Goal: Information Seeking & Learning: Learn about a topic

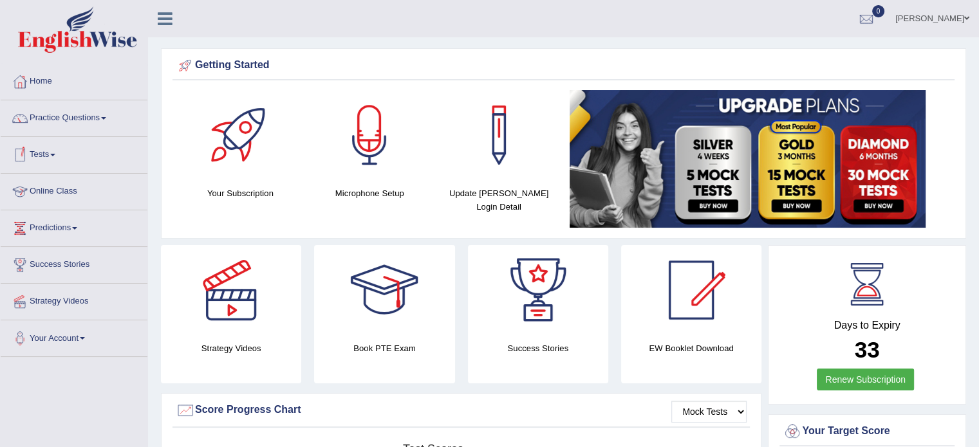
click at [53, 190] on link "Online Class" at bounding box center [74, 190] width 147 height 32
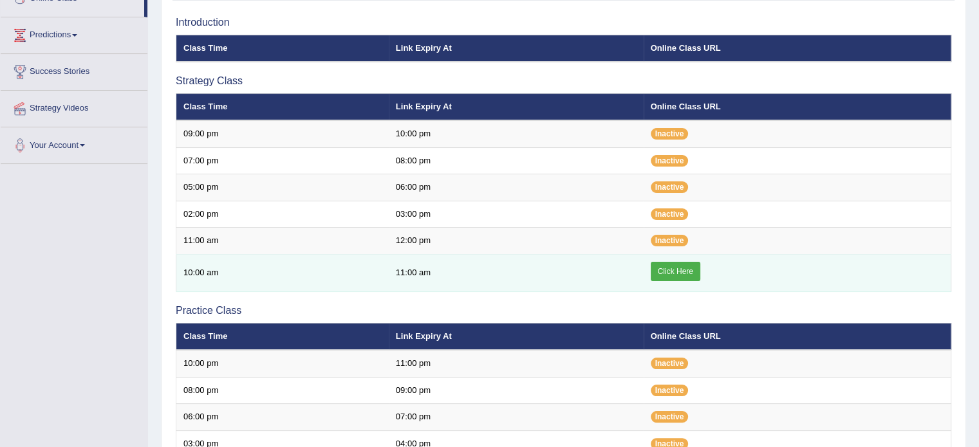
click at [675, 265] on link "Click Here" at bounding box center [676, 271] width 50 height 19
click at [667, 270] on link "Click Here" at bounding box center [676, 271] width 50 height 19
click at [669, 265] on link "Click Here" at bounding box center [676, 271] width 50 height 19
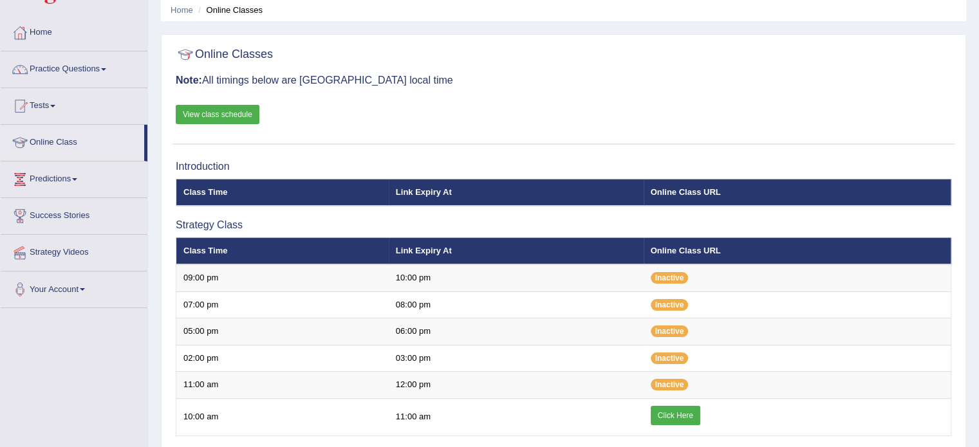
scroll to position [1, 0]
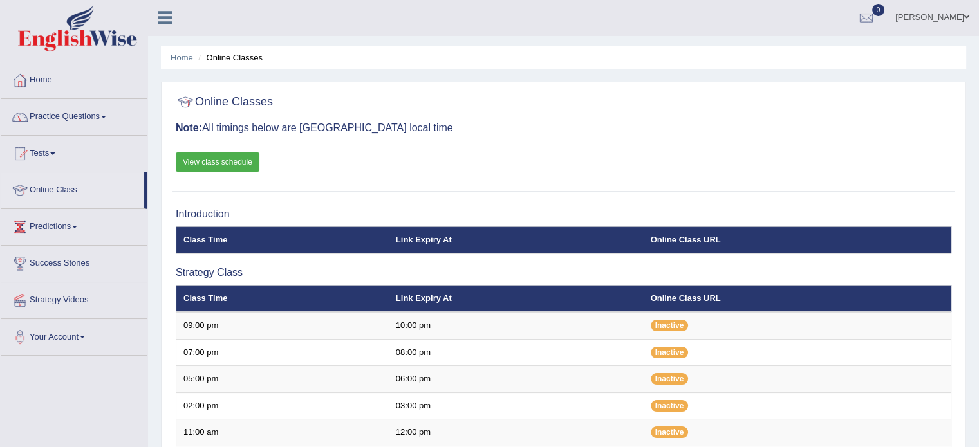
scroll to position [1, 0]
click at [62, 111] on link "Practice Questions" at bounding box center [74, 115] width 147 height 32
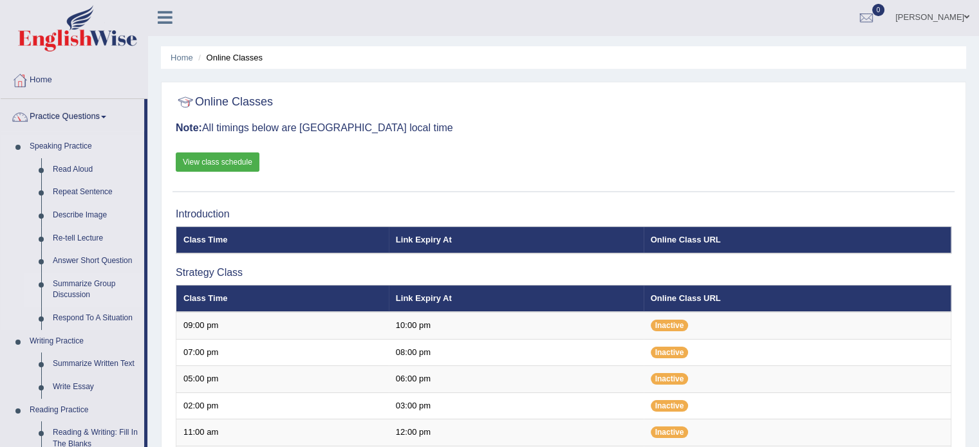
click at [77, 283] on link "Summarize Group Discussion" at bounding box center [95, 290] width 97 height 34
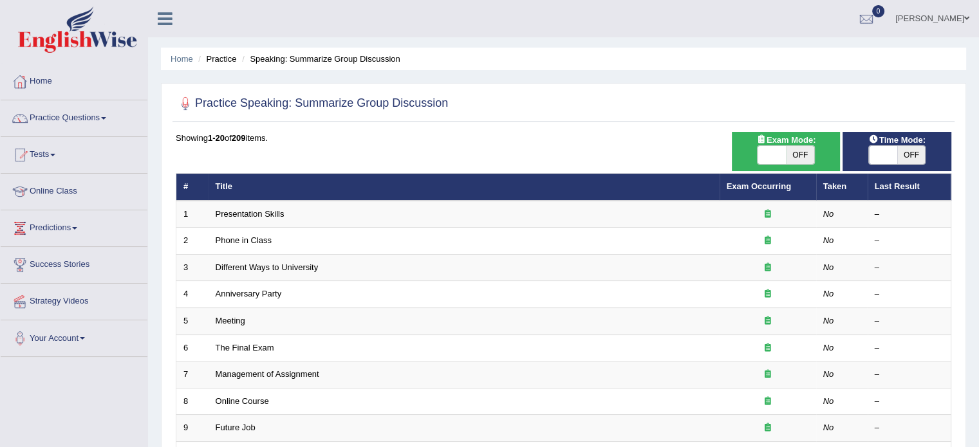
click at [75, 117] on link "Practice Questions" at bounding box center [74, 116] width 147 height 32
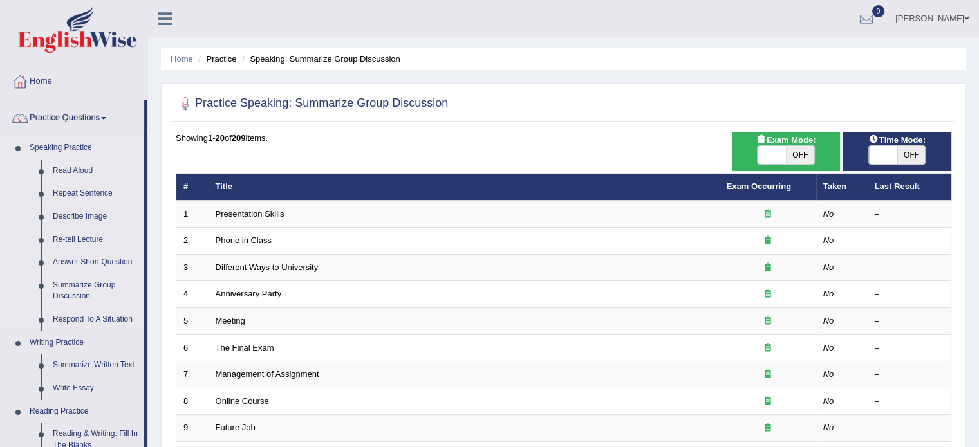
click at [75, 170] on link "Read Aloud" at bounding box center [95, 171] width 97 height 23
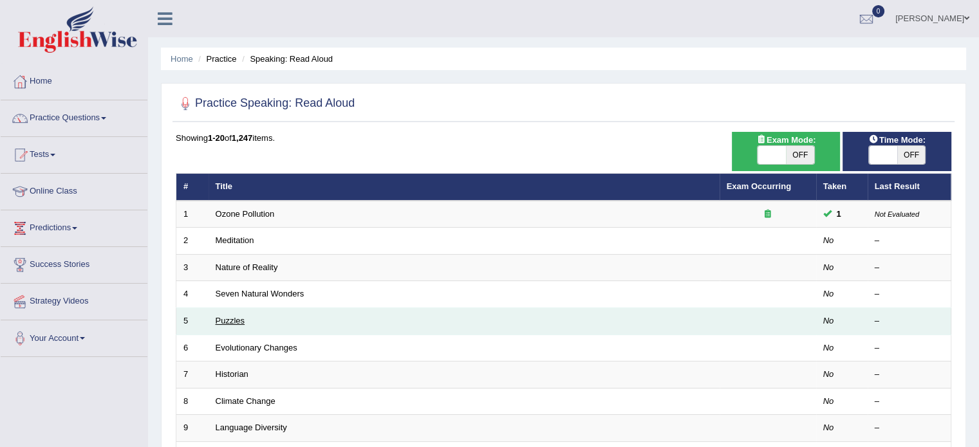
click at [227, 324] on link "Puzzles" at bounding box center [231, 321] width 30 height 10
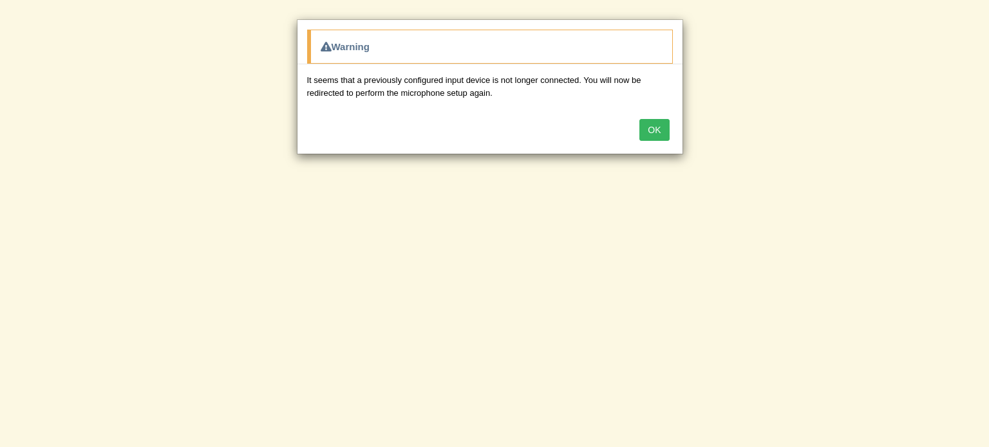
click at [649, 126] on button "OK" at bounding box center [654, 130] width 30 height 22
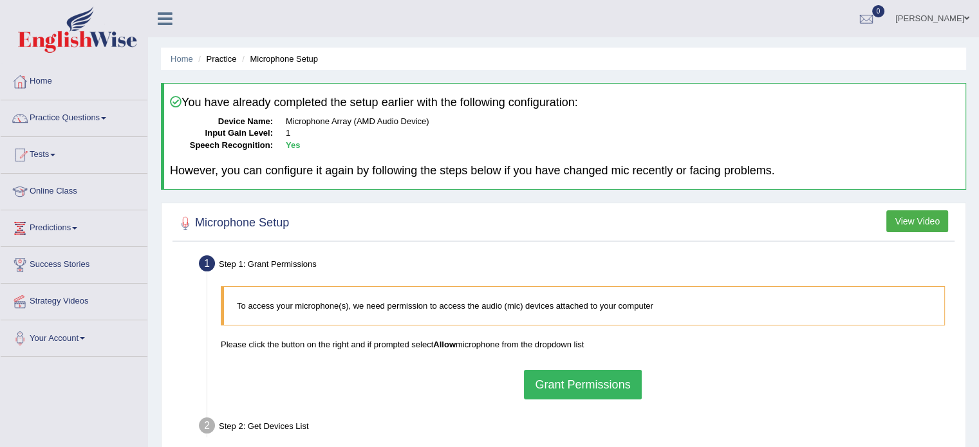
click at [602, 380] on button "Grant Permissions" at bounding box center [582, 385] width 117 height 30
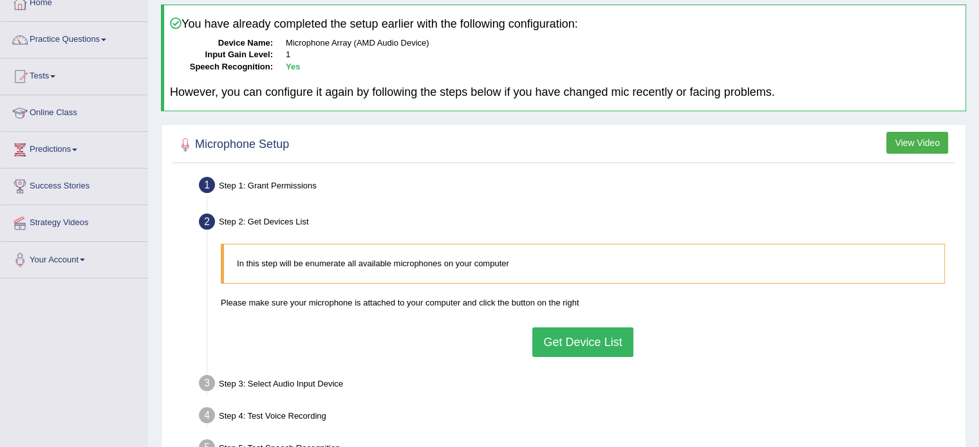
scroll to position [103, 0]
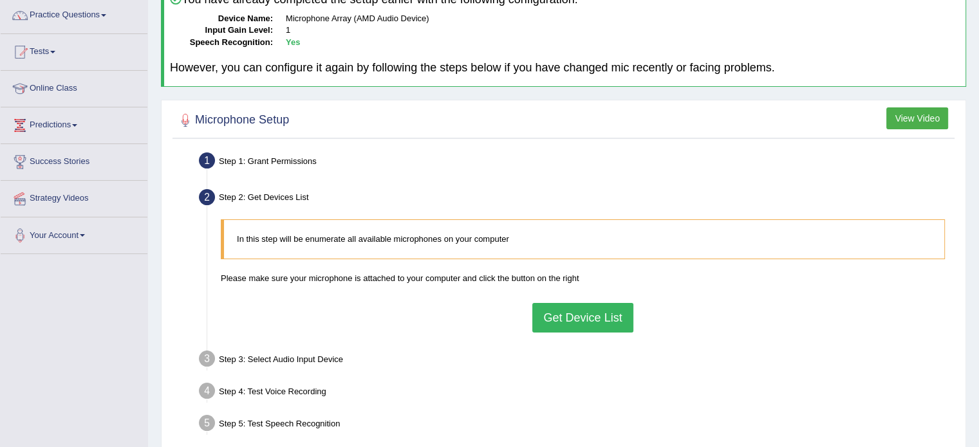
click at [580, 313] on button "Get Device List" at bounding box center [582, 318] width 100 height 30
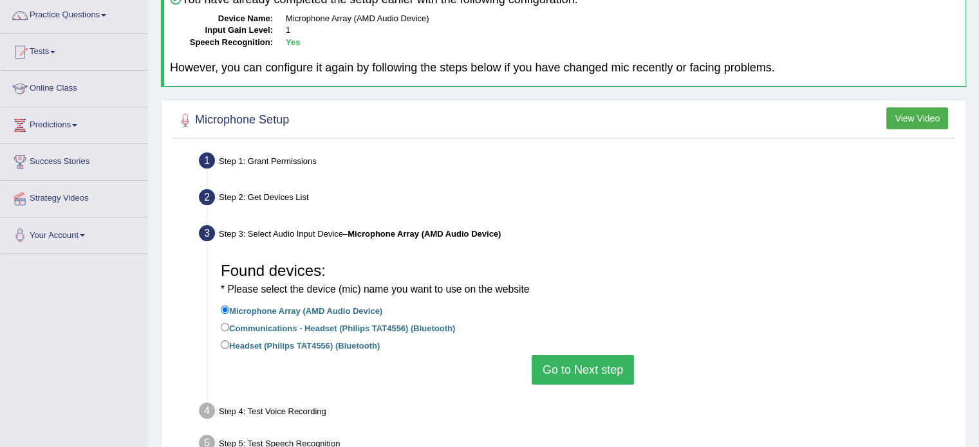
click at [573, 369] on button "Go to Next step" at bounding box center [583, 370] width 102 height 30
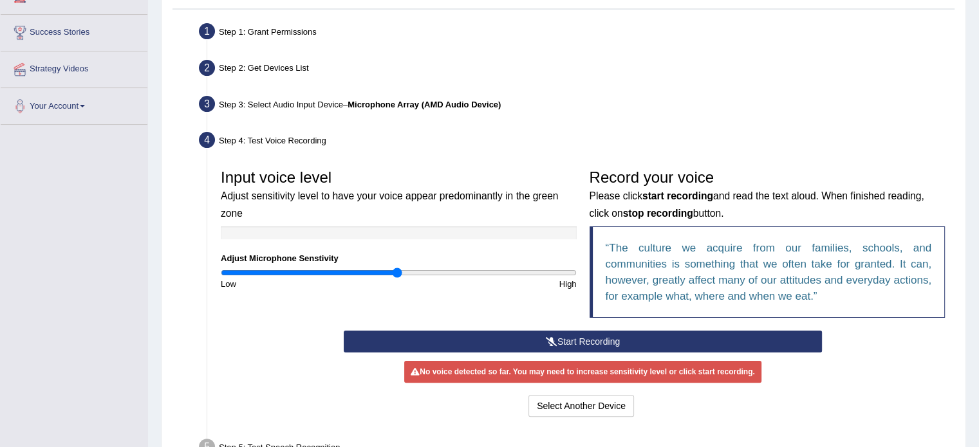
scroll to position [257, 0]
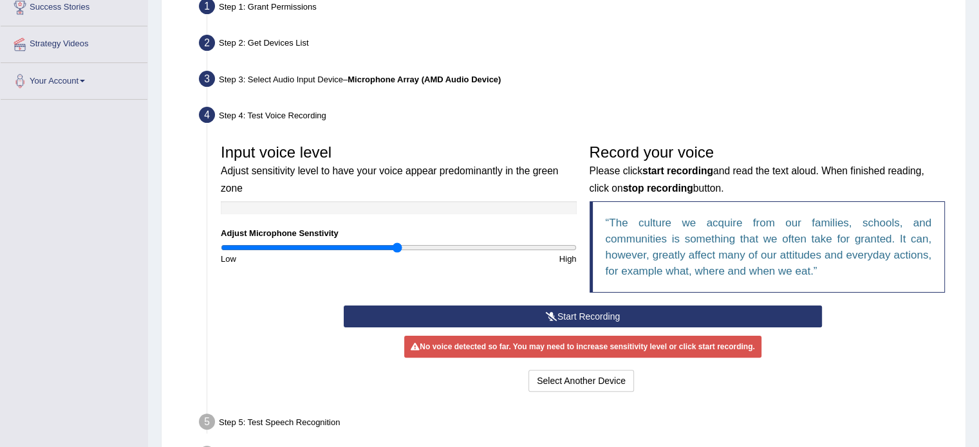
click at [577, 312] on button "Start Recording" at bounding box center [583, 317] width 478 height 22
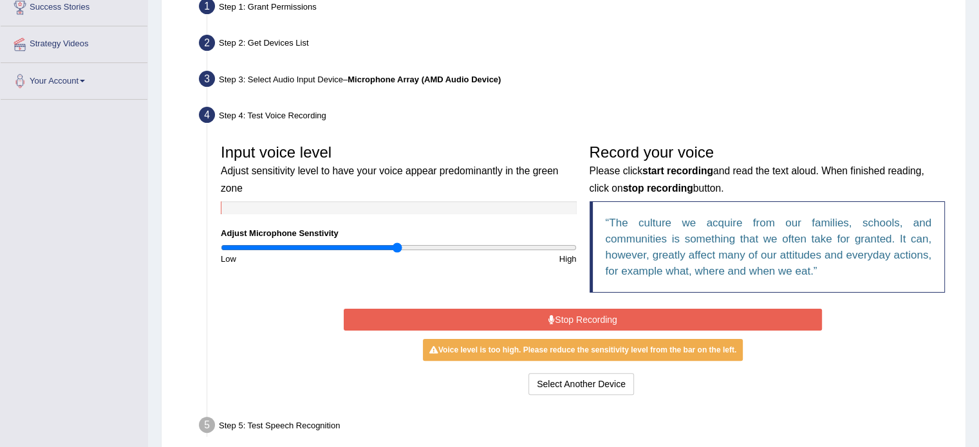
click at [584, 316] on button "Stop Recording" at bounding box center [583, 320] width 478 height 22
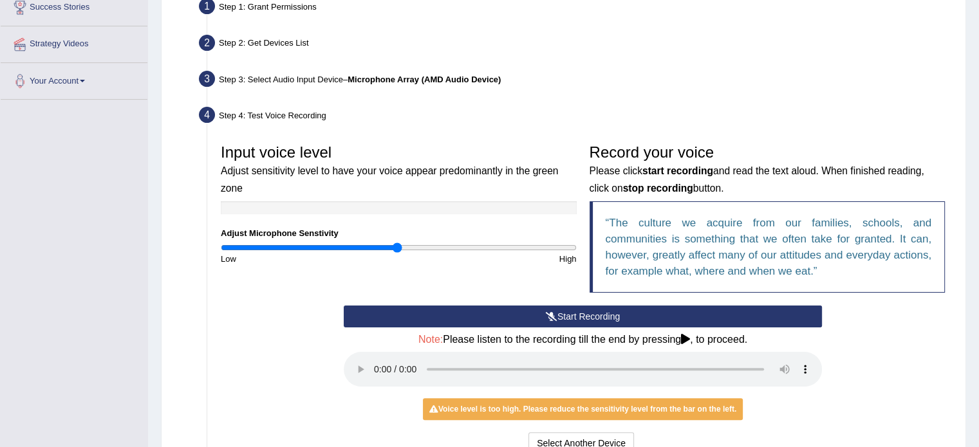
click at [125, 395] on div "Toggle navigation Home Practice Questions Speaking Practice Read Aloud Repeat S…" at bounding box center [489, 168] width 979 height 850
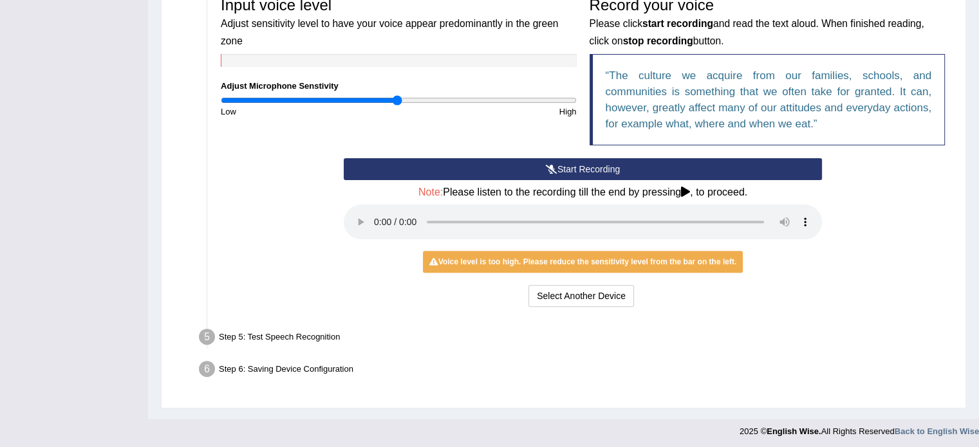
scroll to position [407, 0]
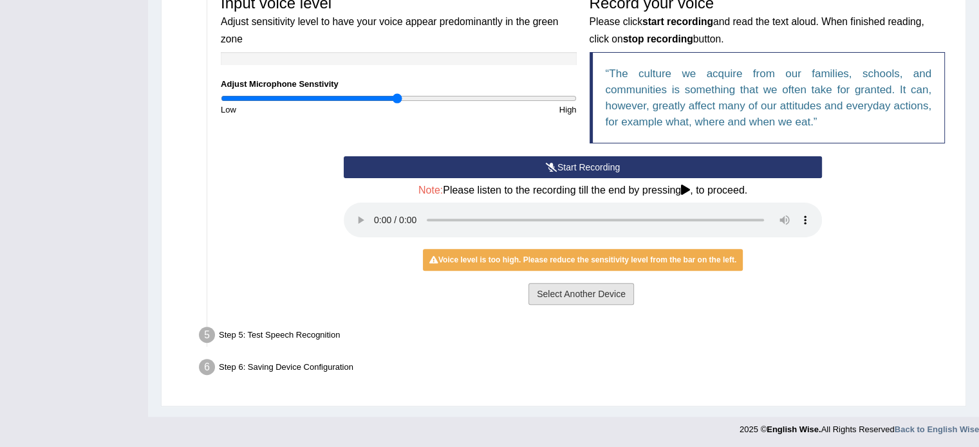
click at [572, 297] on button "Select Another Device" at bounding box center [581, 294] width 106 height 22
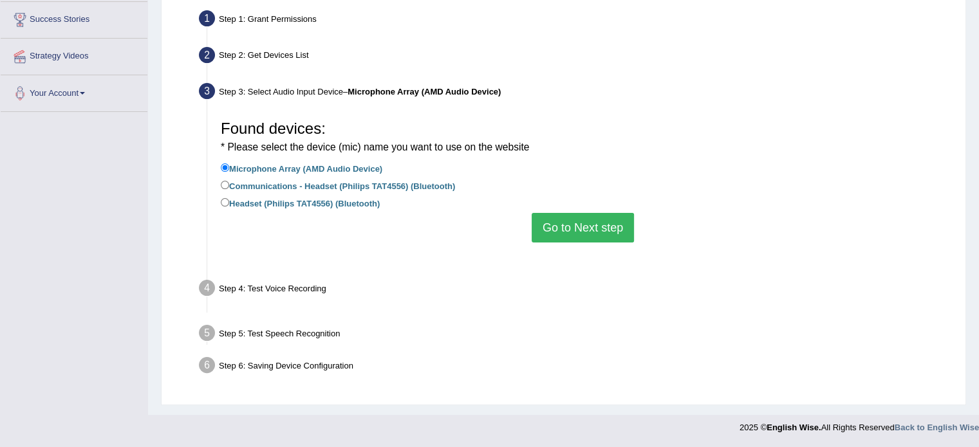
scroll to position [229, 0]
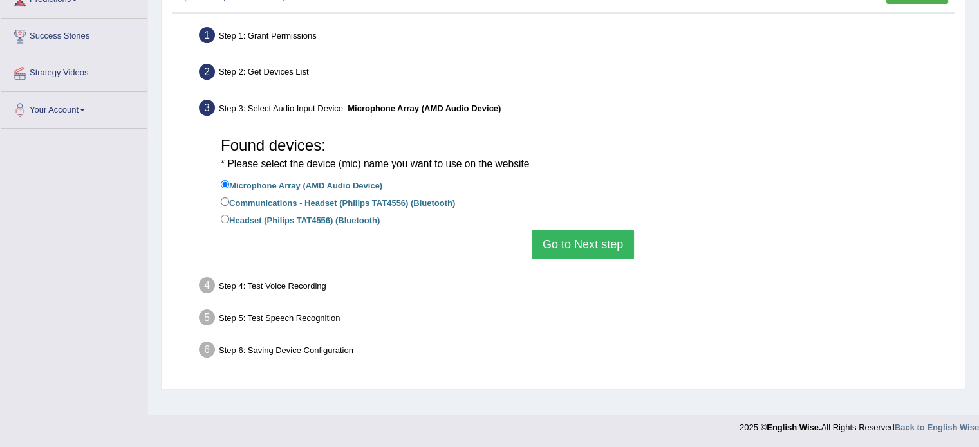
click at [333, 200] on label "Communications - Headset (Philips TAT4556) (Bluetooth)" at bounding box center [338, 202] width 234 height 14
click at [229, 200] on input "Communications - Headset (Philips TAT4556) (Bluetooth)" at bounding box center [225, 202] width 8 height 8
radio input "true"
click at [575, 247] on button "Go to Next step" at bounding box center [583, 245] width 102 height 30
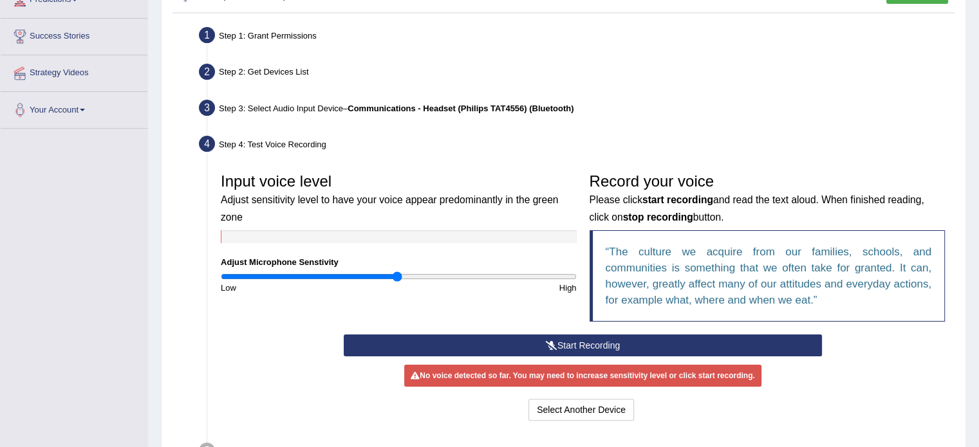
click at [560, 339] on button "Start Recording" at bounding box center [583, 346] width 478 height 22
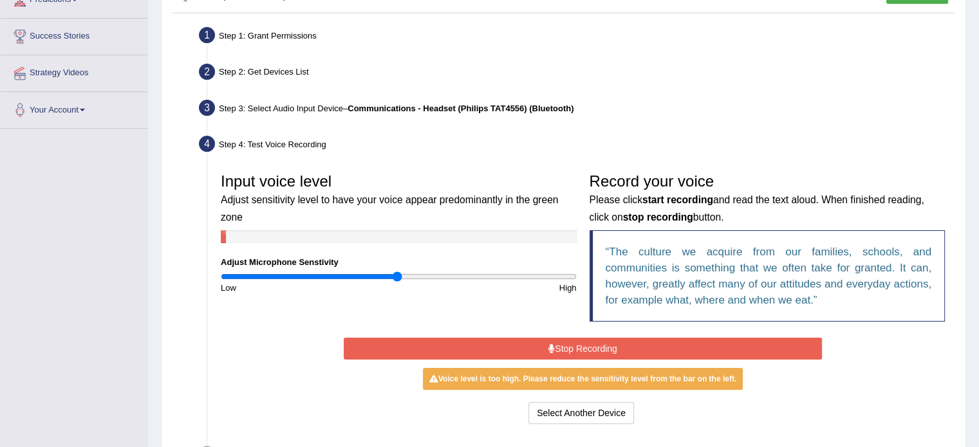
click at [561, 342] on button "Stop Recording" at bounding box center [583, 349] width 478 height 22
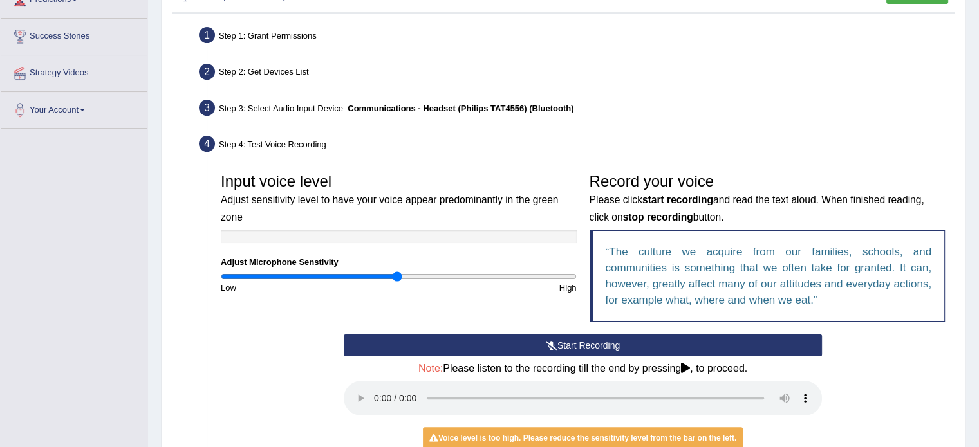
click at [978, 442] on div "Home Practice Microphone Setup You have already completed the setup earlier wit…" at bounding box center [563, 183] width 831 height 824
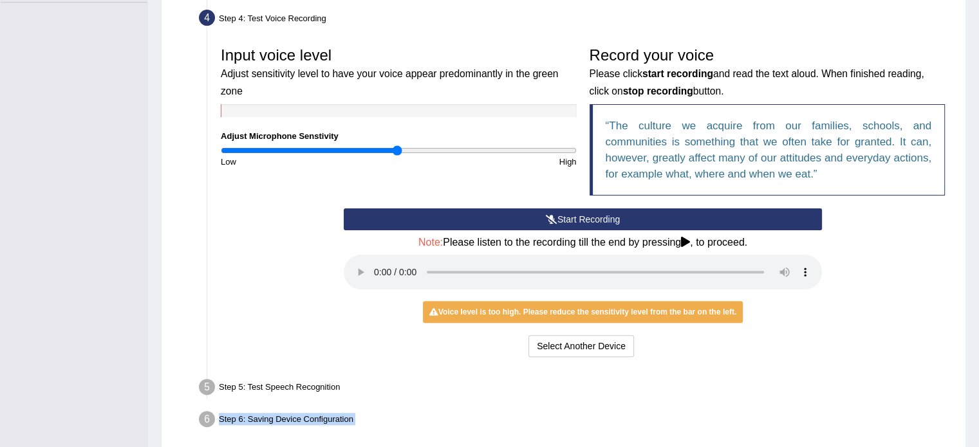
scroll to position [357, 0]
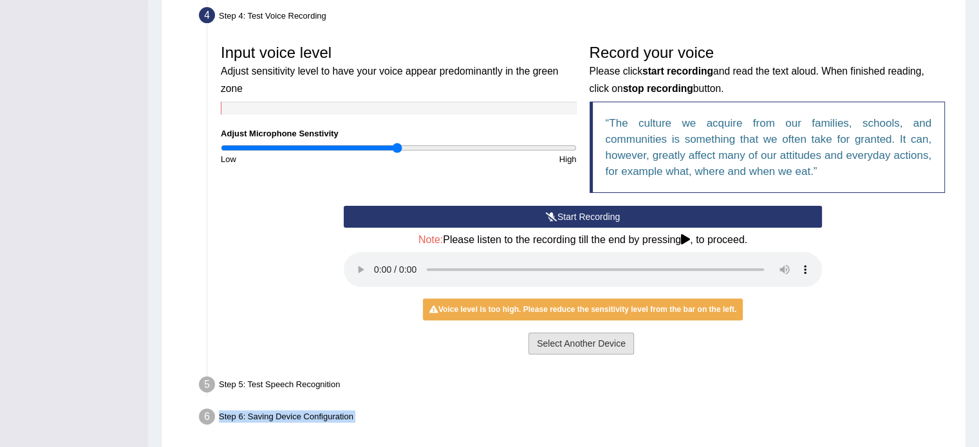
click at [600, 341] on button "Select Another Device" at bounding box center [581, 344] width 106 height 22
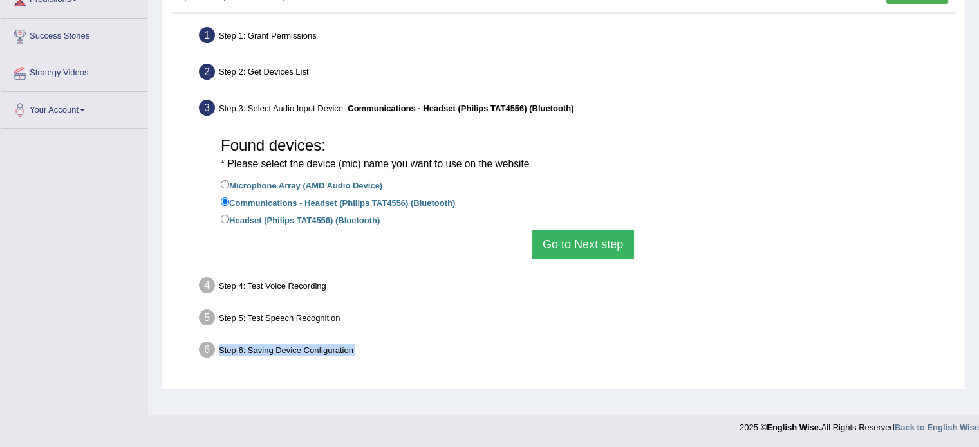
scroll to position [229, 0]
click at [342, 218] on label "Headset (Philips TAT4556) (Bluetooth)" at bounding box center [300, 219] width 159 height 14
click at [229, 218] on input "Headset (Philips TAT4556) (Bluetooth)" at bounding box center [225, 219] width 8 height 8
radio input "true"
click at [584, 241] on button "Go to Next step" at bounding box center [583, 245] width 102 height 30
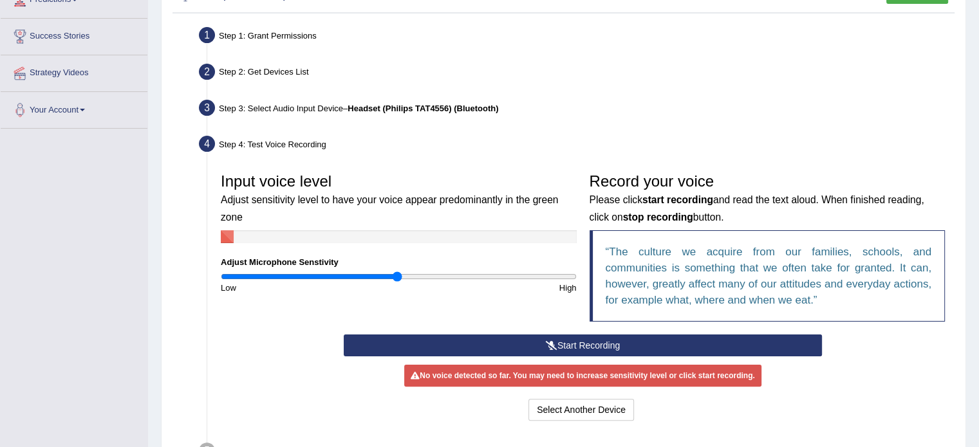
click at [575, 342] on button "Start Recording" at bounding box center [583, 346] width 478 height 22
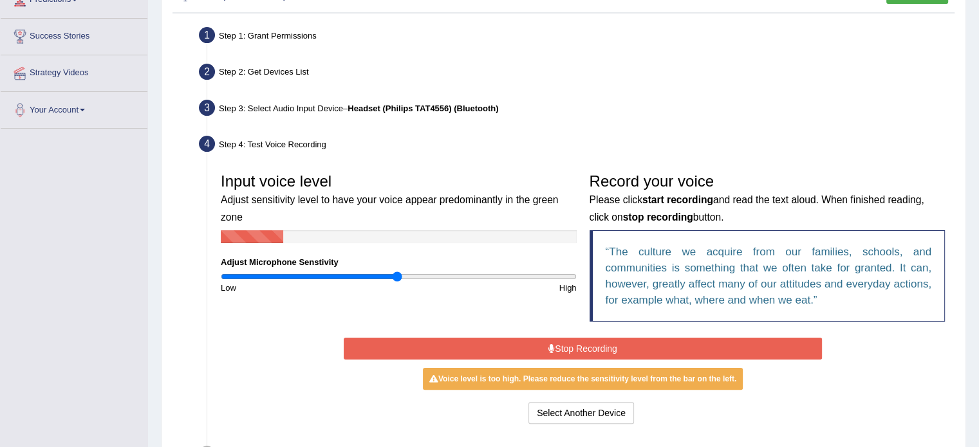
click at [575, 342] on button "Stop Recording" at bounding box center [583, 349] width 478 height 22
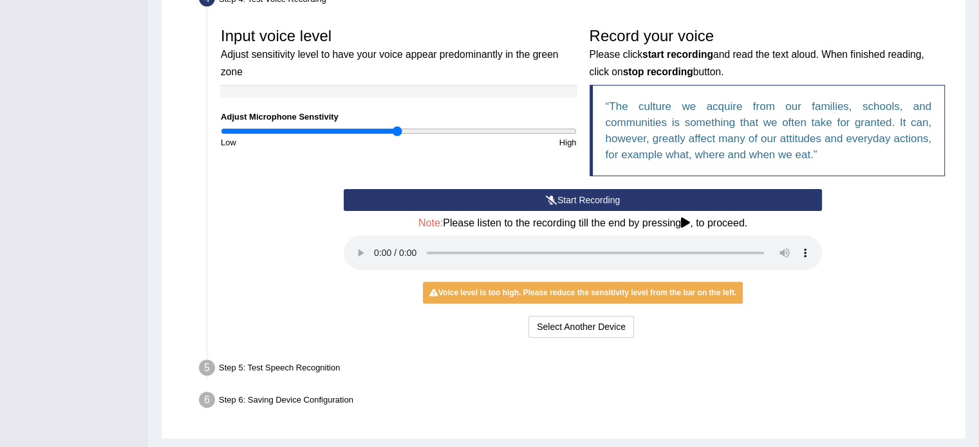
scroll to position [383, 0]
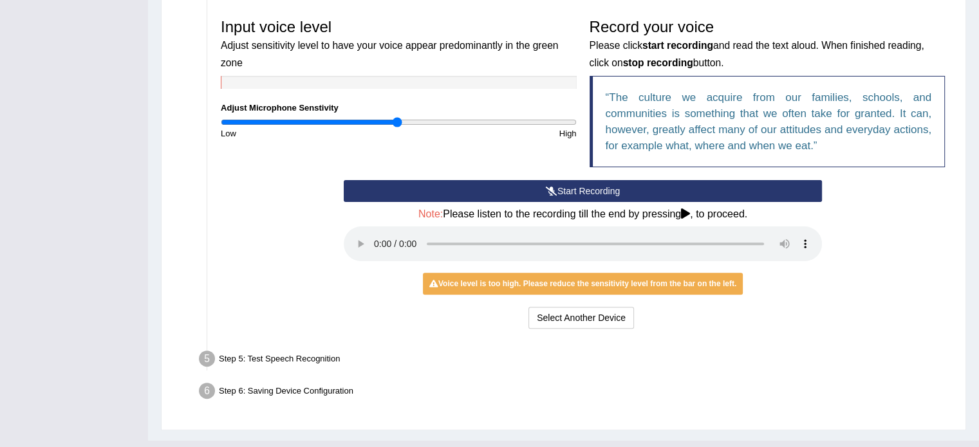
click at [141, 343] on div "Toggle navigation Home Practice Questions Speaking Practice Read Aloud Repeat S…" at bounding box center [489, 42] width 979 height 850
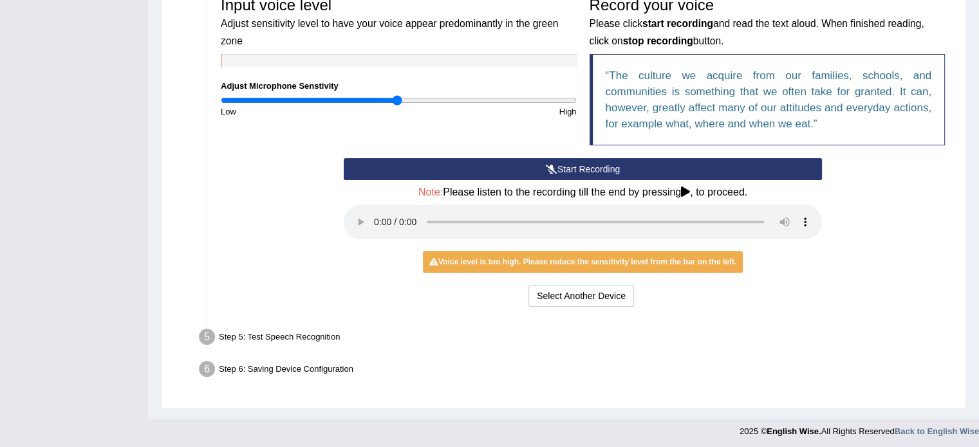
scroll to position [407, 0]
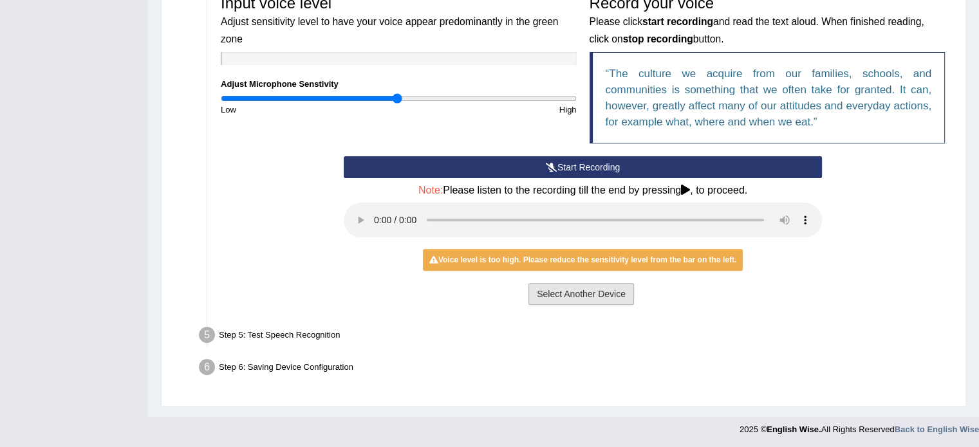
click at [604, 295] on button "Select Another Device" at bounding box center [581, 294] width 106 height 22
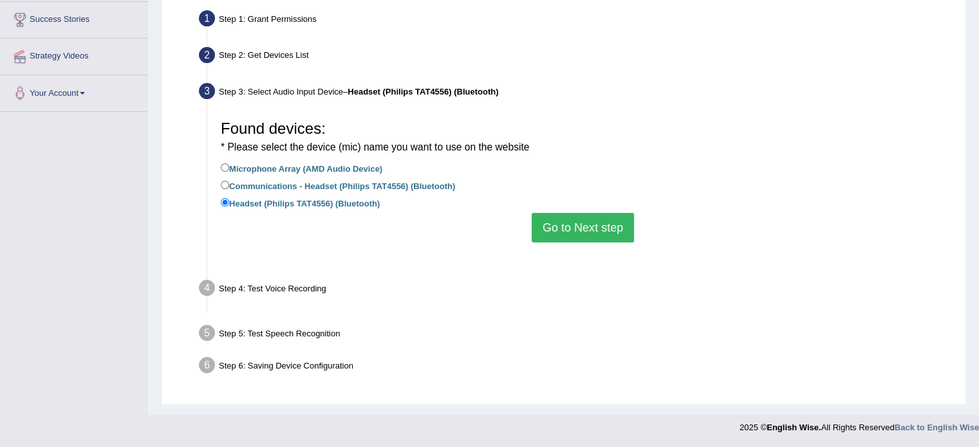
scroll to position [229, 0]
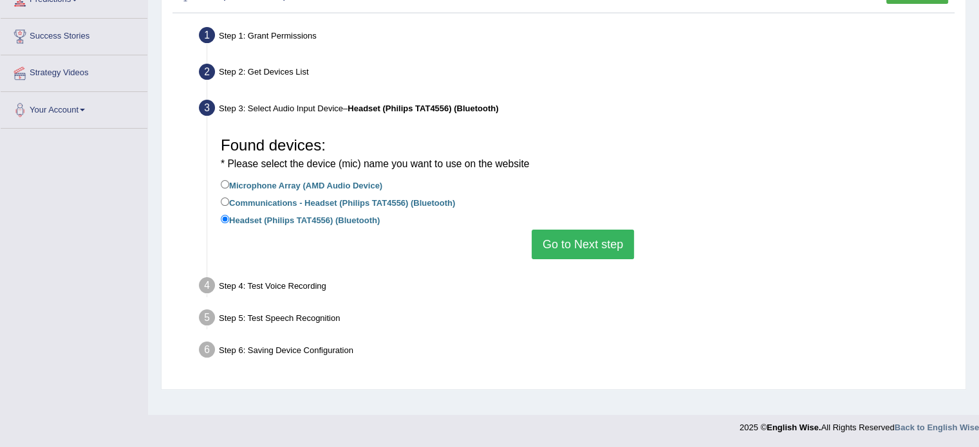
click at [597, 245] on button "Go to Next step" at bounding box center [583, 245] width 102 height 30
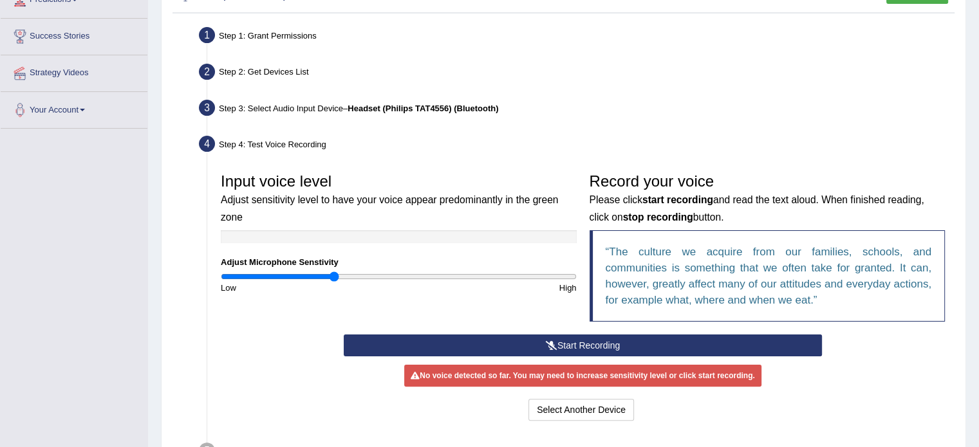
click at [335, 272] on input "range" at bounding box center [399, 277] width 356 height 10
click at [546, 343] on icon at bounding box center [552, 345] width 12 height 9
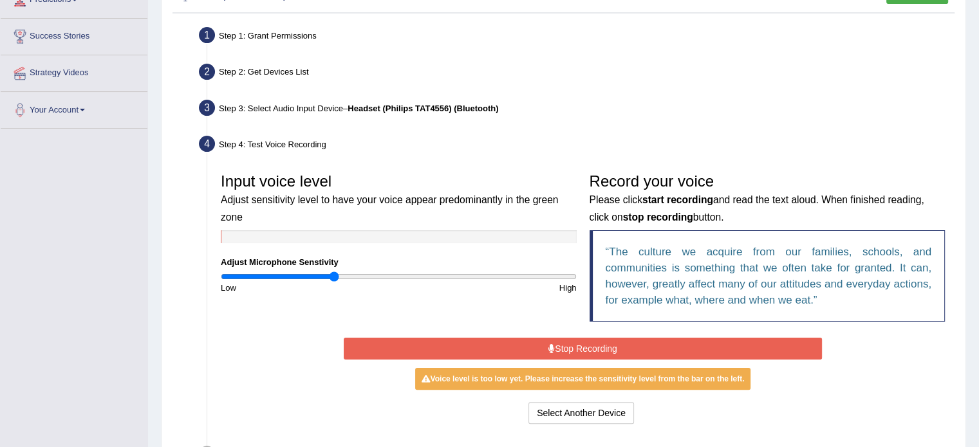
click at [545, 343] on button "Stop Recording" at bounding box center [583, 349] width 478 height 22
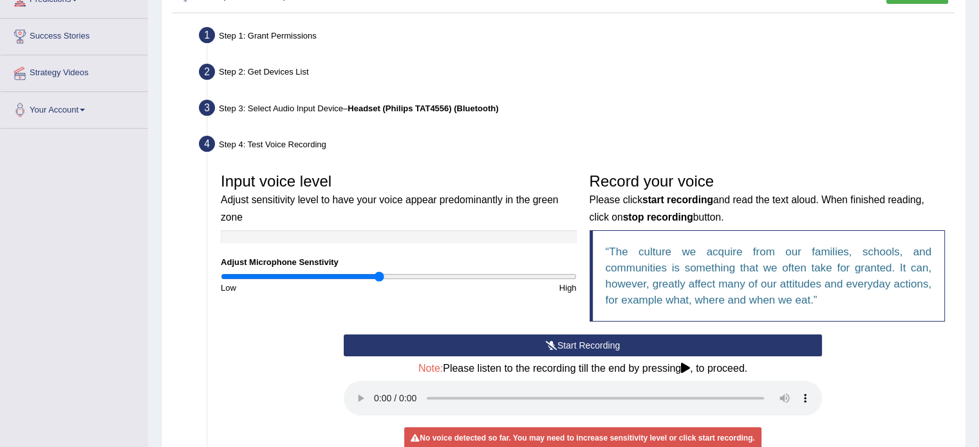
click at [378, 275] on input "range" at bounding box center [399, 277] width 356 height 10
click at [580, 344] on button "Start Recording" at bounding box center [583, 346] width 478 height 22
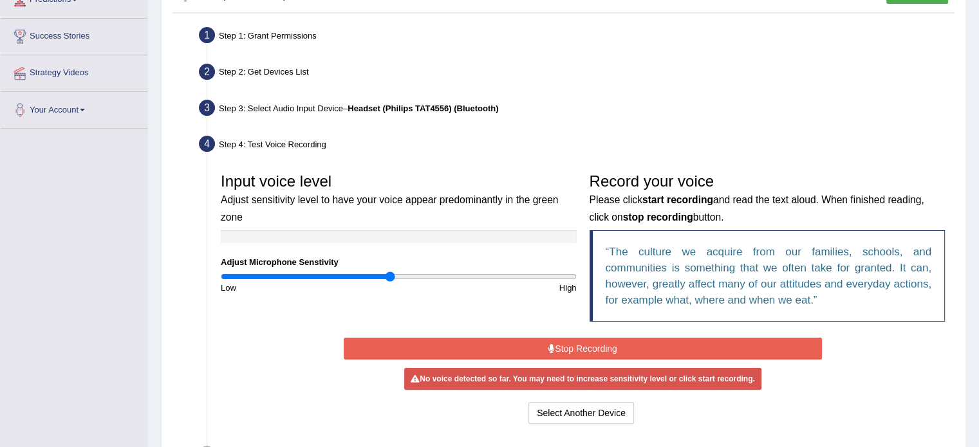
click at [389, 275] on input "range" at bounding box center [399, 277] width 356 height 10
click at [586, 347] on button "Stop Recording" at bounding box center [583, 349] width 478 height 22
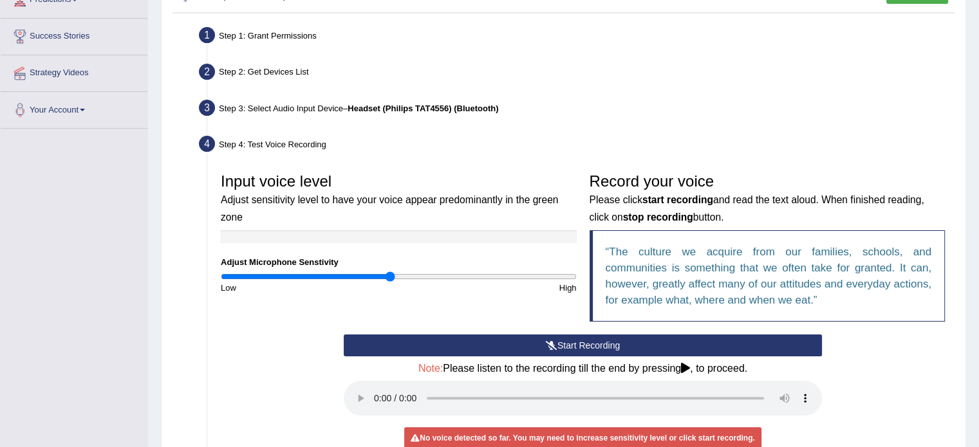
click at [581, 342] on button "Start Recording" at bounding box center [583, 346] width 478 height 22
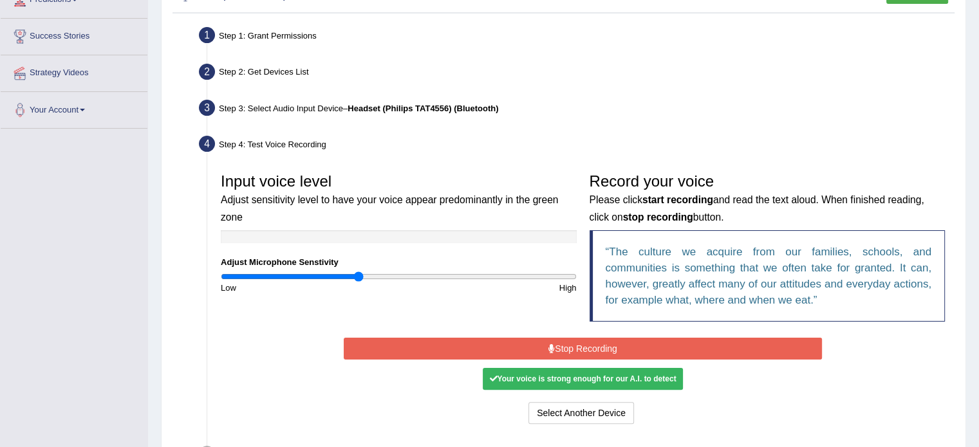
click at [358, 275] on input "range" at bounding box center [399, 277] width 356 height 10
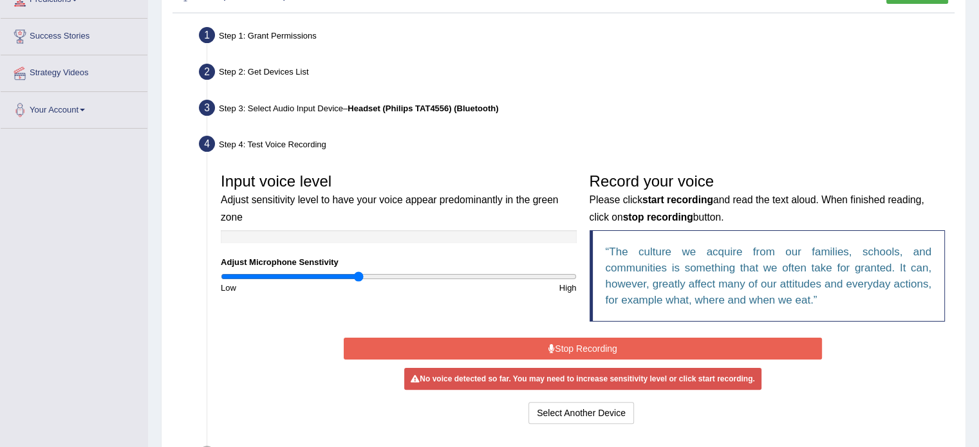
click at [575, 342] on button "Stop Recording" at bounding box center [583, 349] width 478 height 22
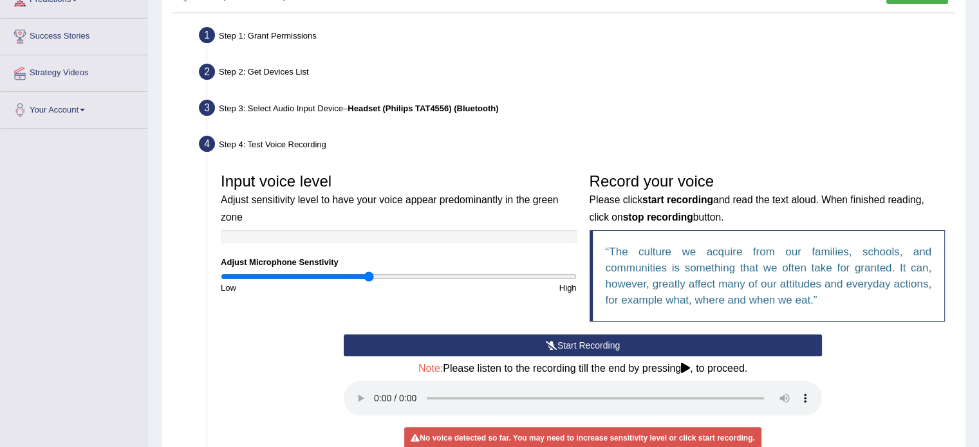
click at [368, 275] on input "range" at bounding box center [399, 277] width 356 height 10
click at [555, 341] on icon at bounding box center [552, 345] width 12 height 9
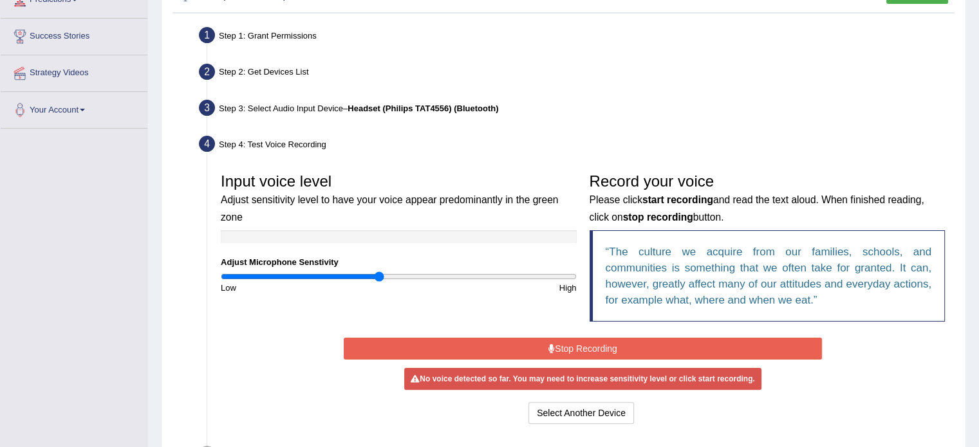
click at [378, 272] on input "range" at bounding box center [399, 277] width 356 height 10
click at [543, 342] on button "Stop Recording" at bounding box center [583, 349] width 478 height 22
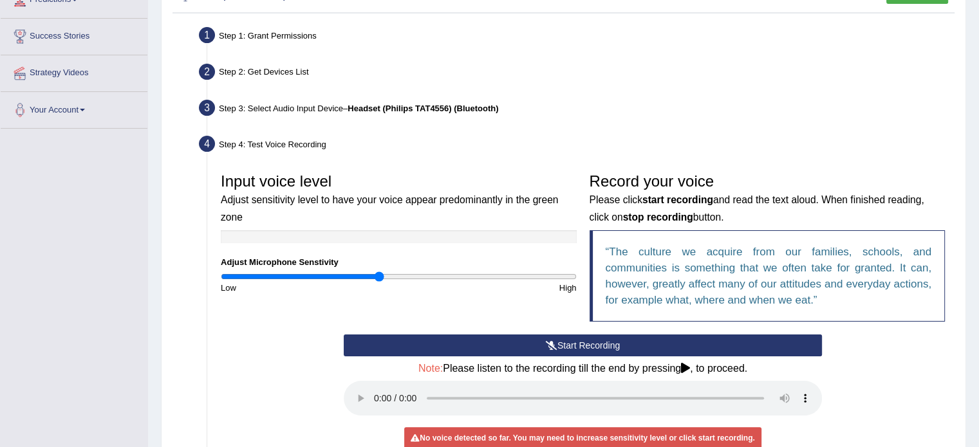
click at [543, 342] on button "Start Recording" at bounding box center [583, 346] width 478 height 22
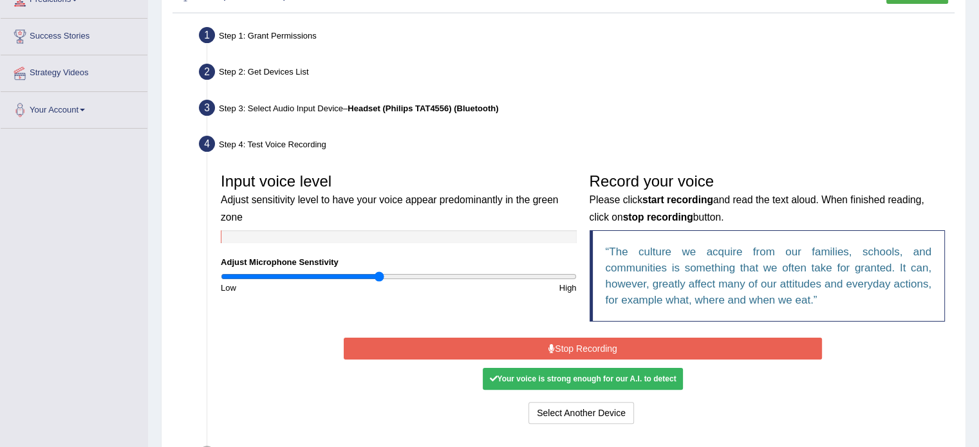
click at [378, 272] on input "range" at bounding box center [399, 277] width 356 height 10
click at [373, 275] on input "range" at bounding box center [399, 277] width 356 height 10
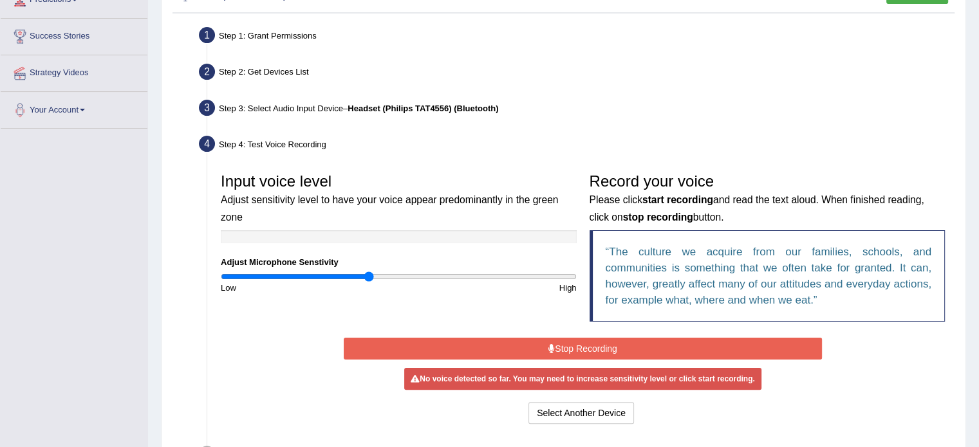
drag, startPoint x: 375, startPoint y: 277, endPoint x: 368, endPoint y: 276, distance: 7.8
click at [368, 276] on input "range" at bounding box center [399, 277] width 356 height 10
click at [522, 351] on button "Stop Recording" at bounding box center [583, 349] width 478 height 22
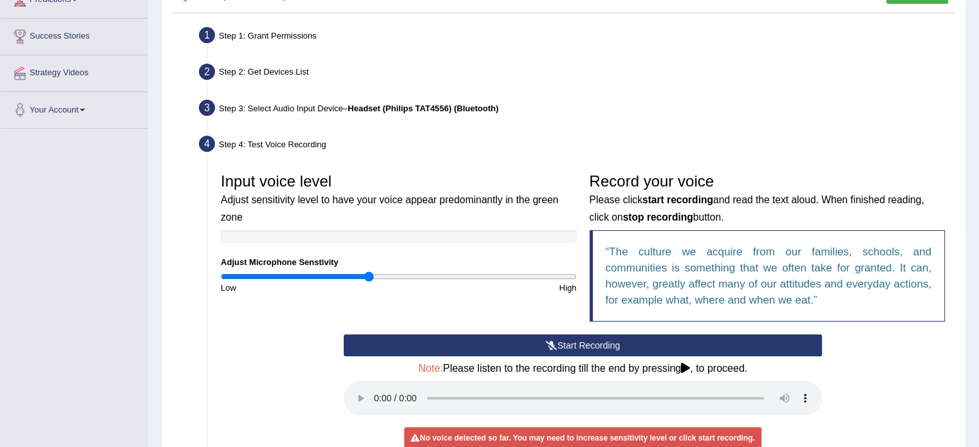
click at [543, 351] on button "Start Recording" at bounding box center [583, 346] width 478 height 22
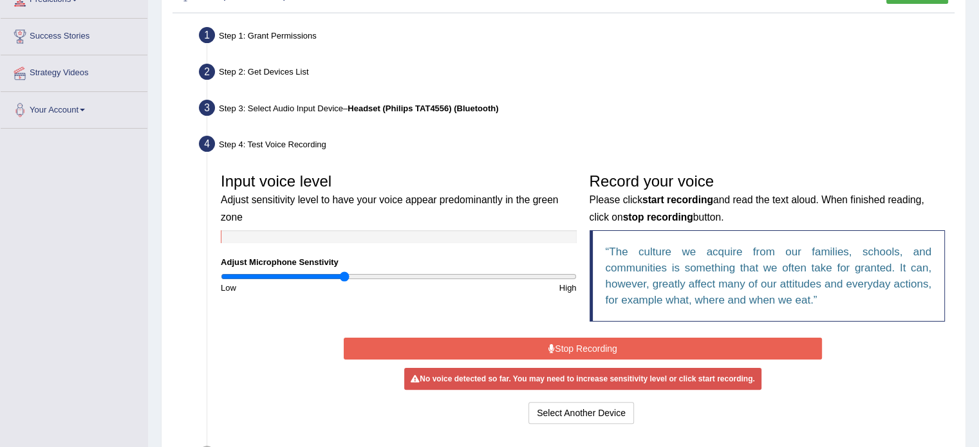
click at [343, 274] on input "range" at bounding box center [399, 277] width 356 height 10
click at [559, 348] on button "Stop Recording" at bounding box center [583, 349] width 478 height 22
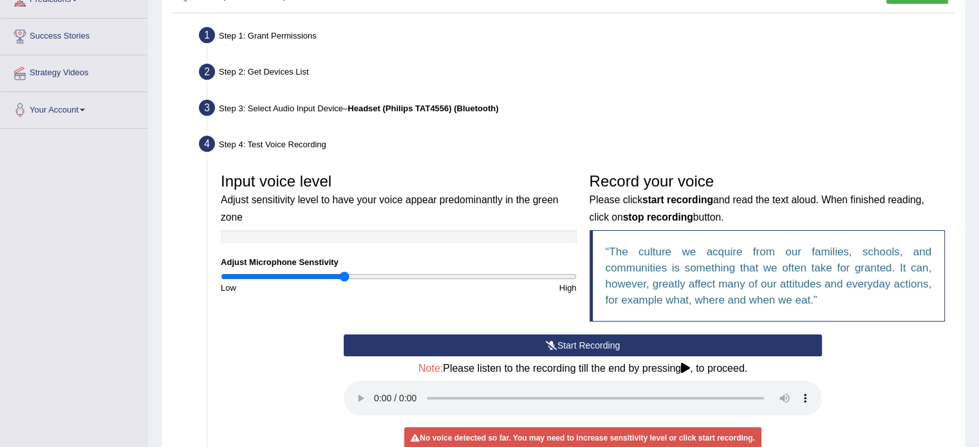
click at [559, 348] on button "Start Recording" at bounding box center [583, 346] width 478 height 22
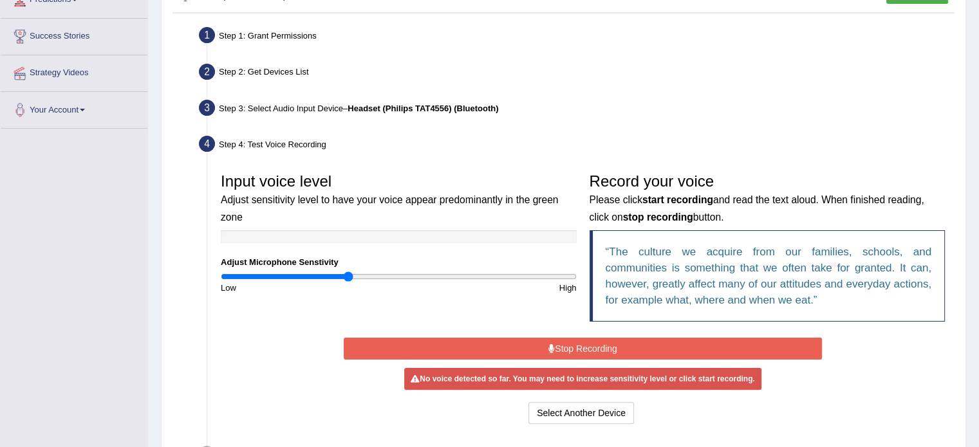
click at [350, 276] on input "range" at bounding box center [399, 277] width 356 height 10
click at [584, 347] on button "Stop Recording" at bounding box center [583, 349] width 478 height 22
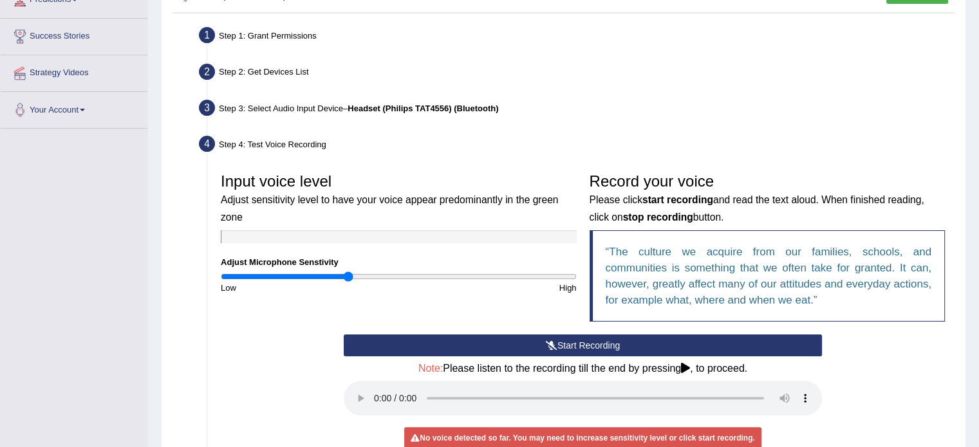
click at [584, 347] on button "Start Recording" at bounding box center [583, 346] width 478 height 22
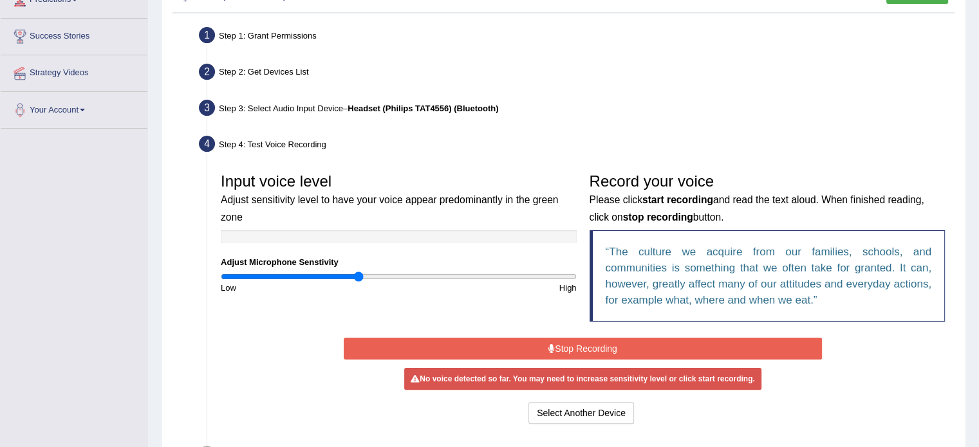
click at [358, 277] on input "range" at bounding box center [399, 277] width 356 height 10
click at [555, 350] on button "Stop Recording" at bounding box center [583, 349] width 478 height 22
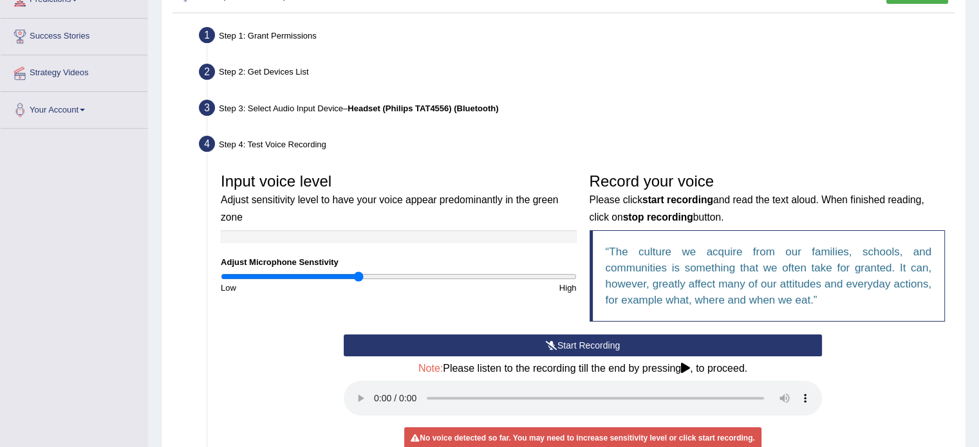
click at [557, 347] on button "Start Recording" at bounding box center [583, 346] width 478 height 22
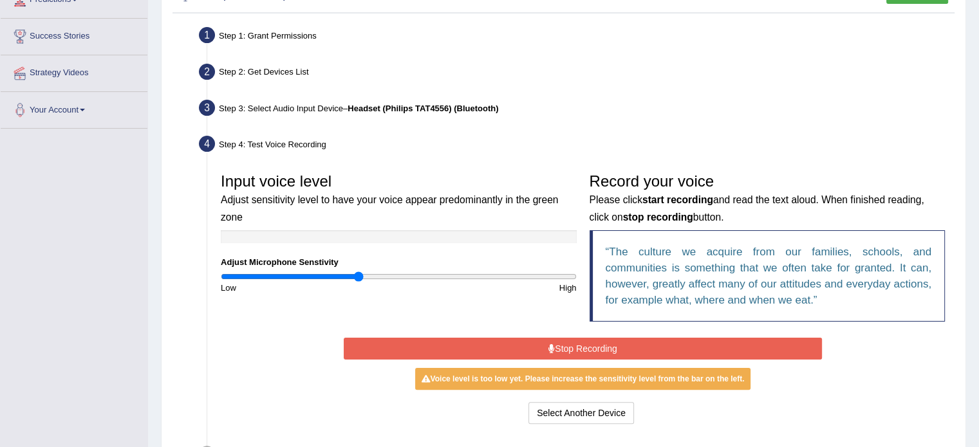
click at [363, 275] on input "range" at bounding box center [399, 277] width 356 height 10
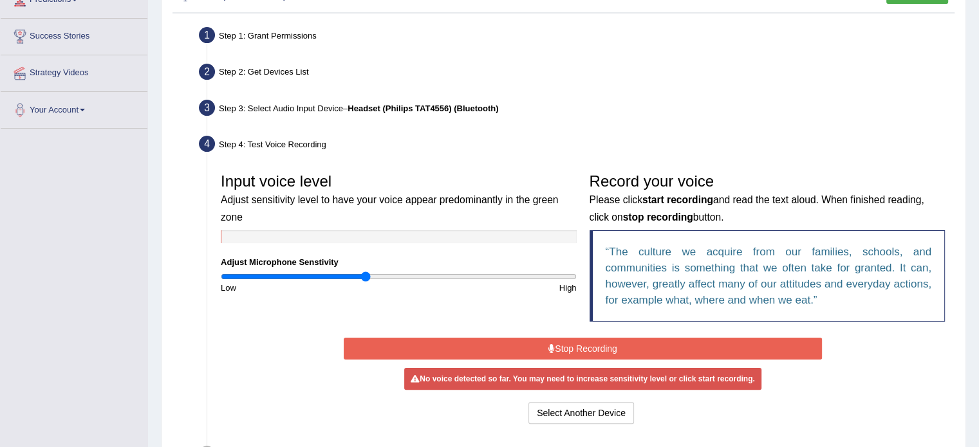
click at [366, 275] on input "range" at bounding box center [399, 277] width 356 height 10
click at [568, 347] on button "Stop Recording" at bounding box center [583, 349] width 478 height 22
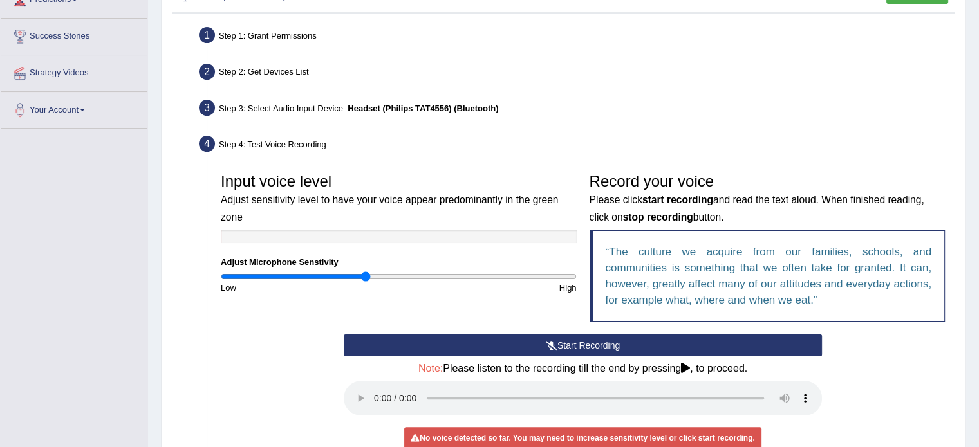
click at [568, 347] on button "Start Recording" at bounding box center [583, 346] width 478 height 22
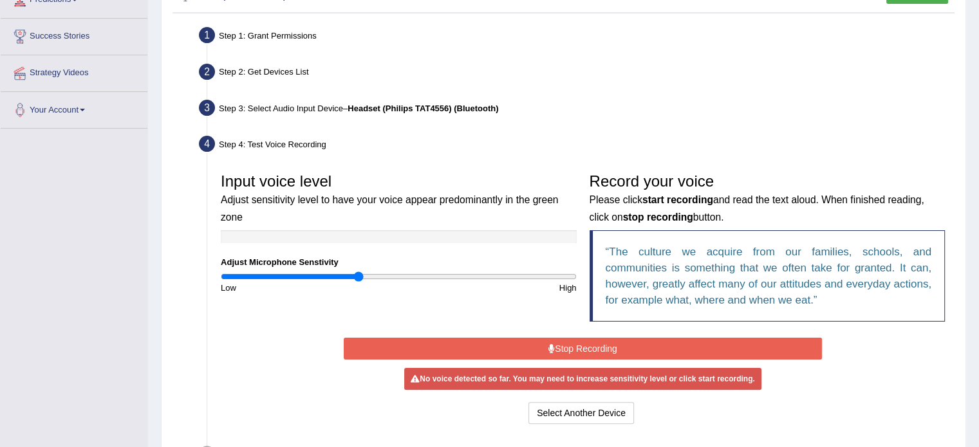
type input "0.78"
click at [360, 275] on input "range" at bounding box center [399, 277] width 356 height 10
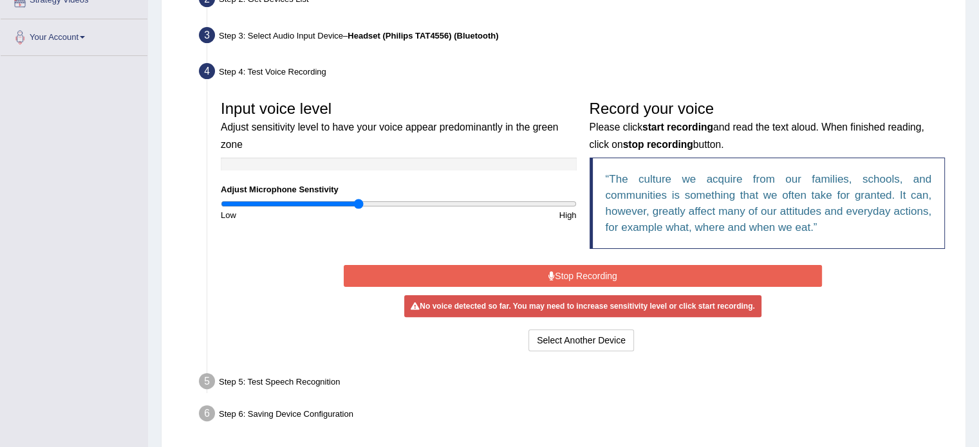
scroll to position [306, 0]
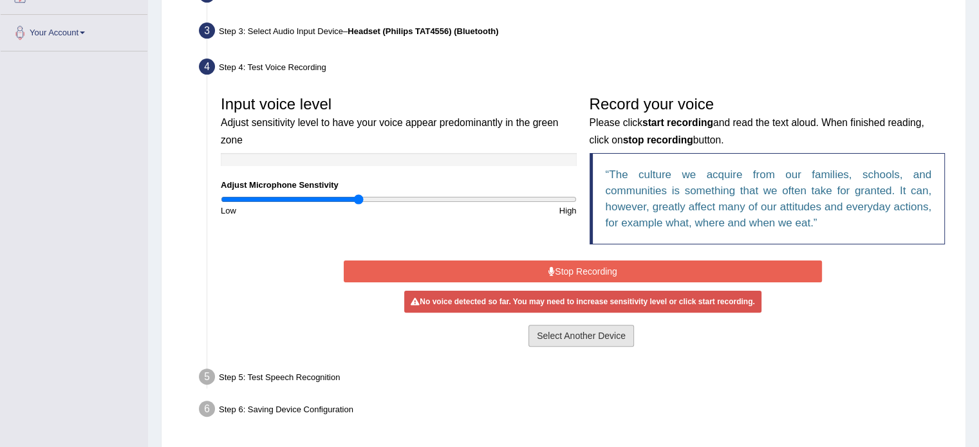
click at [569, 341] on button "Select Another Device" at bounding box center [581, 336] width 106 height 22
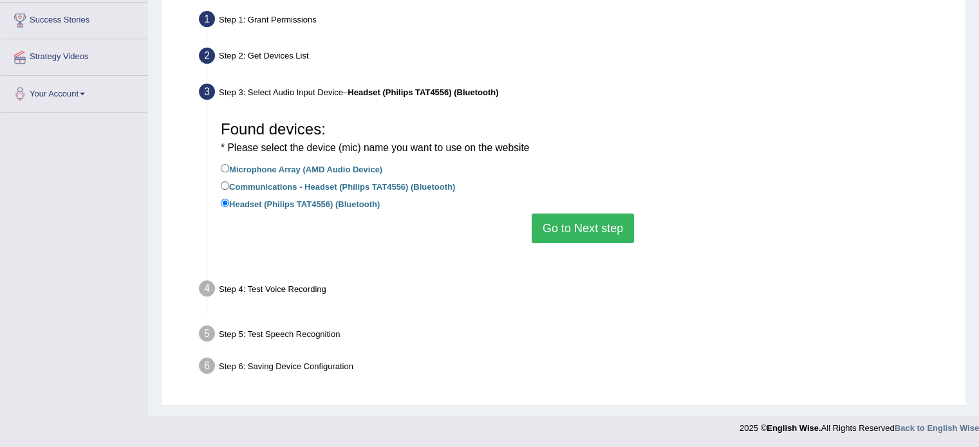
scroll to position [229, 0]
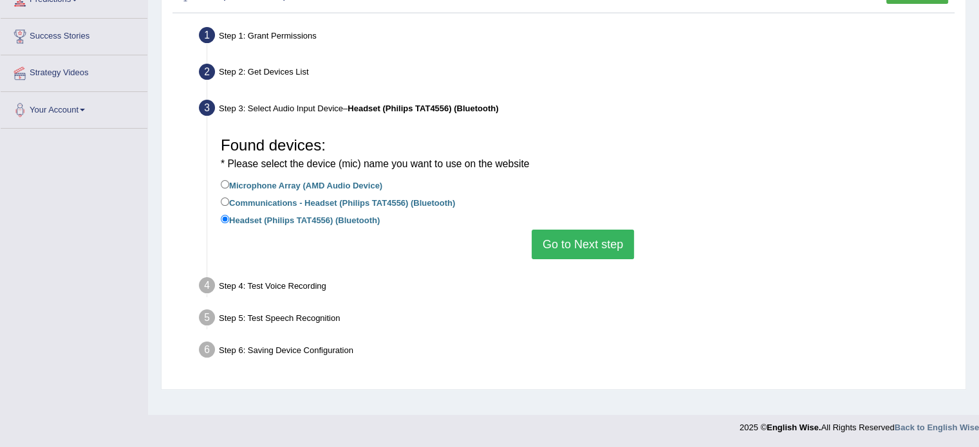
click at [384, 199] on label "Communications - Headset (Philips TAT4556) (Bluetooth)" at bounding box center [338, 202] width 234 height 14
click at [229, 199] on input "Communications - Headset (Philips TAT4556) (Bluetooth)" at bounding box center [225, 202] width 8 height 8
radio input "true"
click at [560, 241] on button "Go to Next step" at bounding box center [583, 245] width 102 height 30
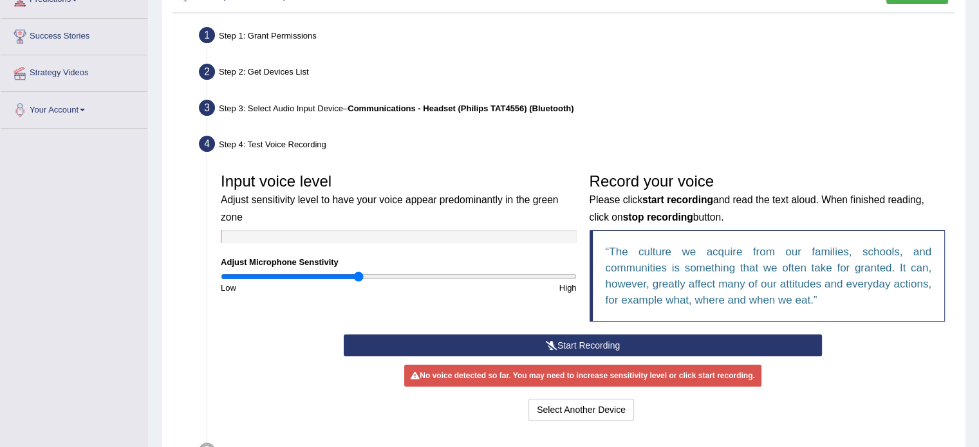
click at [553, 341] on icon at bounding box center [552, 345] width 12 height 9
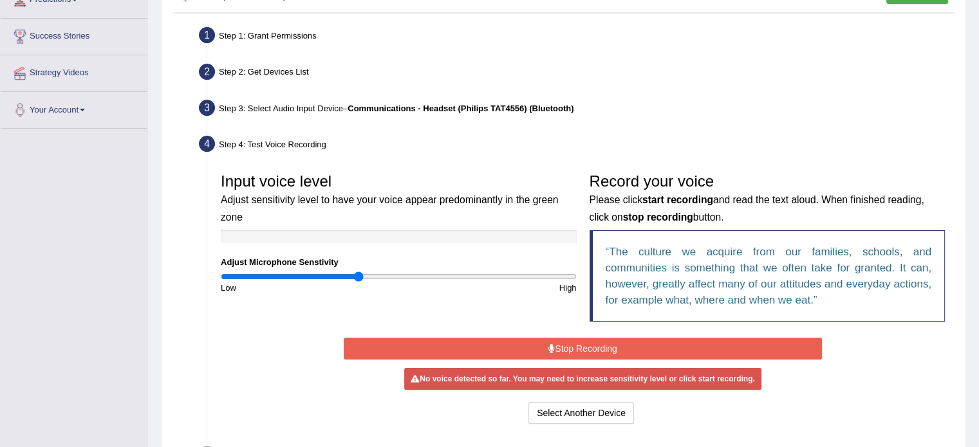
click at [554, 341] on button "Stop Recording" at bounding box center [583, 349] width 478 height 22
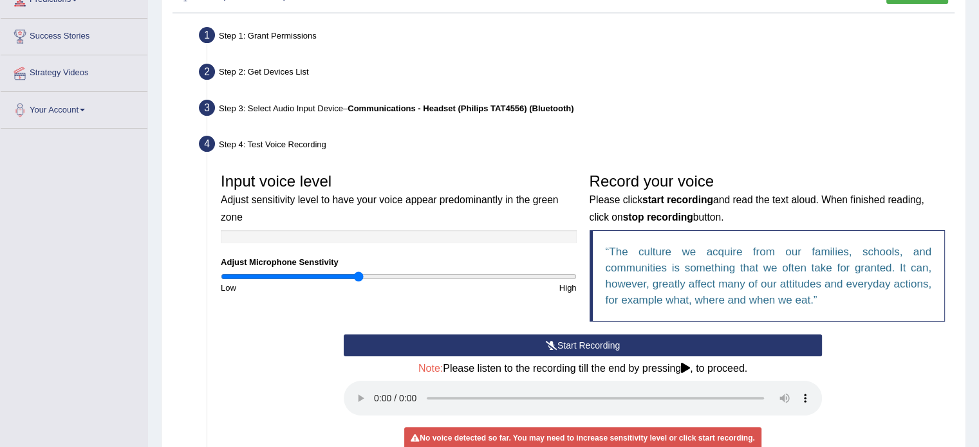
click at [558, 342] on button "Start Recording" at bounding box center [583, 346] width 478 height 22
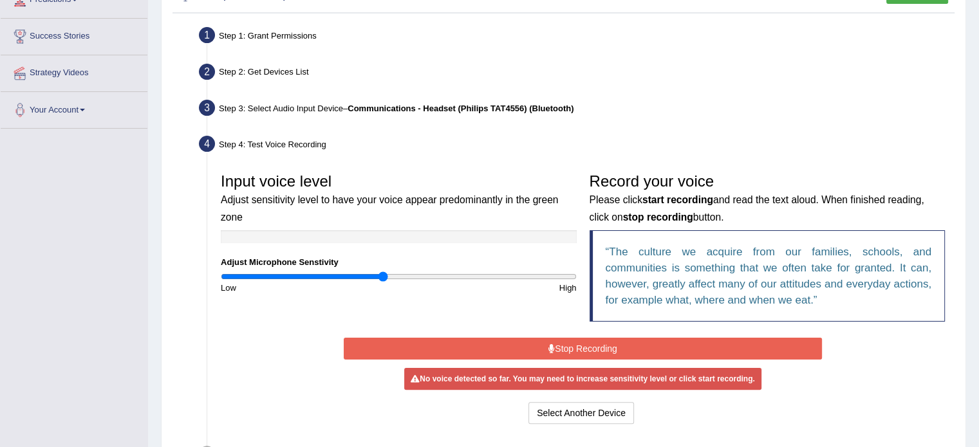
click at [382, 277] on input "range" at bounding box center [399, 277] width 356 height 10
click at [550, 344] on icon at bounding box center [551, 348] width 6 height 9
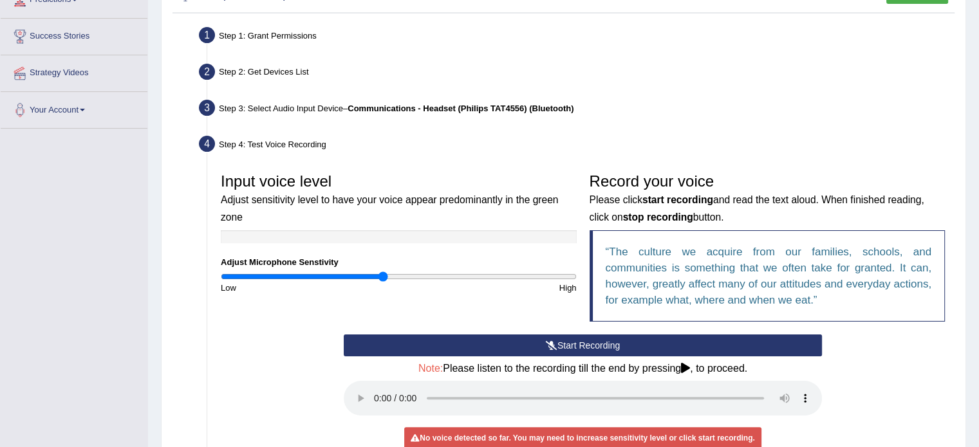
click at [550, 344] on icon at bounding box center [552, 345] width 12 height 9
click at [410, 275] on input "range" at bounding box center [399, 277] width 356 height 10
click at [595, 346] on button "Start Recording" at bounding box center [583, 346] width 478 height 22
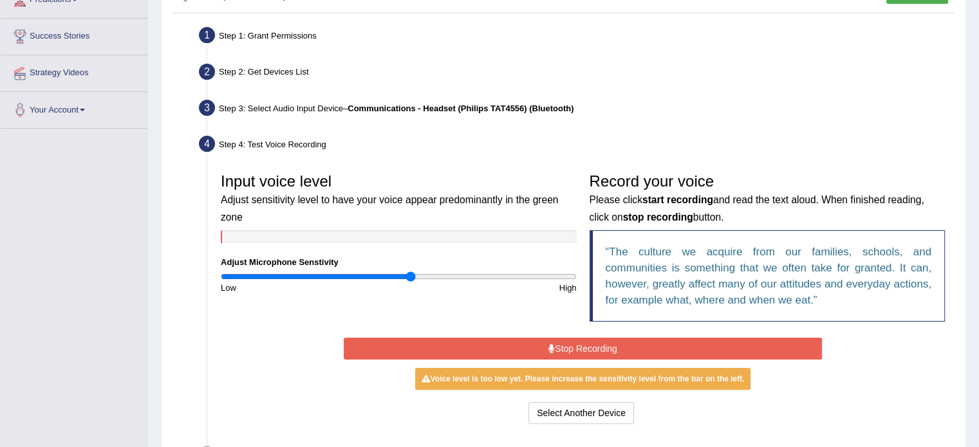
click at [595, 346] on button "Stop Recording" at bounding box center [583, 349] width 478 height 22
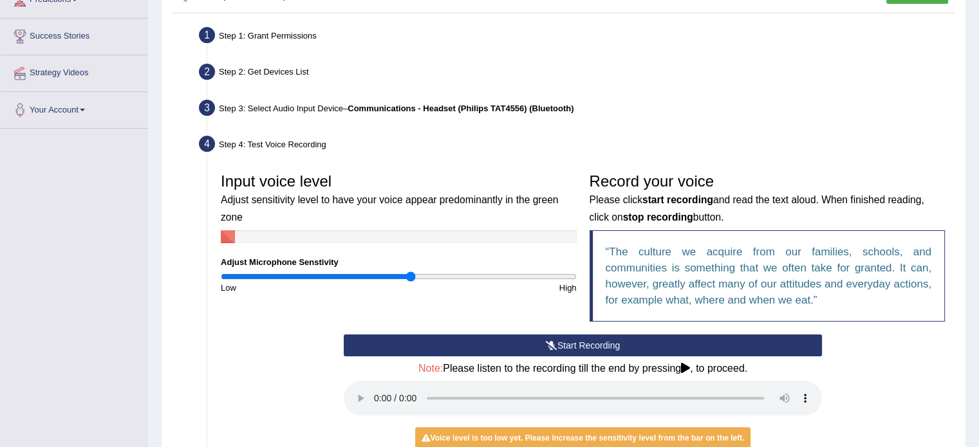
click at [595, 346] on button "Start Recording" at bounding box center [583, 346] width 478 height 22
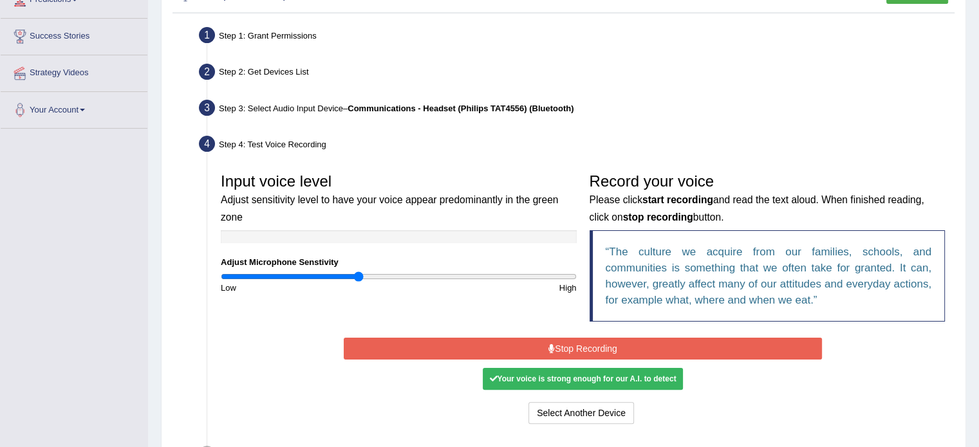
drag, startPoint x: 407, startPoint y: 277, endPoint x: 359, endPoint y: 279, distance: 48.3
type input "0.78"
click at [359, 279] on input "range" at bounding box center [399, 277] width 356 height 10
click at [559, 414] on button "Select Another Device" at bounding box center [581, 413] width 106 height 22
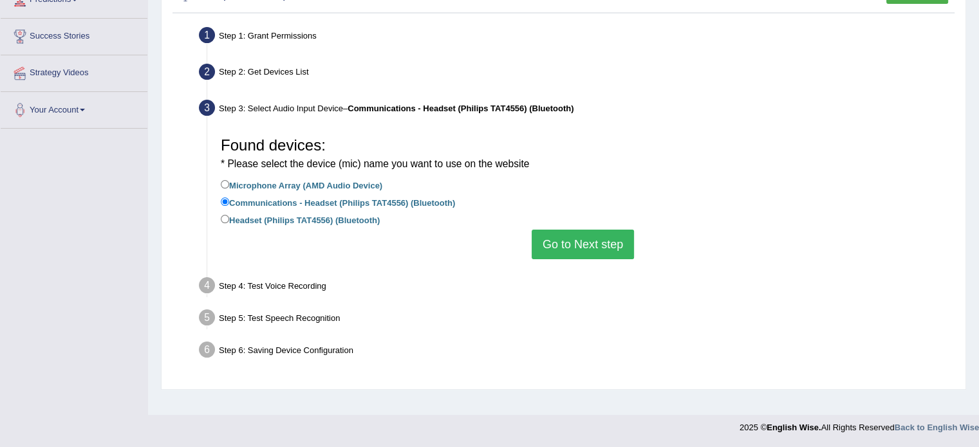
click at [316, 183] on label "Microphone Array (AMD Audio Device)" at bounding box center [302, 185] width 162 height 14
click at [229, 183] on input "Microphone Array (AMD Audio Device)" at bounding box center [225, 184] width 8 height 8
radio input "true"
click at [564, 245] on button "Go to Next step" at bounding box center [583, 245] width 102 height 30
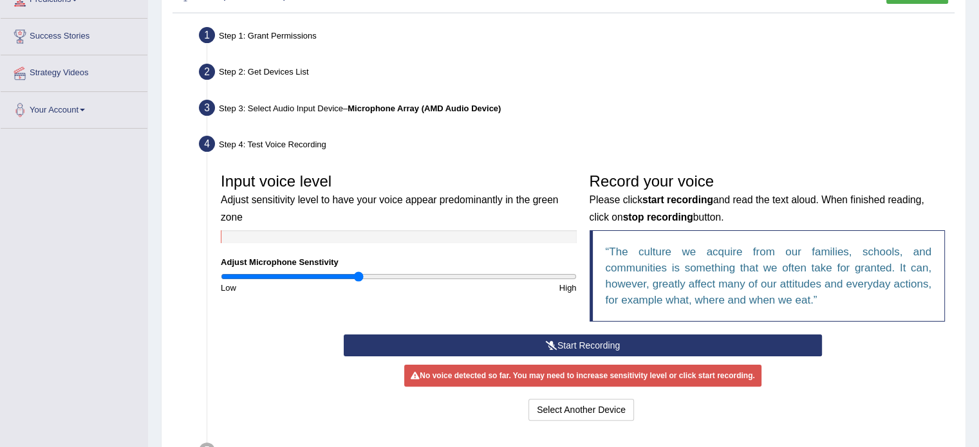
click at [564, 341] on button "Start Recording" at bounding box center [583, 346] width 478 height 22
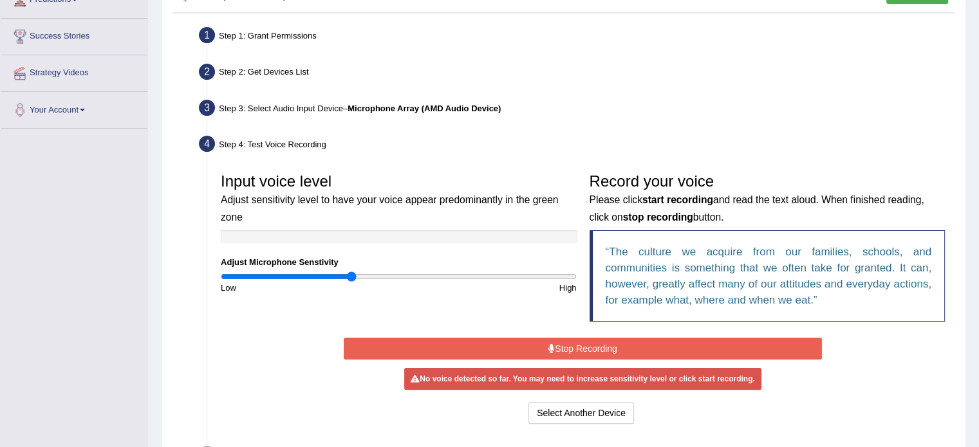
click at [353, 277] on input "range" at bounding box center [399, 277] width 356 height 10
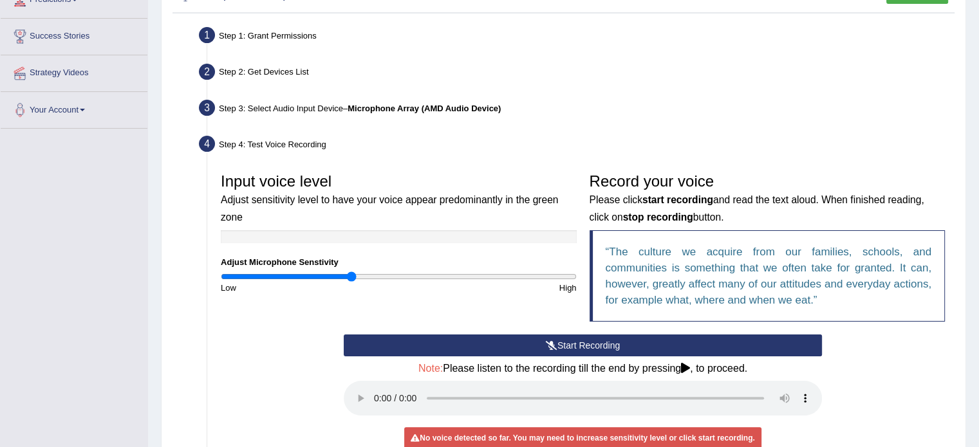
click at [613, 346] on button "Start Recording" at bounding box center [583, 346] width 478 height 22
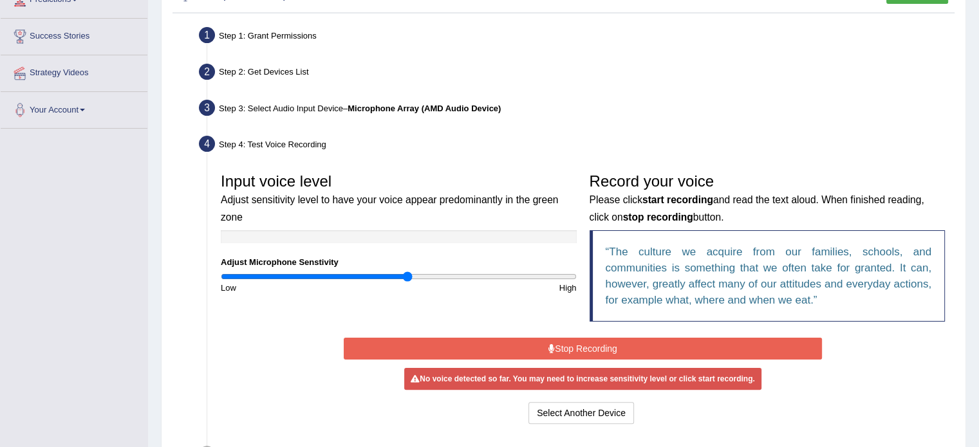
click at [408, 272] on input "range" at bounding box center [399, 277] width 356 height 10
click at [569, 348] on button "Stop Recording" at bounding box center [583, 349] width 478 height 22
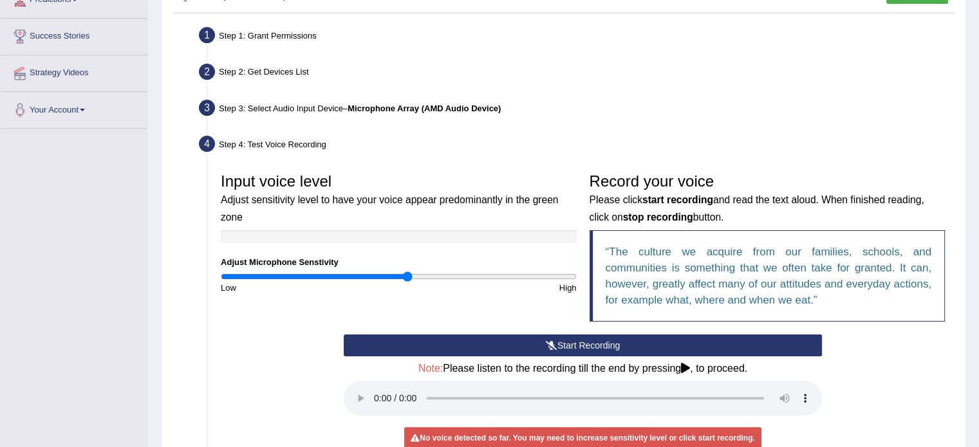
click at [569, 348] on button "Start Recording" at bounding box center [583, 346] width 478 height 22
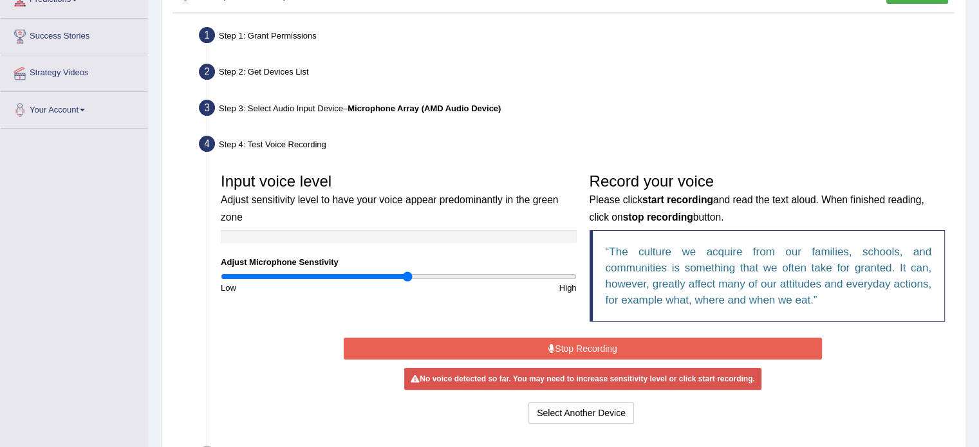
click at [638, 338] on button "Stop Recording" at bounding box center [583, 349] width 478 height 22
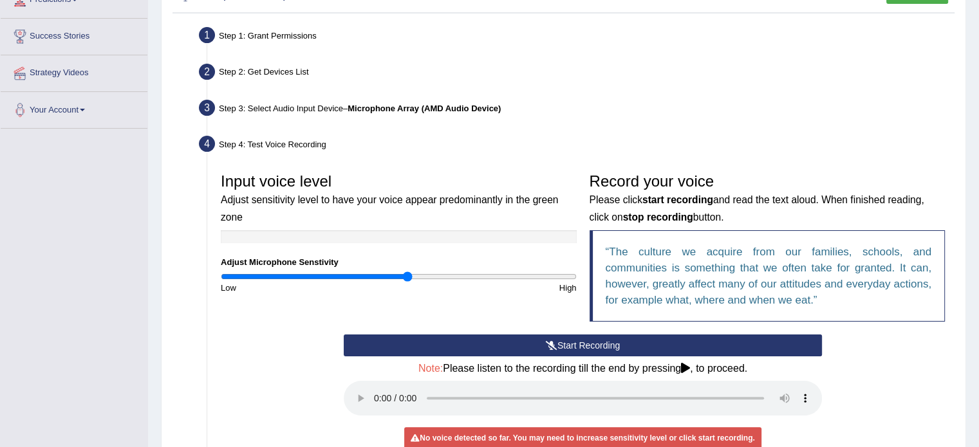
click at [709, 328] on div "Record your voice Please click start recording and read the text aloud. When fi…" at bounding box center [767, 251] width 369 height 168
click at [623, 347] on button "Start Recording" at bounding box center [583, 346] width 478 height 22
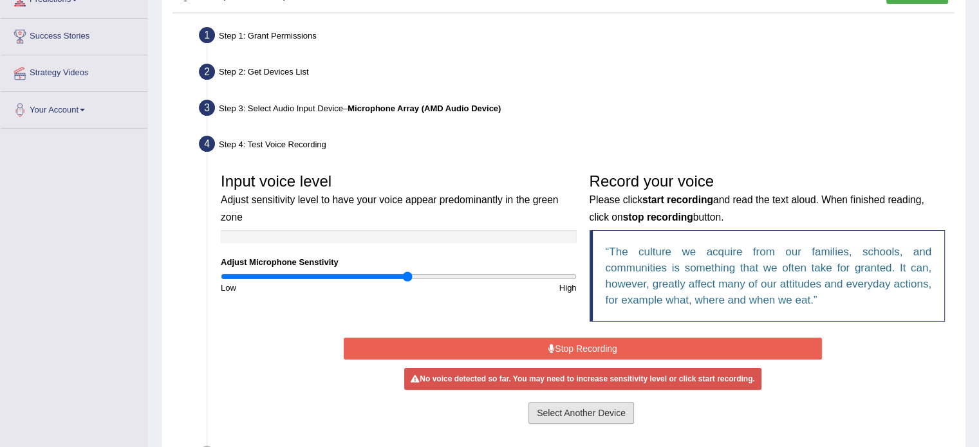
click at [592, 414] on button "Select Another Device" at bounding box center [581, 413] width 106 height 22
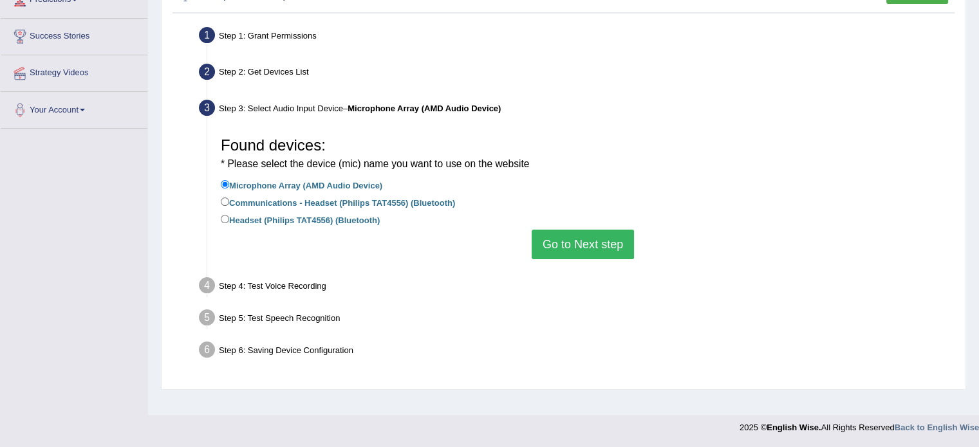
click at [579, 240] on button "Go to Next step" at bounding box center [583, 245] width 102 height 30
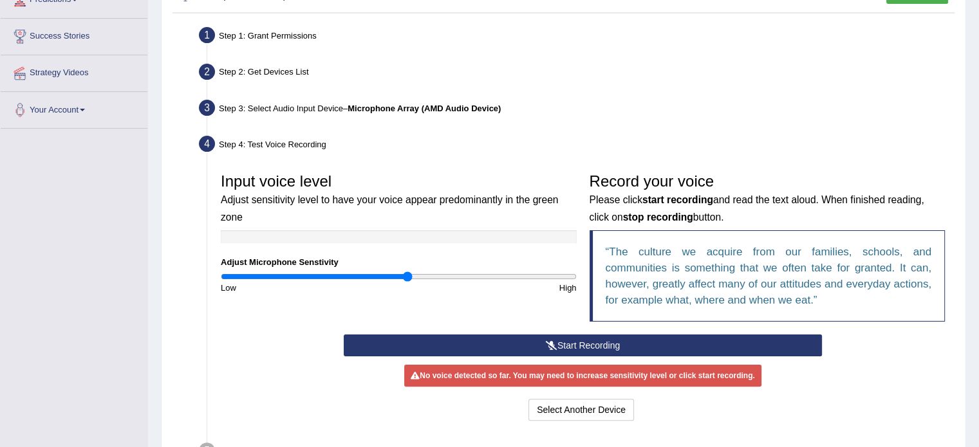
click at [579, 344] on button "Start Recording" at bounding box center [583, 346] width 478 height 22
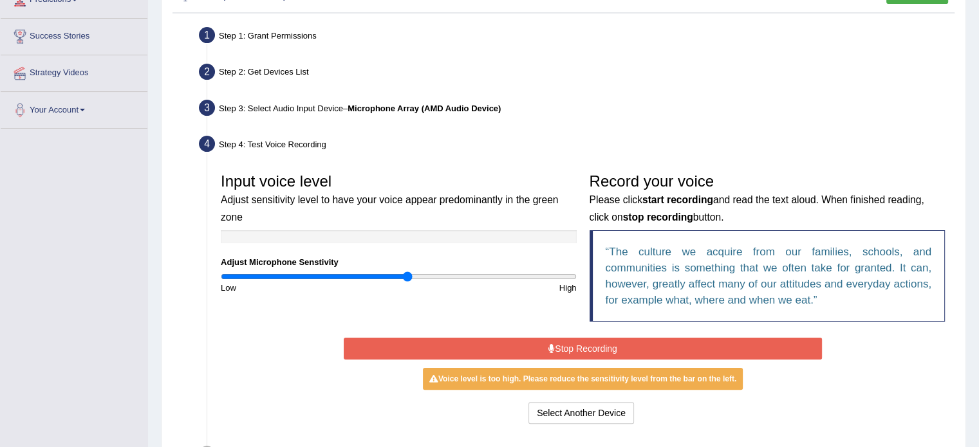
click at [250, 239] on div at bounding box center [399, 236] width 356 height 13
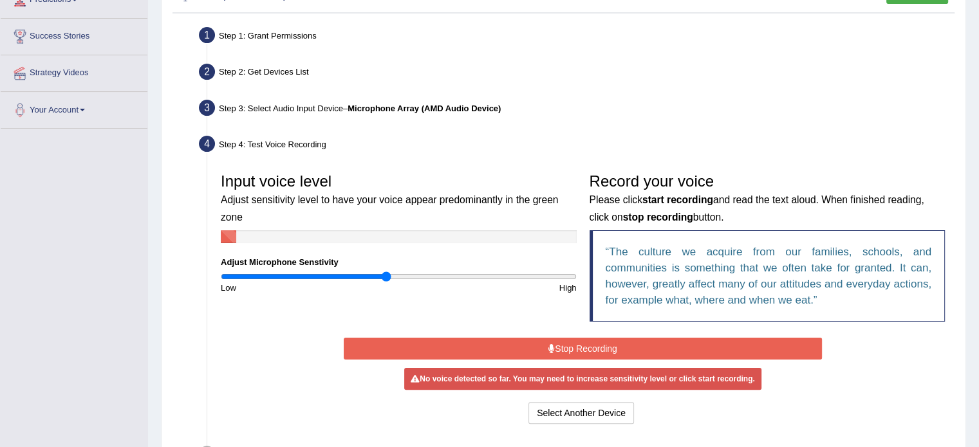
drag, startPoint x: 405, startPoint y: 272, endPoint x: 387, endPoint y: 270, distance: 17.6
type input "0.94"
click at [387, 272] on input "range" at bounding box center [399, 277] width 356 height 10
click at [548, 348] on icon at bounding box center [551, 348] width 6 height 9
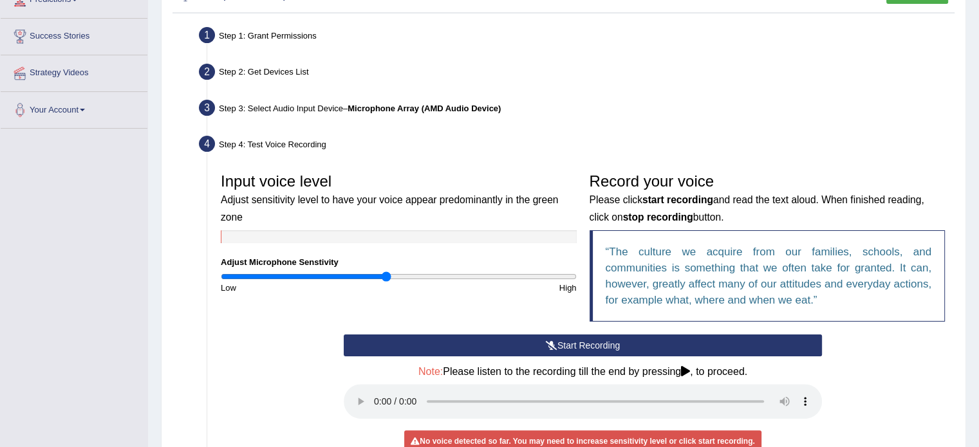
click at [548, 348] on button "Start Recording" at bounding box center [583, 346] width 478 height 22
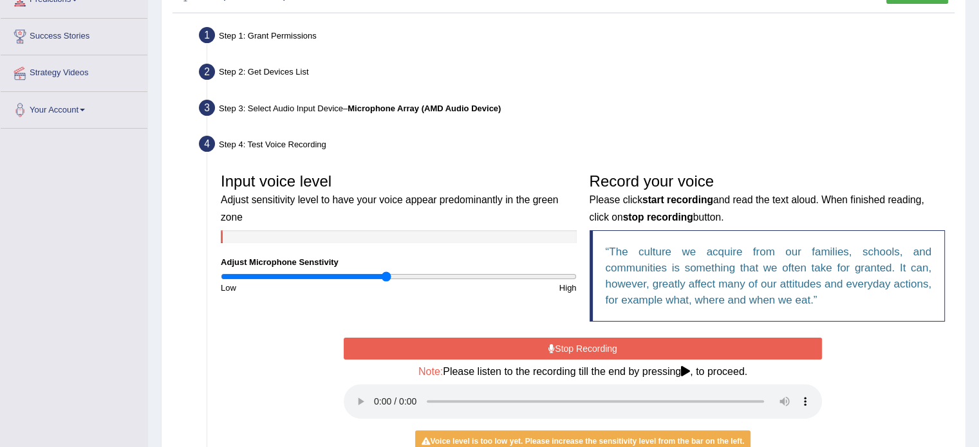
click at [548, 348] on icon at bounding box center [551, 348] width 6 height 9
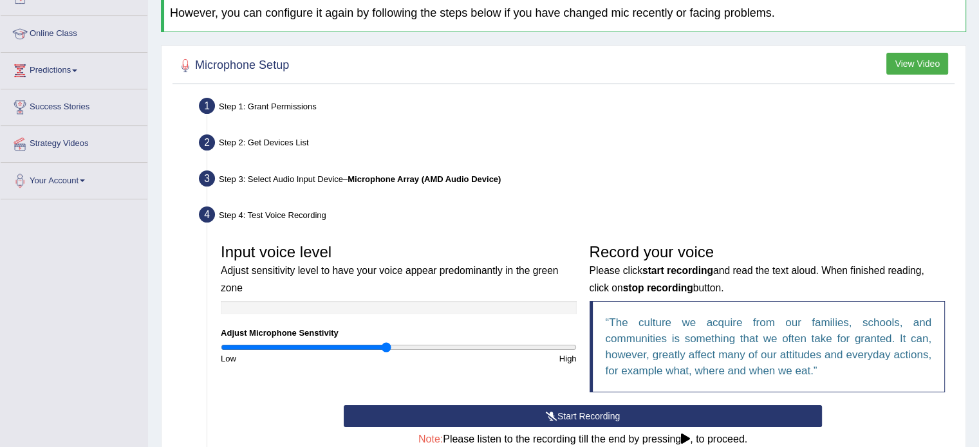
scroll to position [157, 0]
click at [899, 66] on button "View Video" at bounding box center [917, 64] width 62 height 22
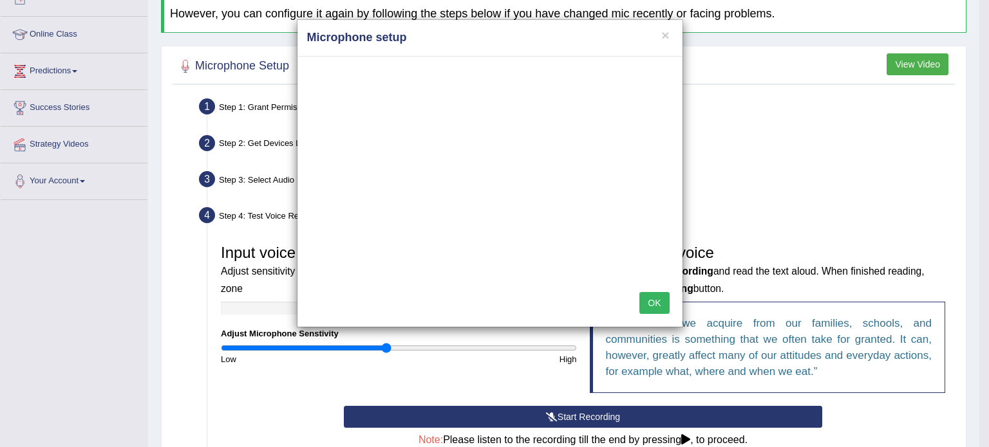
click at [644, 303] on button "OK" at bounding box center [654, 303] width 30 height 22
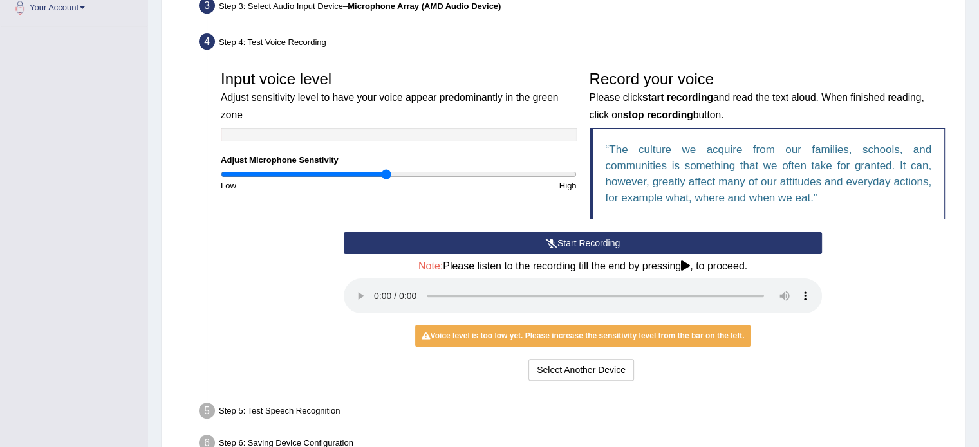
scroll to position [337, 0]
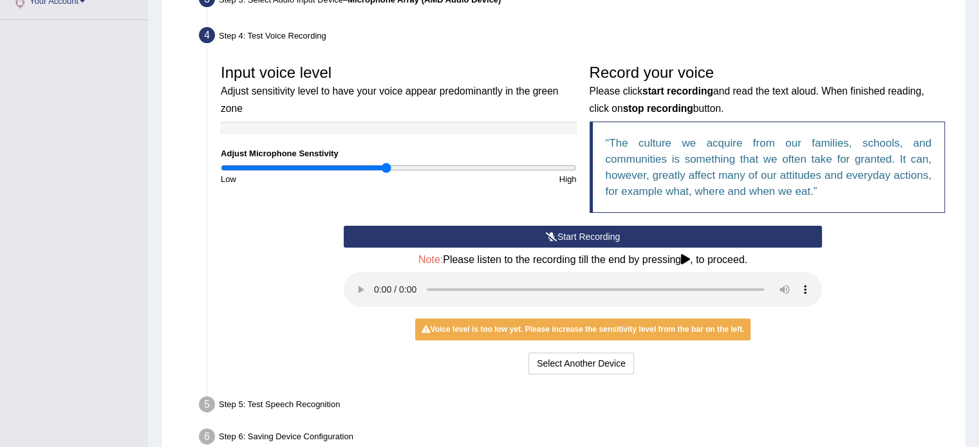
click at [588, 239] on button "Start Recording" at bounding box center [583, 237] width 478 height 22
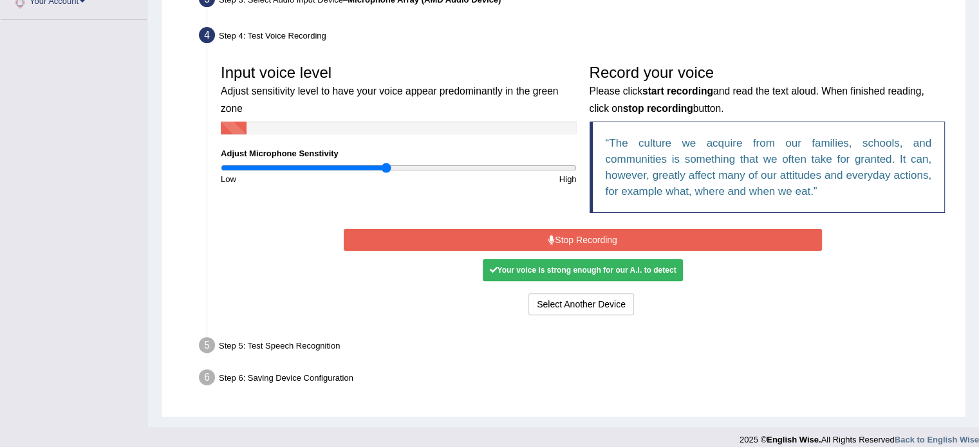
click at [588, 239] on button "Stop Recording" at bounding box center [583, 240] width 478 height 22
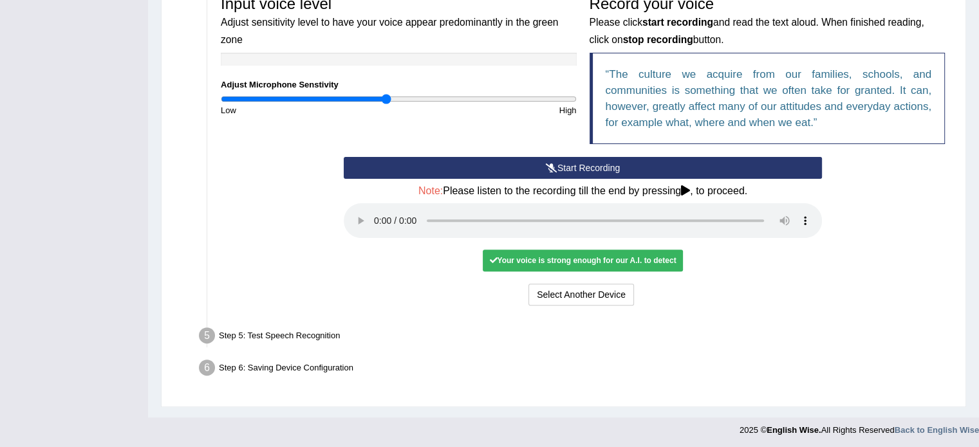
scroll to position [407, 0]
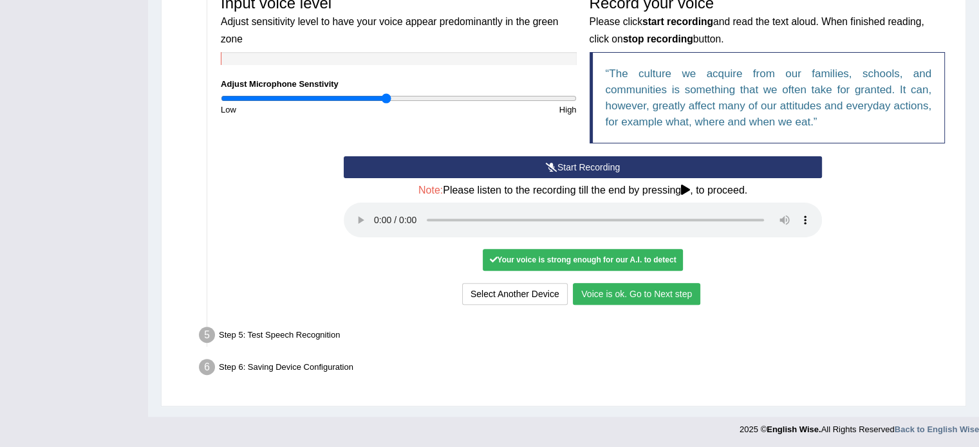
click at [317, 330] on div "Step 5: Test Speech Recognition" at bounding box center [576, 337] width 767 height 28
click at [616, 296] on button "Voice is ok. Go to Next step" at bounding box center [636, 294] width 127 height 22
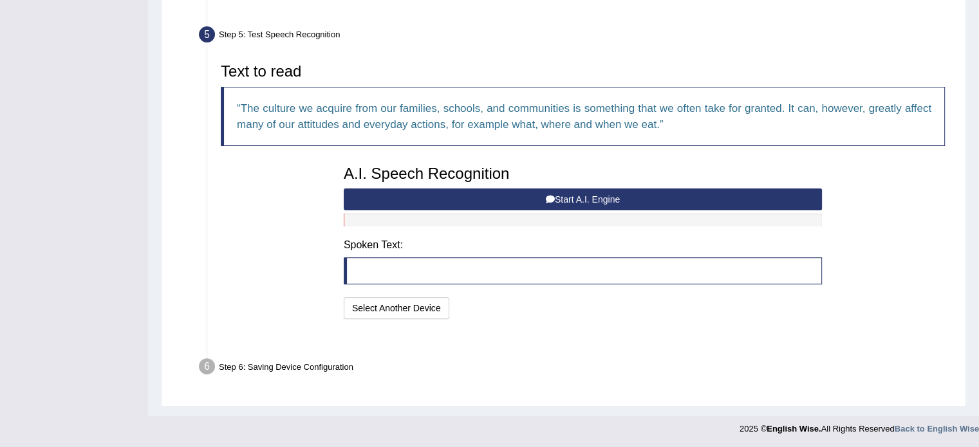
scroll to position [355, 0]
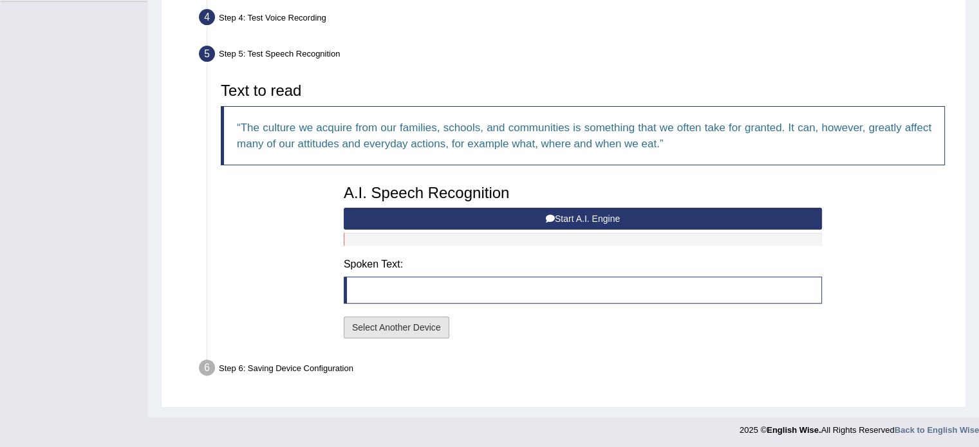
click at [404, 324] on button "Select Another Device" at bounding box center [397, 328] width 106 height 22
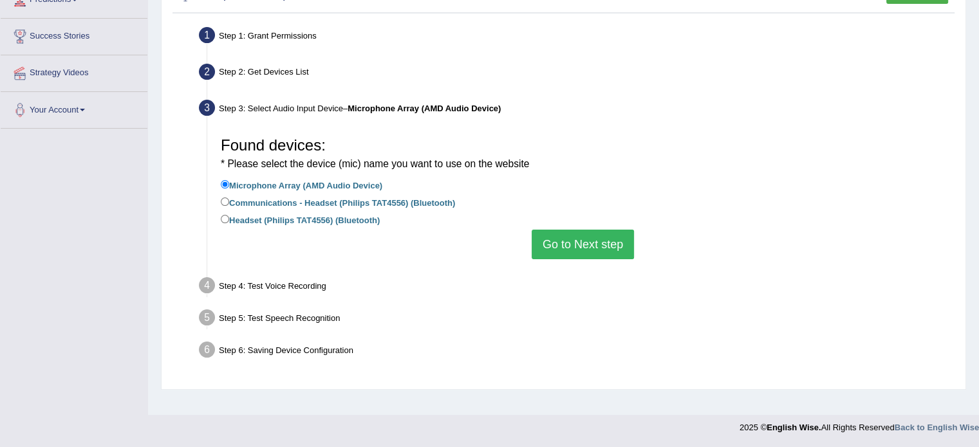
scroll to position [229, 0]
click at [428, 201] on label "Communications - Headset (Philips TAT4556) (Bluetooth)" at bounding box center [338, 202] width 234 height 14
click at [229, 201] on input "Communications - Headset (Philips TAT4556) (Bluetooth)" at bounding box center [225, 202] width 8 height 8
radio input "true"
click at [581, 245] on button "Go to Next step" at bounding box center [583, 245] width 102 height 30
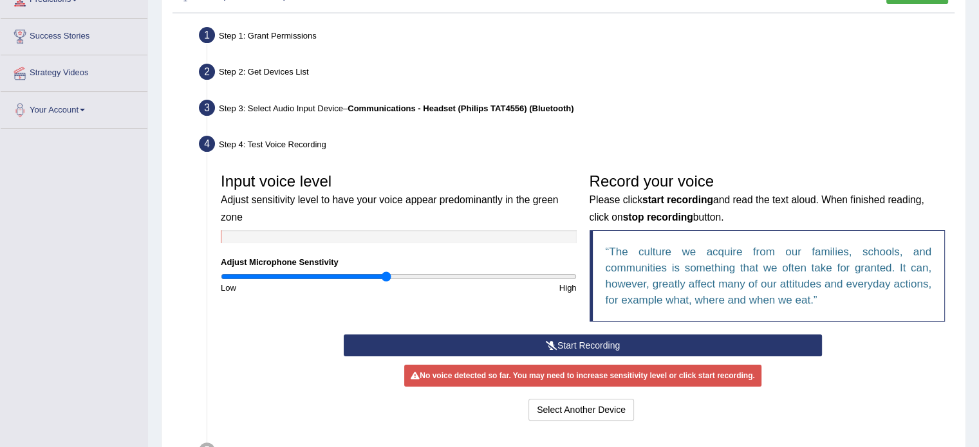
click at [559, 342] on button "Start Recording" at bounding box center [583, 346] width 478 height 22
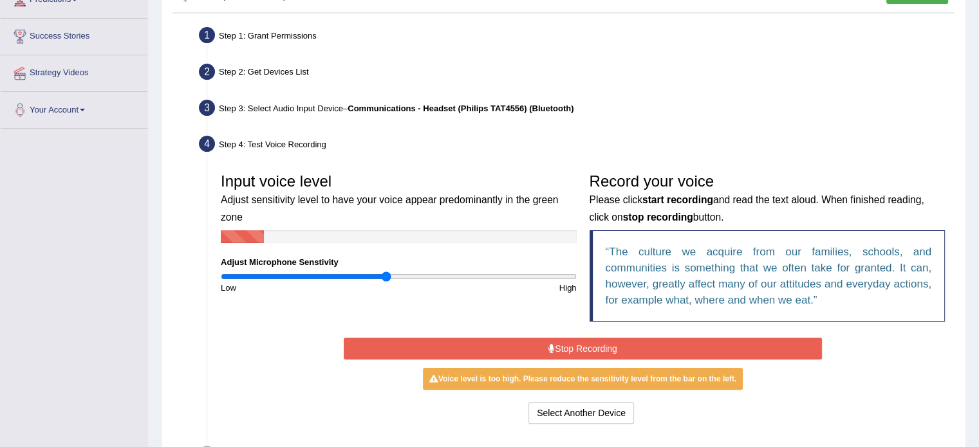
click at [559, 342] on button "Stop Recording" at bounding box center [583, 349] width 478 height 22
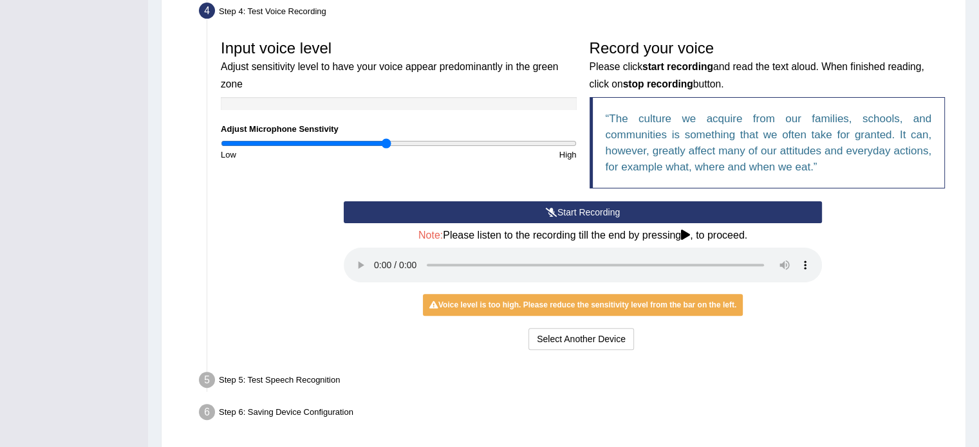
scroll to position [383, 0]
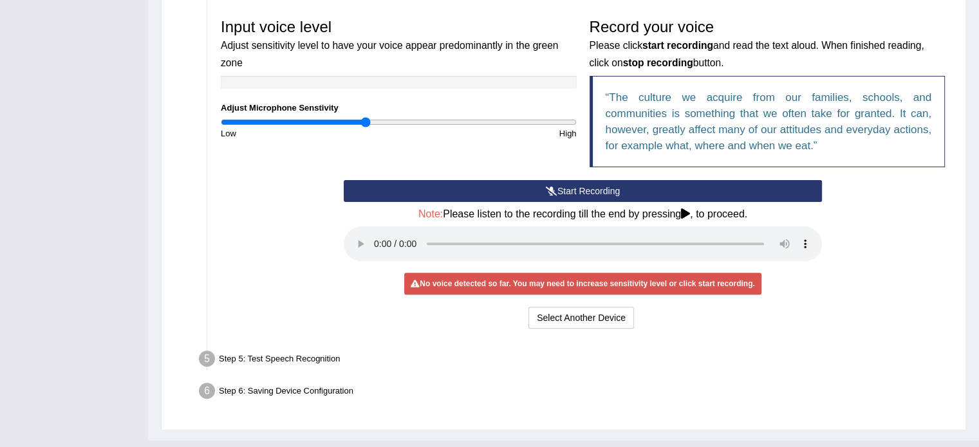
type input "0.82"
click at [366, 122] on input "range" at bounding box center [399, 122] width 356 height 10
click at [559, 322] on button "Select Another Device" at bounding box center [581, 318] width 106 height 22
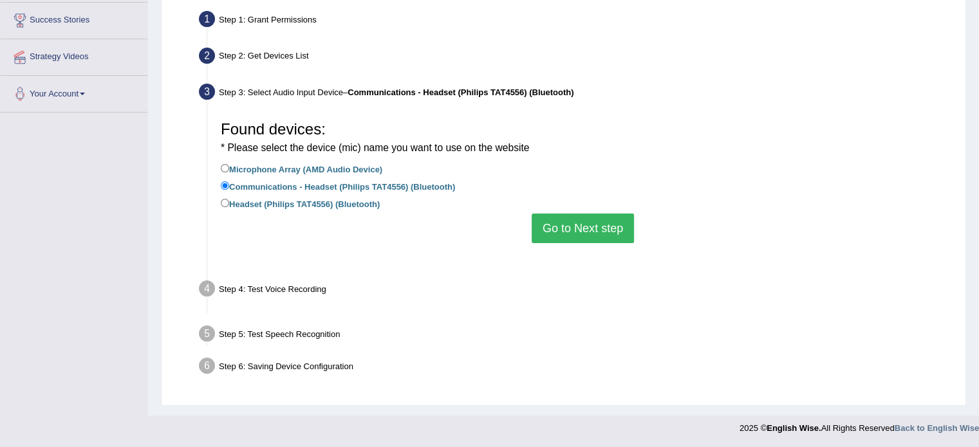
scroll to position [229, 0]
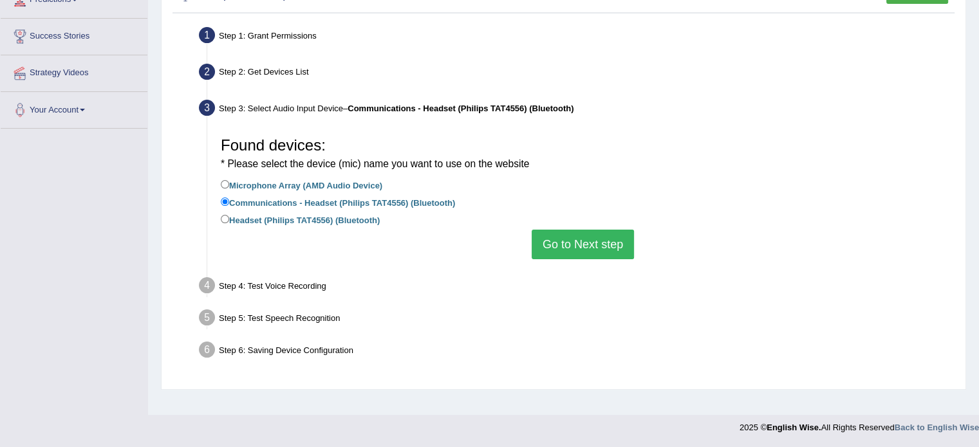
click at [296, 182] on label "Microphone Array (AMD Audio Device)" at bounding box center [302, 185] width 162 height 14
click at [229, 182] on input "Microphone Array (AMD Audio Device)" at bounding box center [225, 184] width 8 height 8
radio input "true"
click at [574, 239] on button "Go to Next step" at bounding box center [583, 245] width 102 height 30
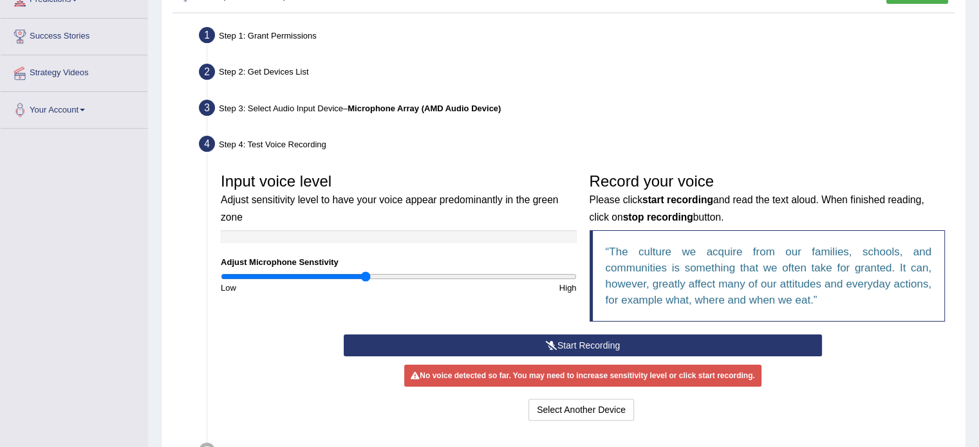
click at [568, 343] on button "Start Recording" at bounding box center [583, 346] width 478 height 22
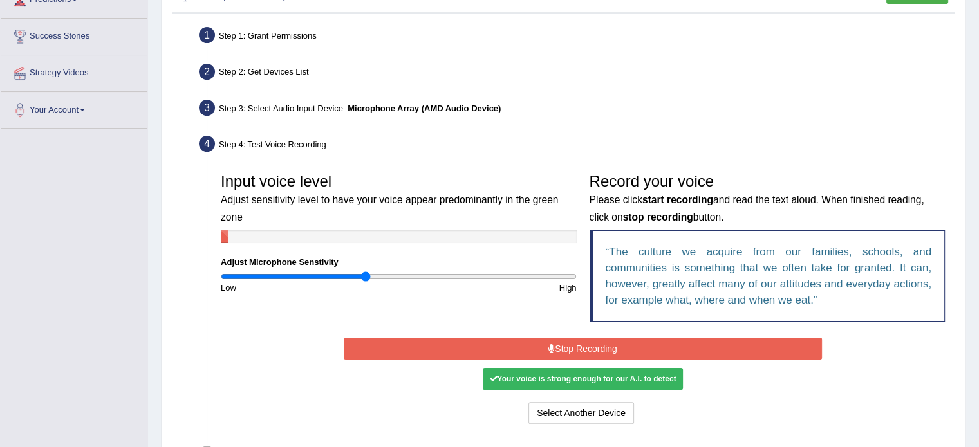
click at [568, 343] on button "Stop Recording" at bounding box center [583, 349] width 478 height 22
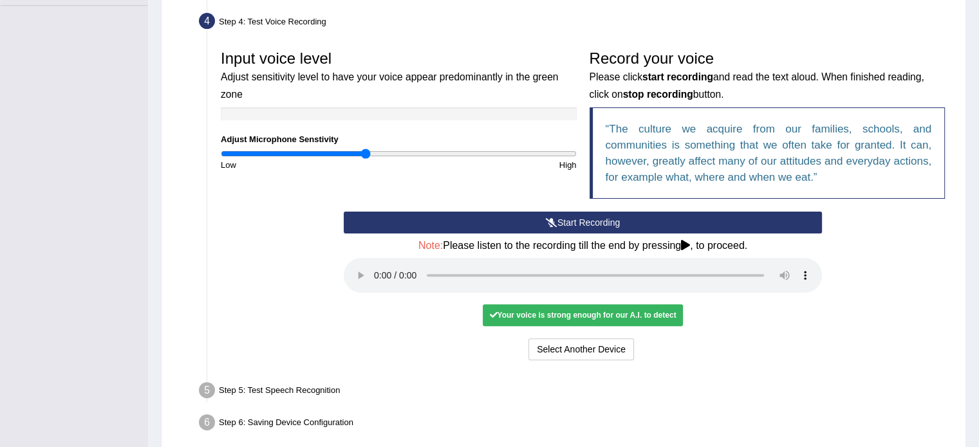
scroll to position [357, 0]
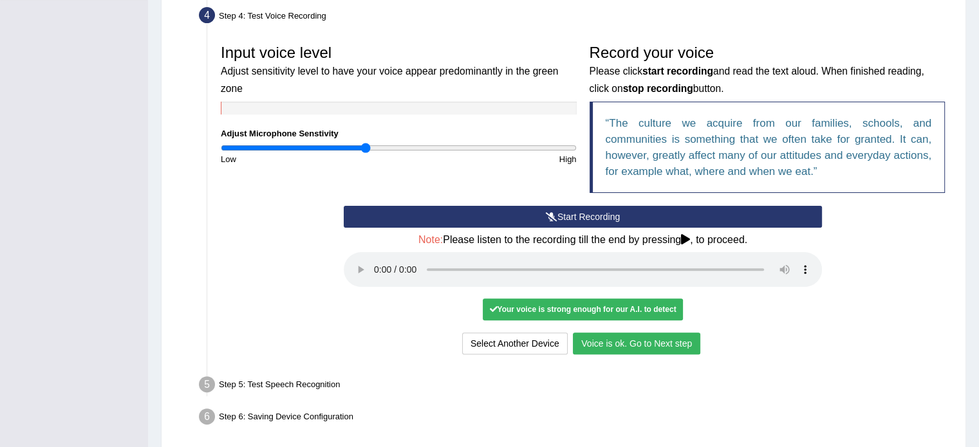
click at [682, 336] on button "Voice is ok. Go to Next step" at bounding box center [636, 344] width 127 height 22
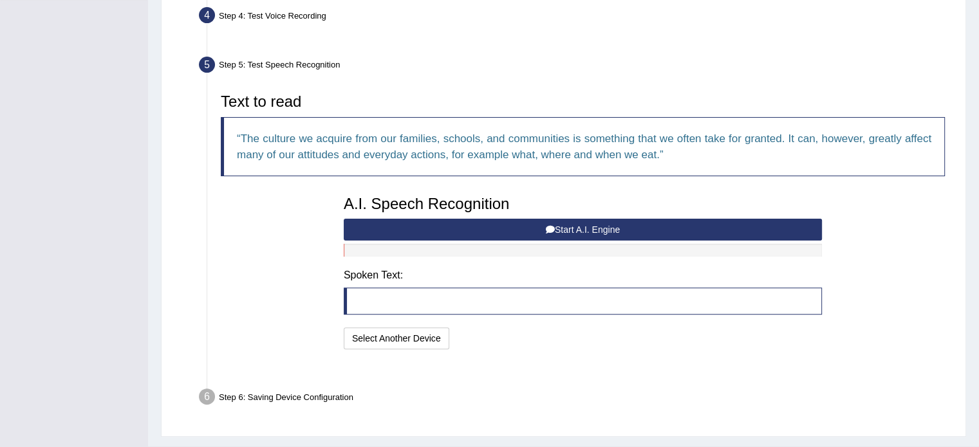
scroll to position [355, 0]
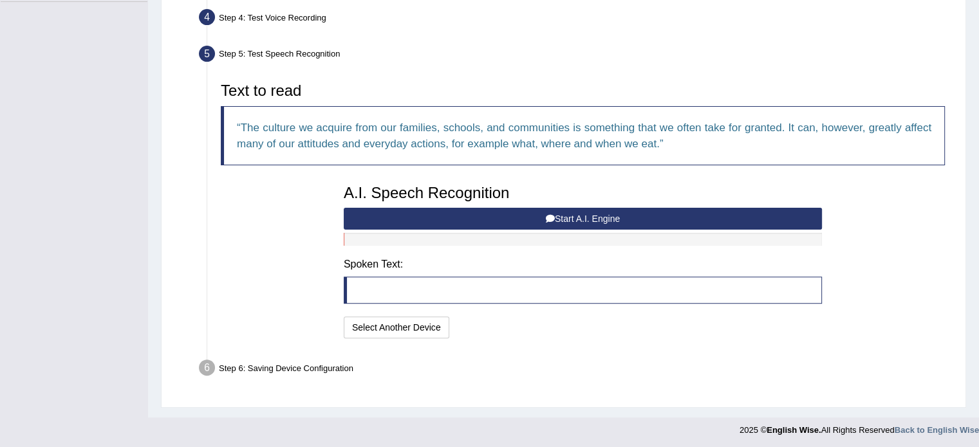
click at [548, 218] on icon at bounding box center [550, 218] width 9 height 9
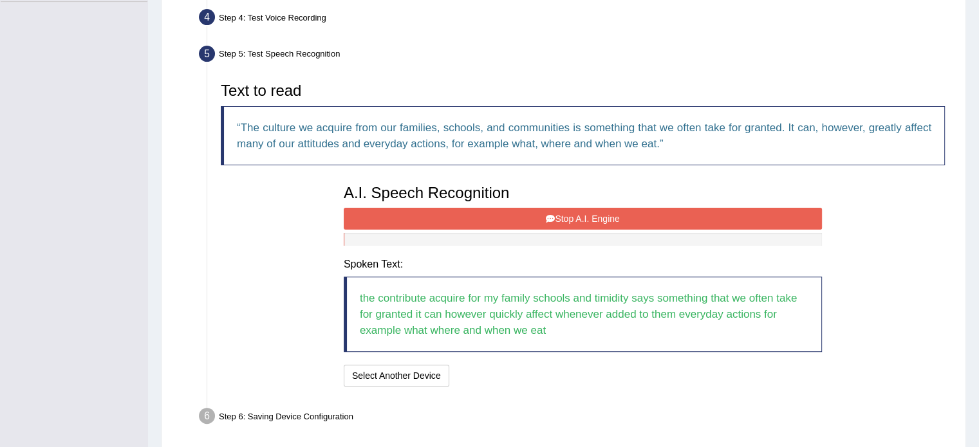
click at [549, 218] on icon at bounding box center [550, 218] width 9 height 9
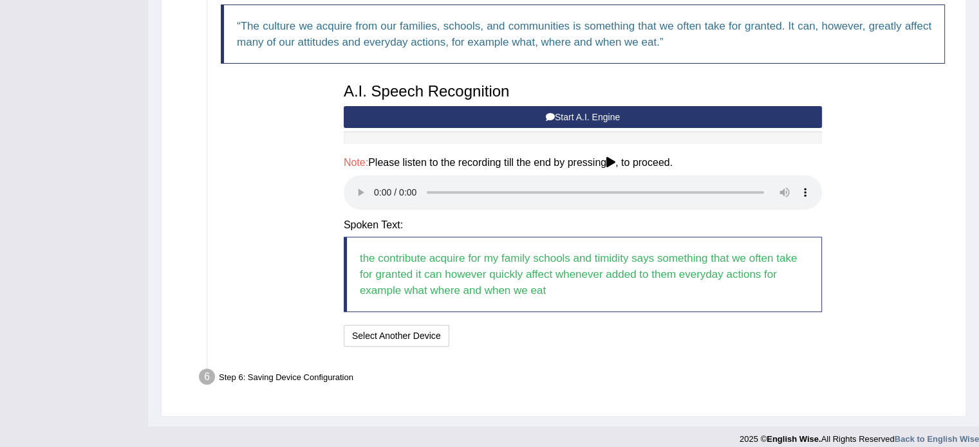
scroll to position [458, 0]
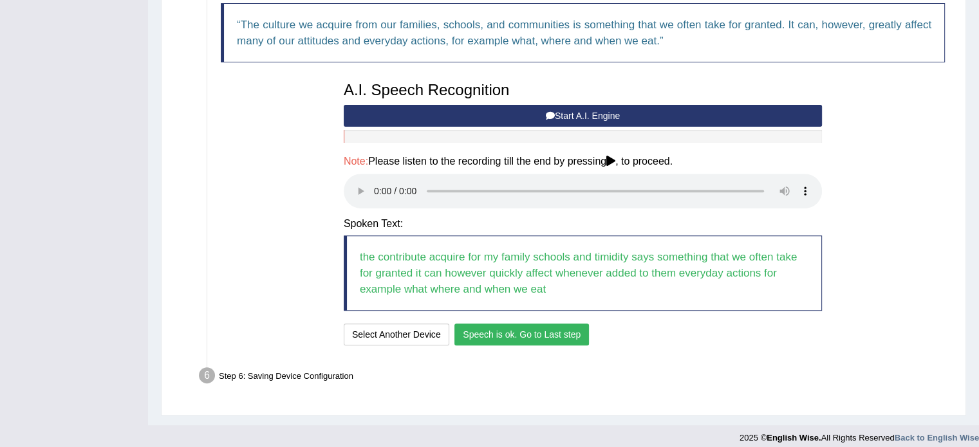
click at [545, 333] on button "Speech is ok. Go to Last step" at bounding box center [521, 335] width 135 height 22
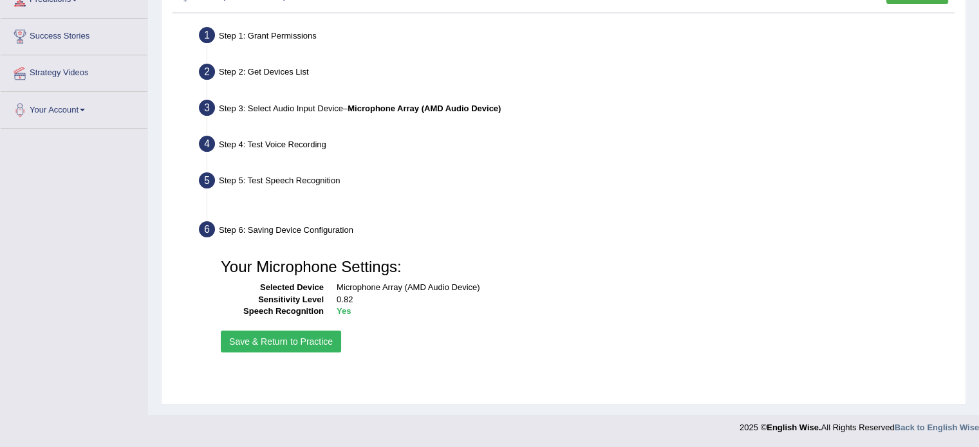
scroll to position [229, 0]
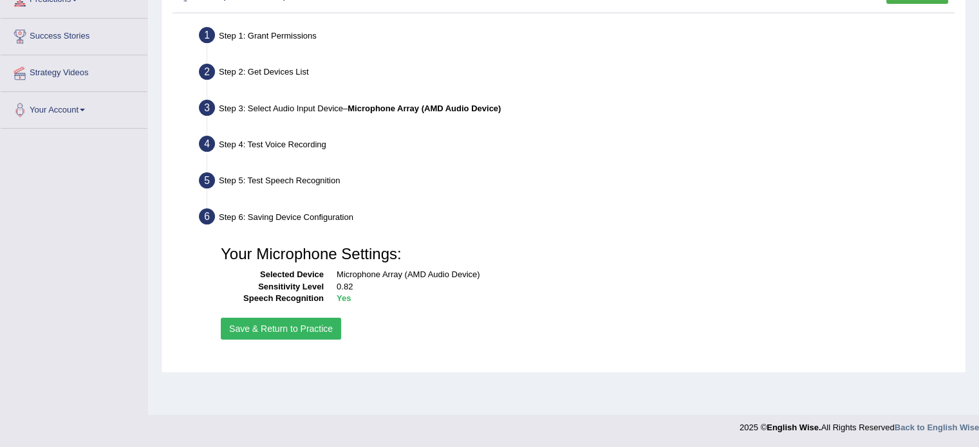
click at [285, 329] on button "Save & Return to Practice" at bounding box center [281, 329] width 120 height 22
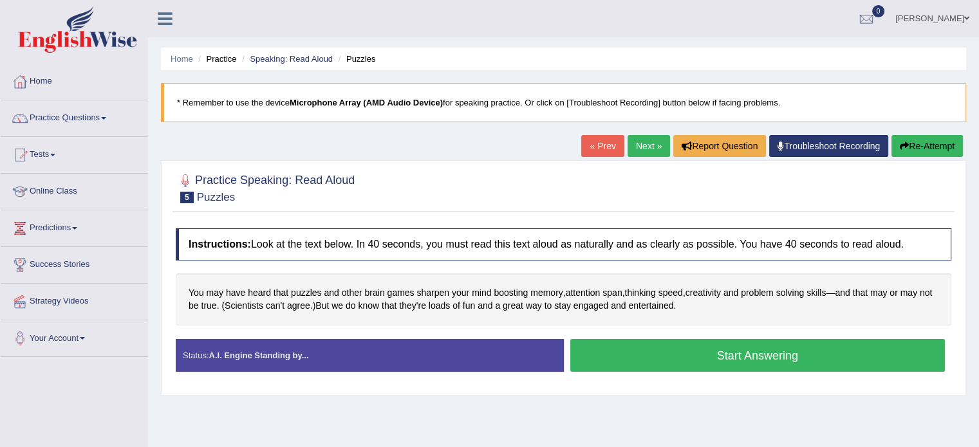
click at [666, 348] on button "Start Answering" at bounding box center [757, 355] width 375 height 33
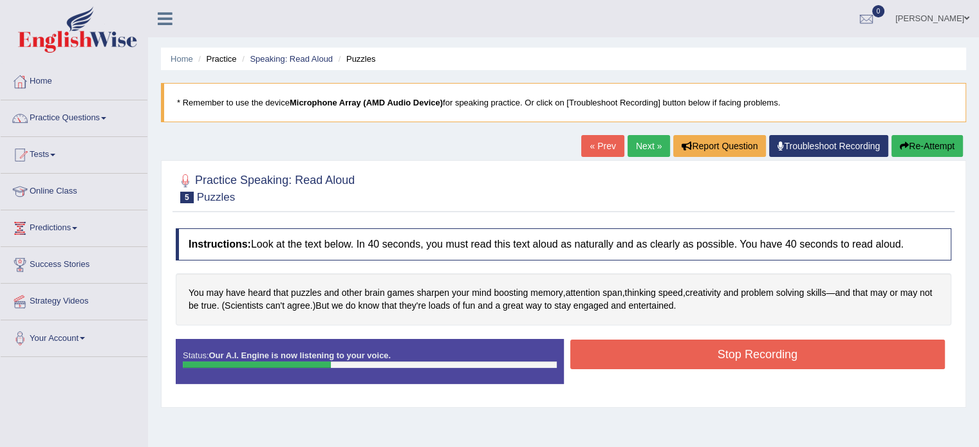
click at [666, 348] on button "Stop Recording" at bounding box center [757, 355] width 375 height 30
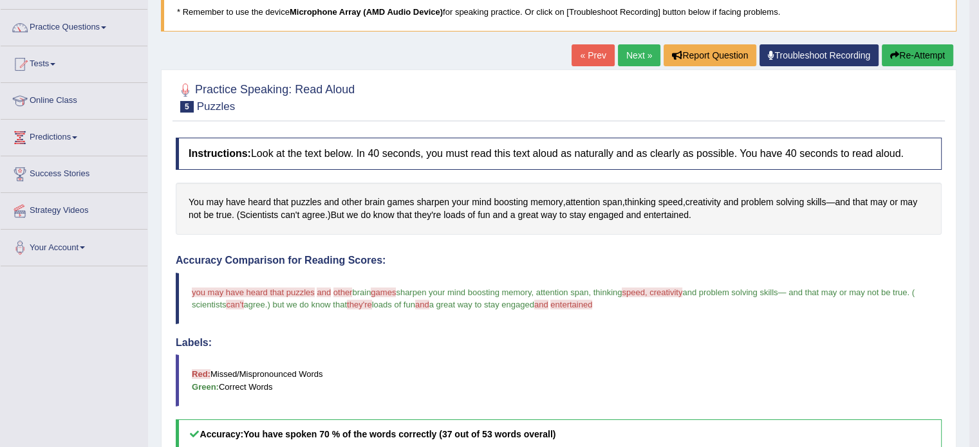
scroll to position [77, 0]
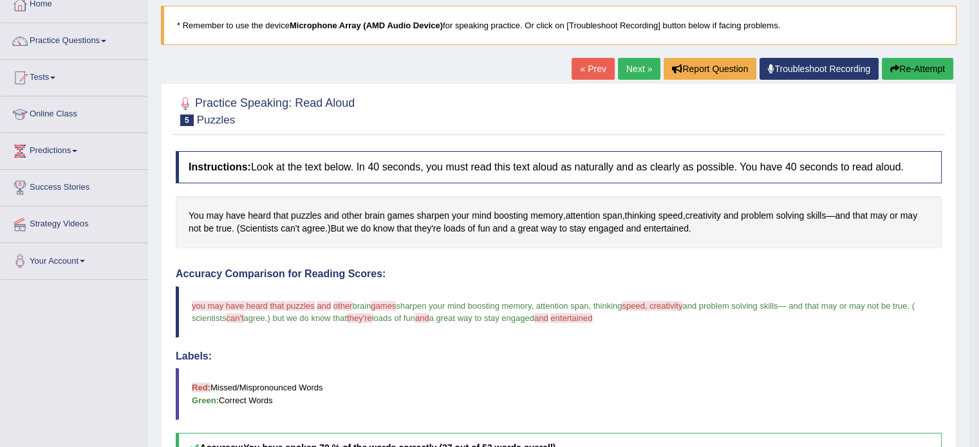
click at [893, 66] on icon "button" at bounding box center [894, 68] width 9 height 9
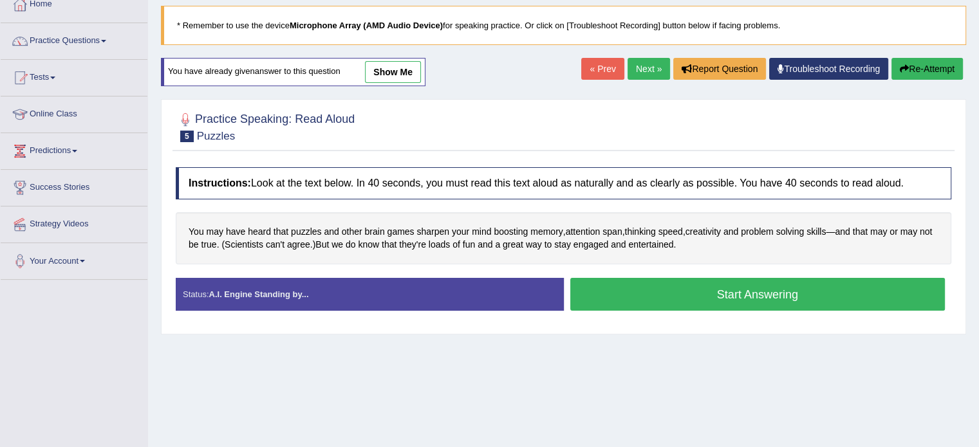
click at [747, 288] on button "Start Answering" at bounding box center [757, 294] width 375 height 33
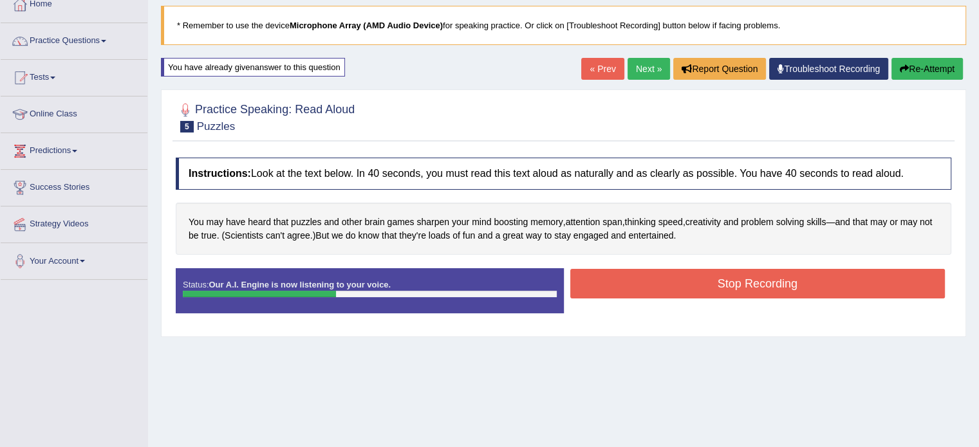
click at [747, 288] on button "Stop Recording" at bounding box center [757, 284] width 375 height 30
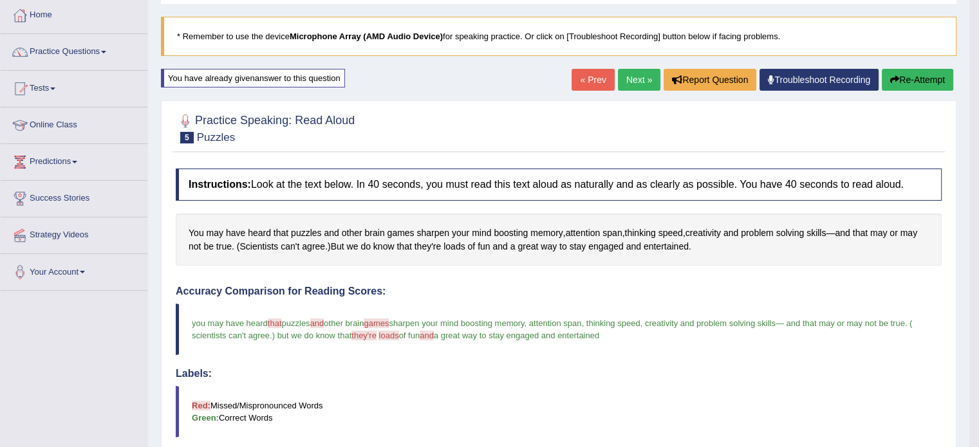
scroll to position [64, 0]
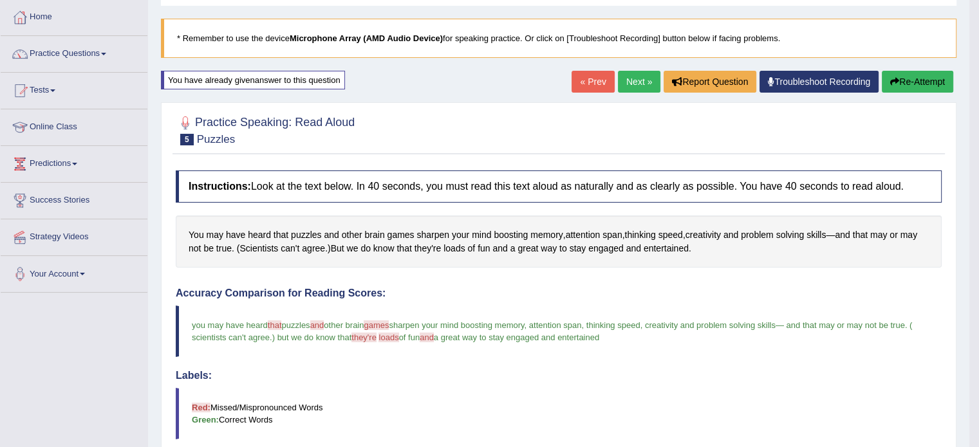
click at [635, 75] on link "Next »" at bounding box center [639, 82] width 42 height 22
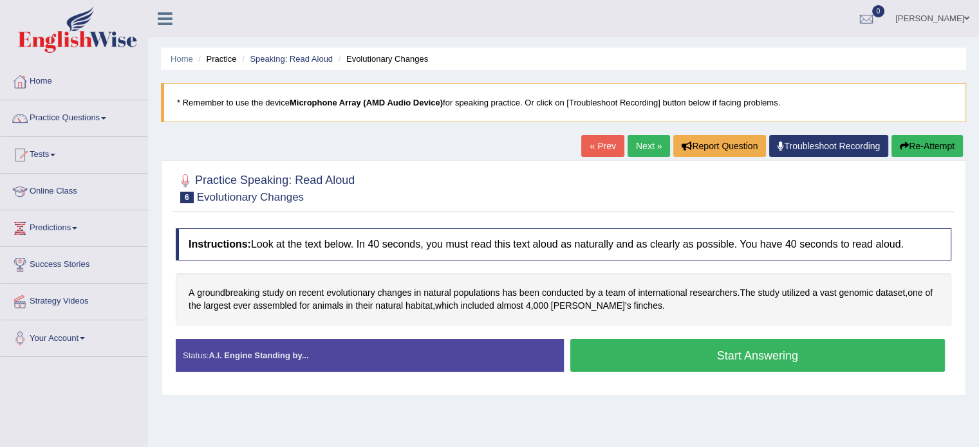
click at [760, 348] on button "Start Answering" at bounding box center [757, 355] width 375 height 33
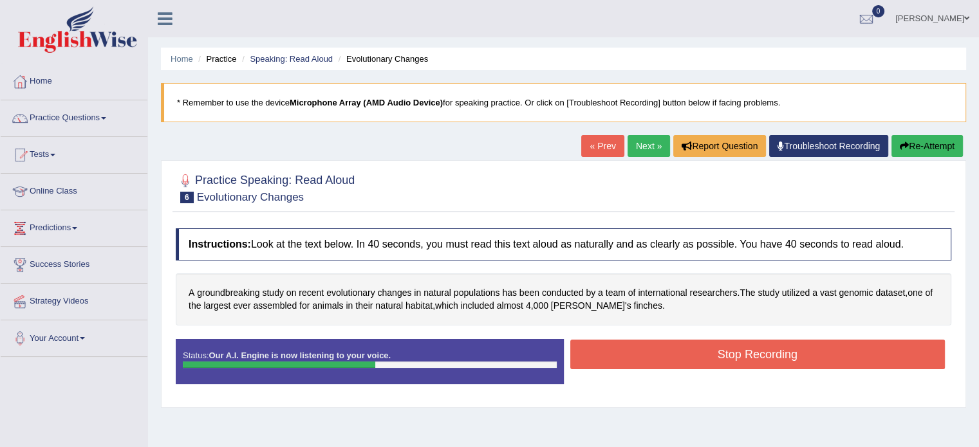
click at [760, 357] on button "Stop Recording" at bounding box center [757, 355] width 375 height 30
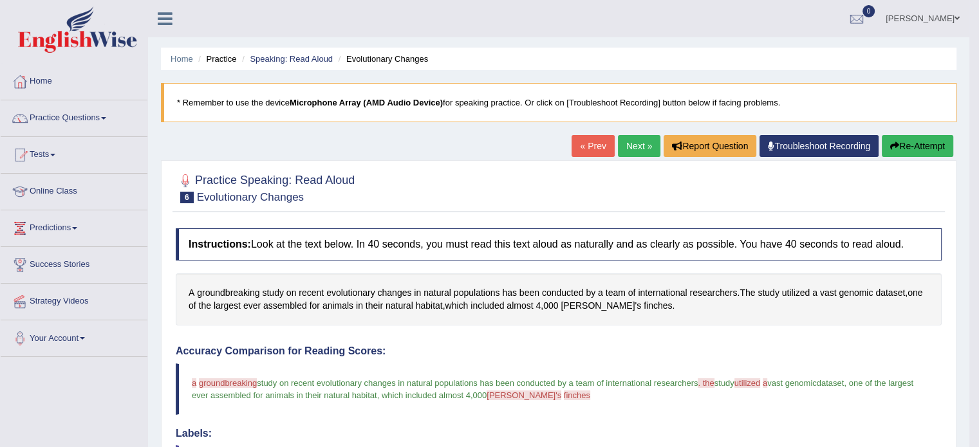
click at [913, 144] on button "Re-Attempt" at bounding box center [917, 146] width 71 height 22
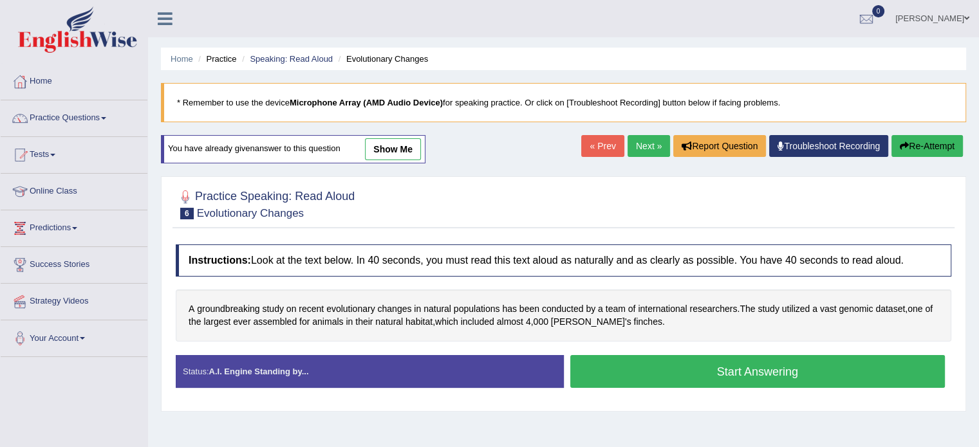
click at [743, 378] on button "Start Answering" at bounding box center [757, 371] width 375 height 33
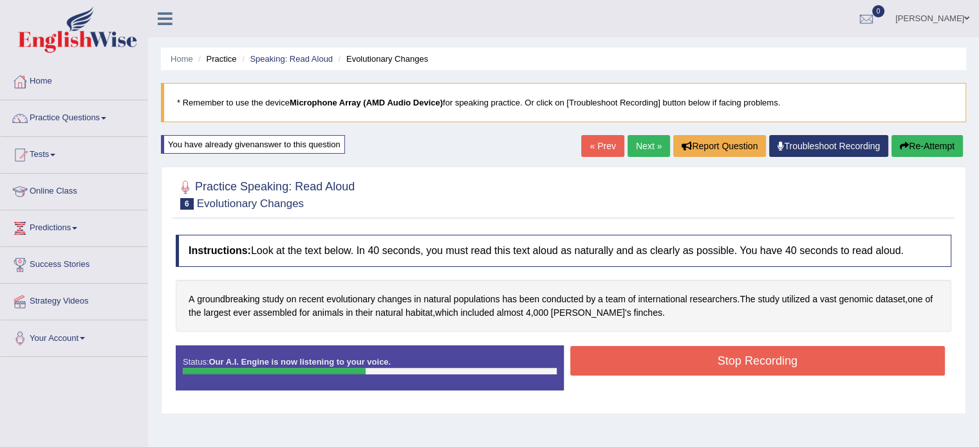
click at [744, 359] on button "Stop Recording" at bounding box center [757, 361] width 375 height 30
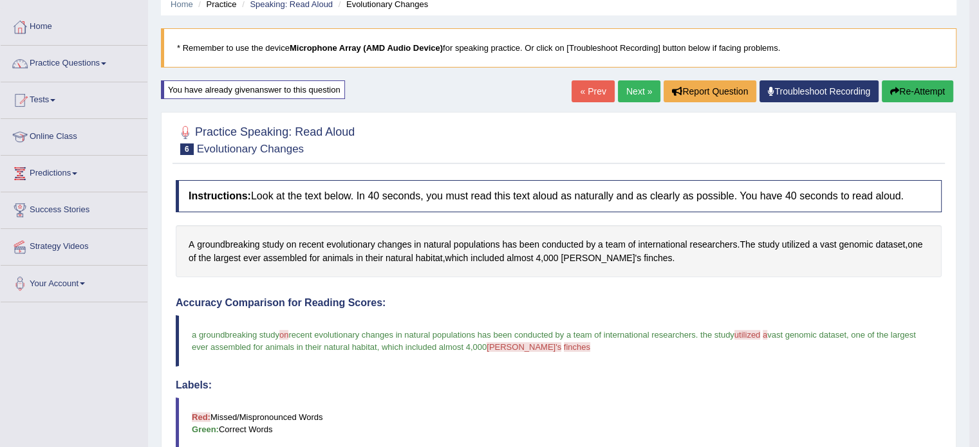
scroll to position [8, 0]
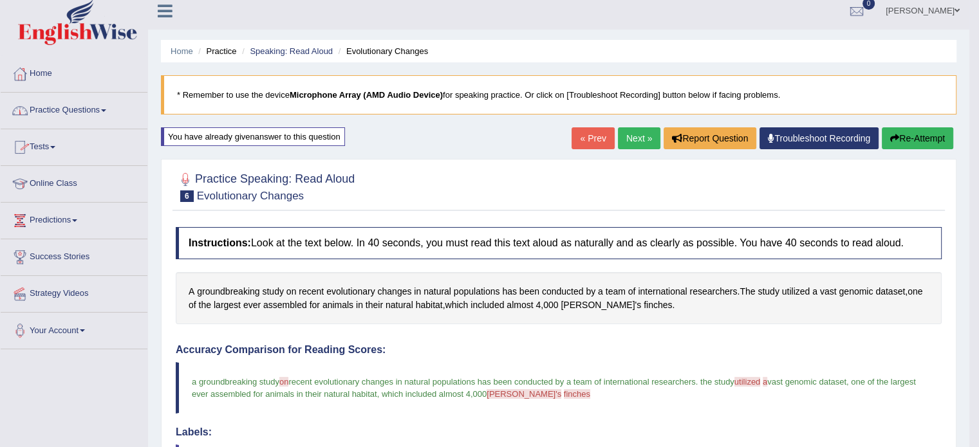
click at [75, 109] on link "Practice Questions" at bounding box center [74, 109] width 147 height 32
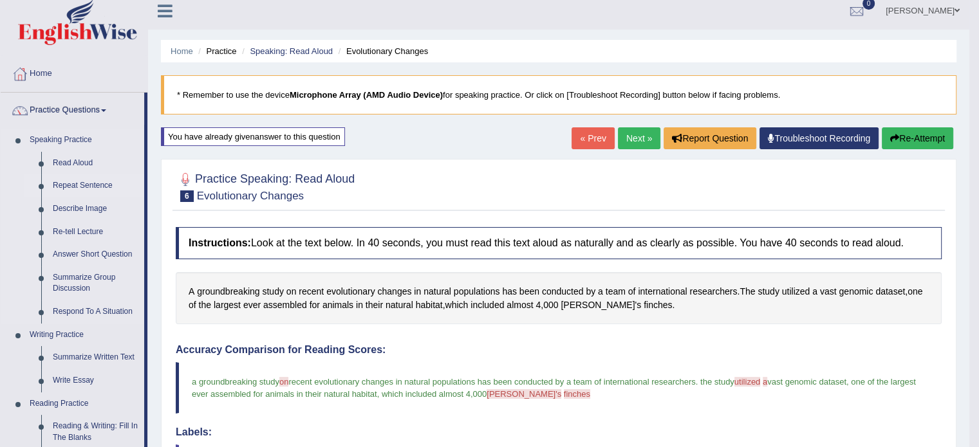
click at [86, 185] on link "Repeat Sentence" at bounding box center [95, 185] width 97 height 23
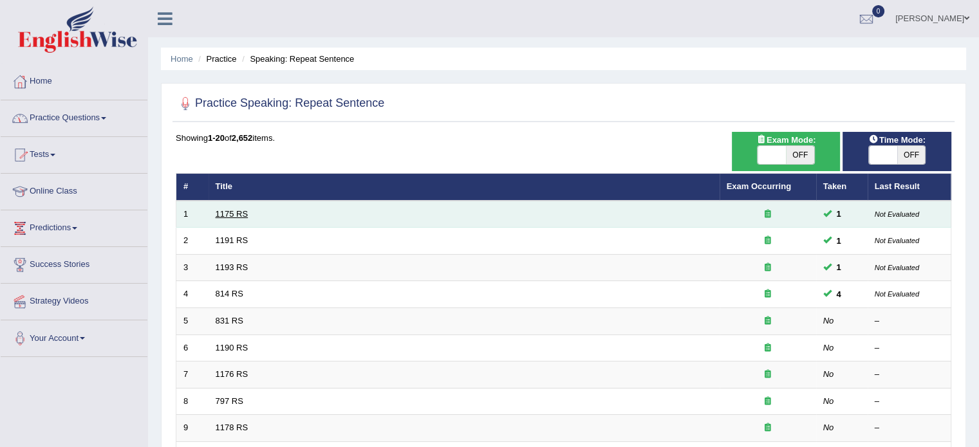
click at [232, 212] on link "1175 RS" at bounding box center [232, 214] width 33 height 10
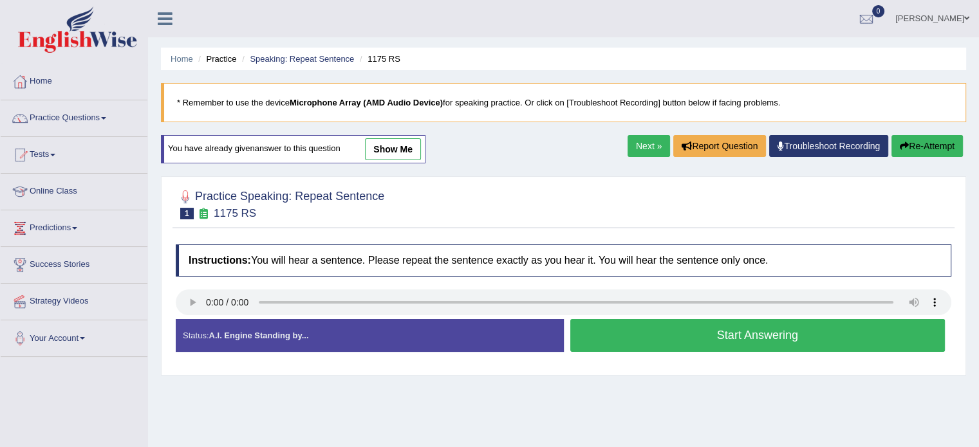
click at [671, 335] on button "Start Answering" at bounding box center [757, 335] width 375 height 33
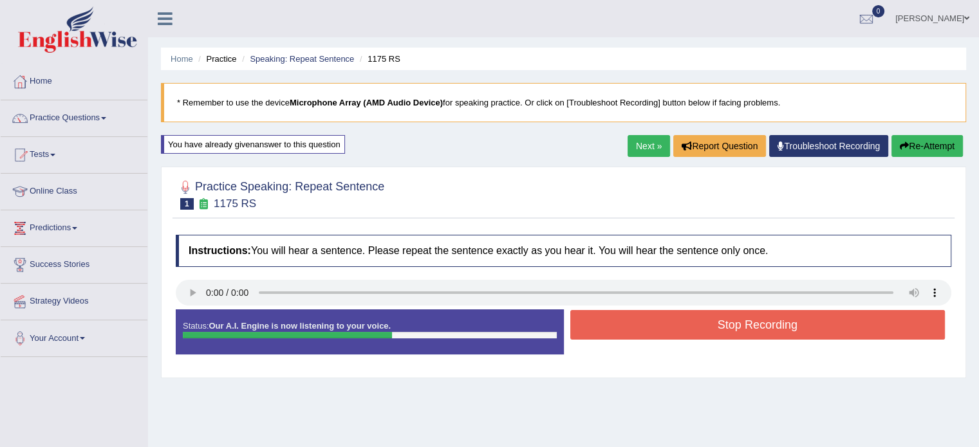
click at [645, 316] on button "Stop Recording" at bounding box center [757, 325] width 375 height 30
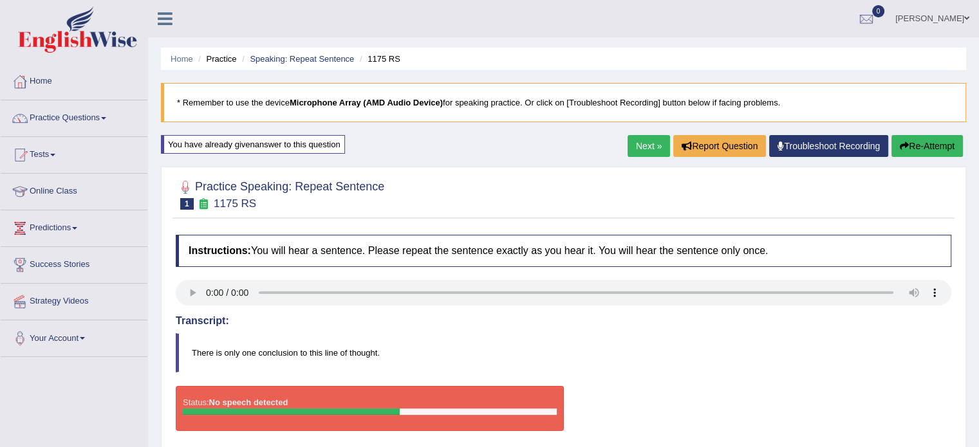
click at [933, 145] on button "Re-Attempt" at bounding box center [927, 146] width 71 height 22
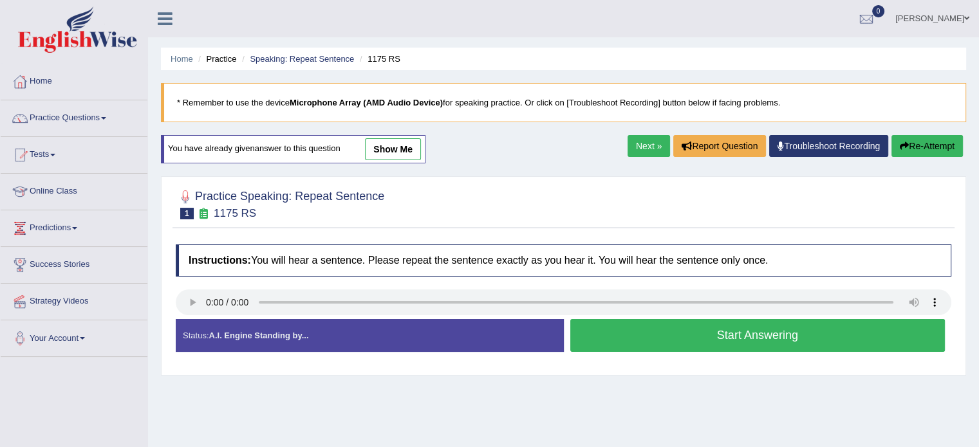
click at [693, 342] on button "Start Answering" at bounding box center [757, 335] width 375 height 33
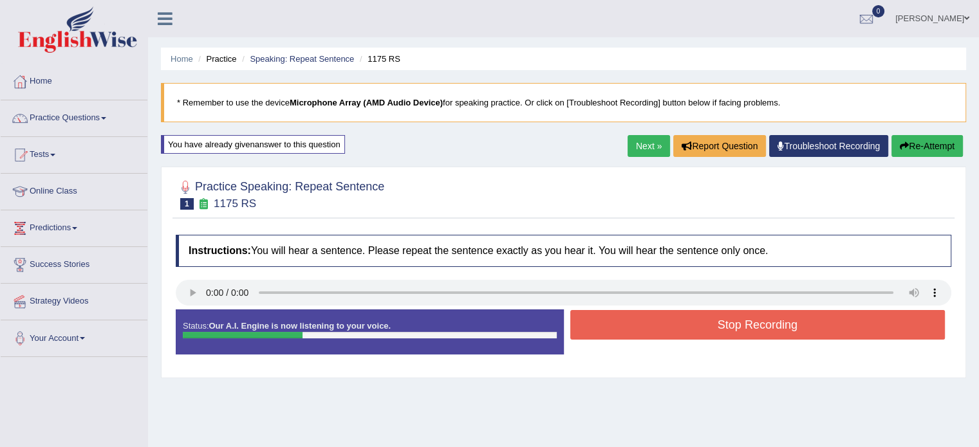
click at [749, 319] on button "Stop Recording" at bounding box center [757, 325] width 375 height 30
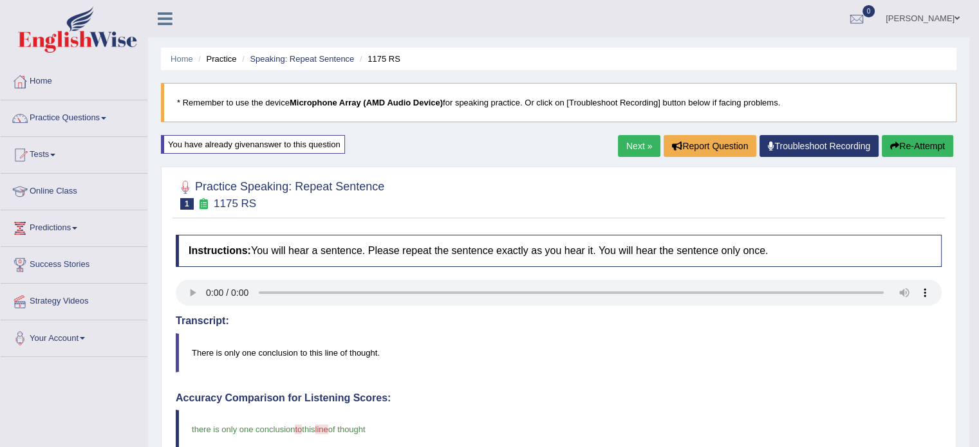
click at [915, 149] on button "Re-Attempt" at bounding box center [917, 146] width 71 height 22
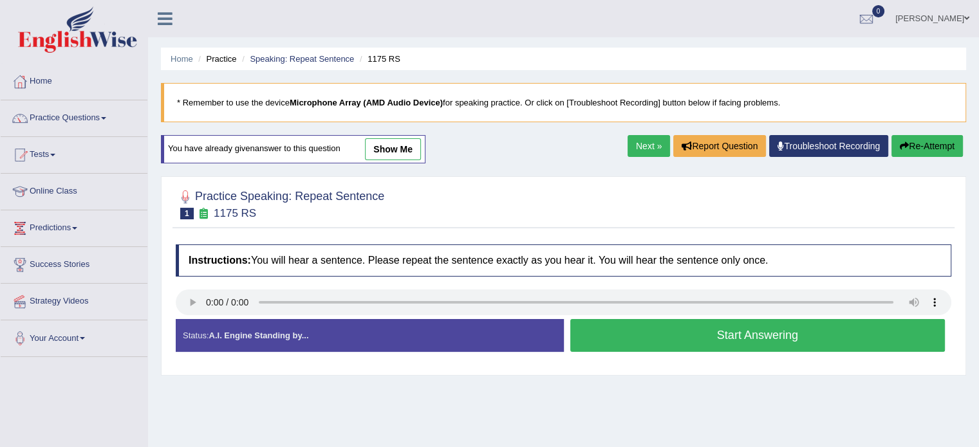
click at [711, 386] on div "Home Practice Speaking: Repeat Sentence 1175 RS * Remember to use the device Mi…" at bounding box center [563, 322] width 831 height 644
click at [650, 338] on button "Start Answering" at bounding box center [757, 335] width 375 height 33
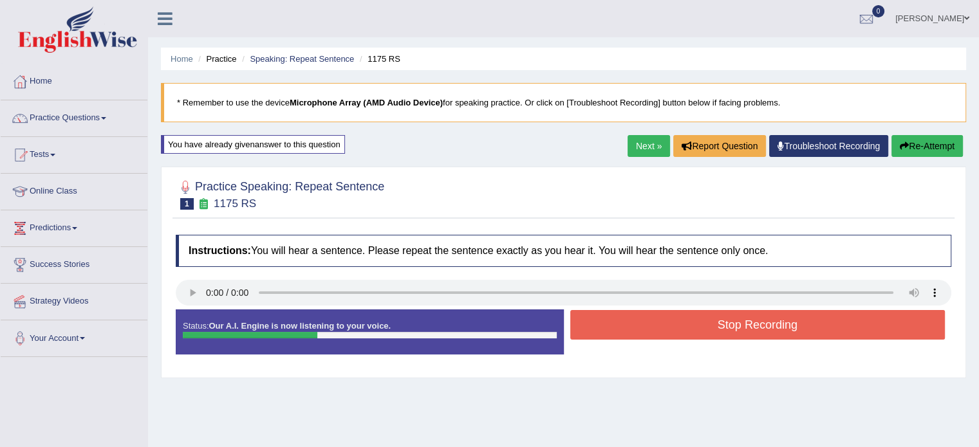
click at [714, 315] on button "Stop Recording" at bounding box center [757, 325] width 375 height 30
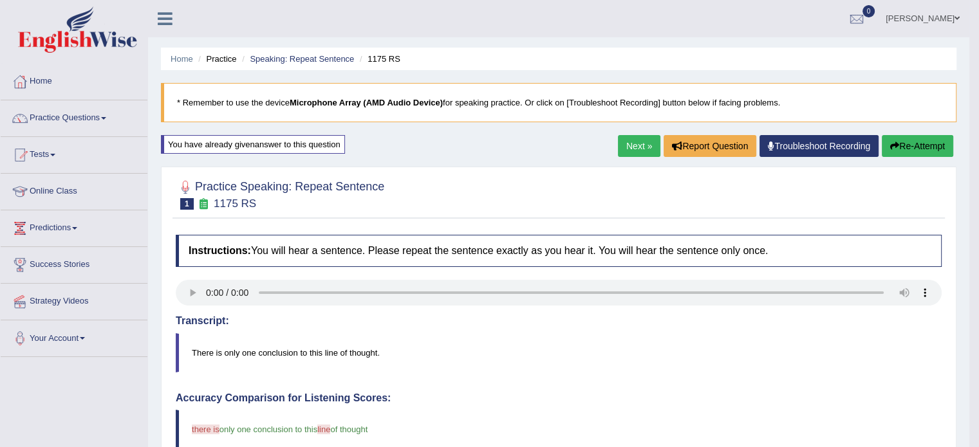
click at [902, 148] on button "Re-Attempt" at bounding box center [917, 146] width 71 height 22
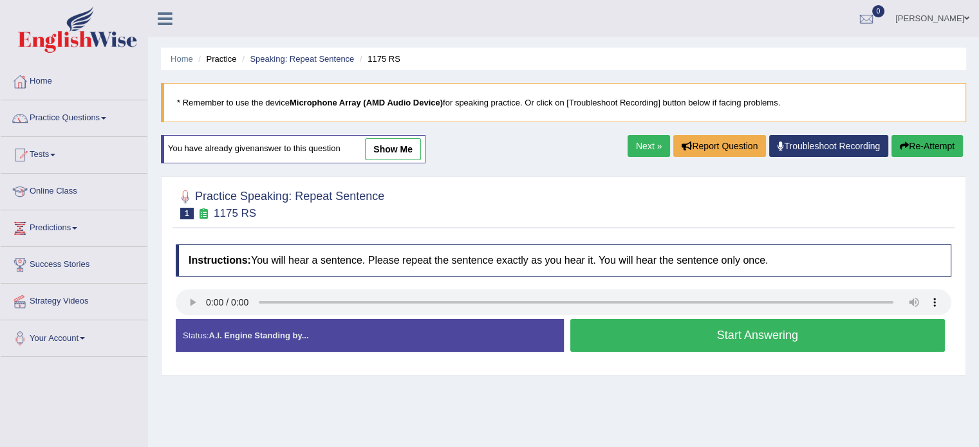
click at [710, 331] on button "Start Answering" at bounding box center [757, 335] width 375 height 33
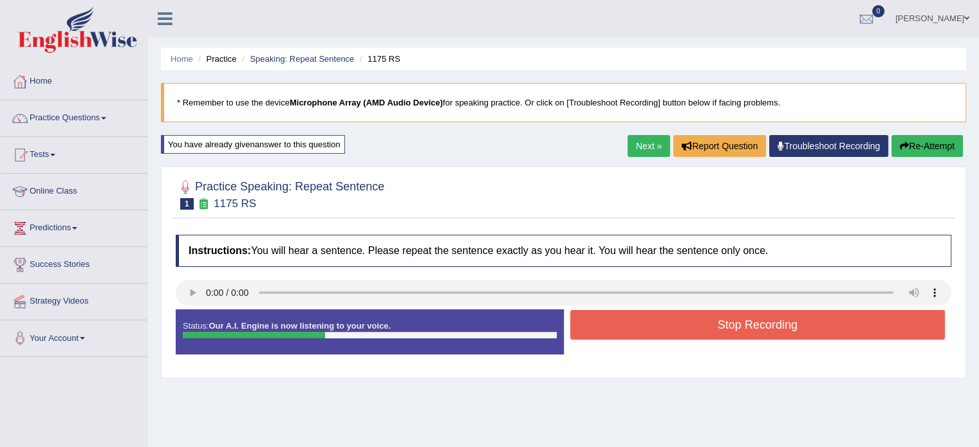
click at [710, 331] on button "Stop Recording" at bounding box center [757, 325] width 375 height 30
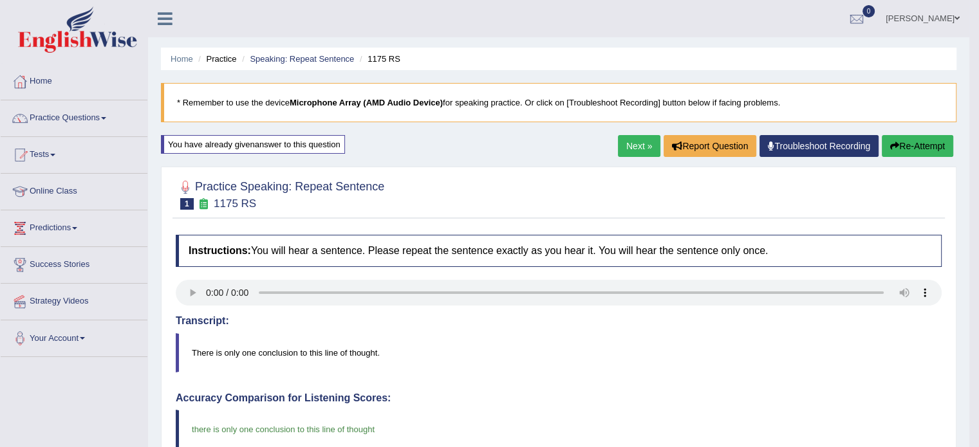
click at [620, 141] on link "Next »" at bounding box center [639, 146] width 42 height 22
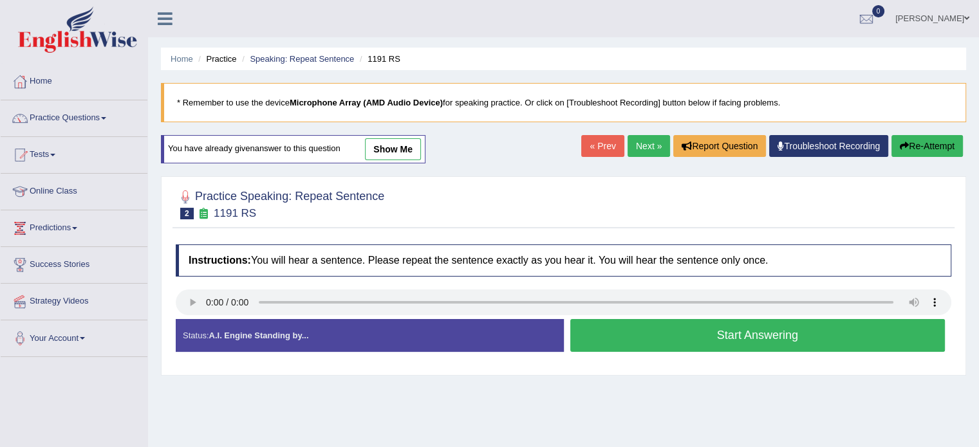
click at [755, 344] on button "Start Answering" at bounding box center [757, 335] width 375 height 33
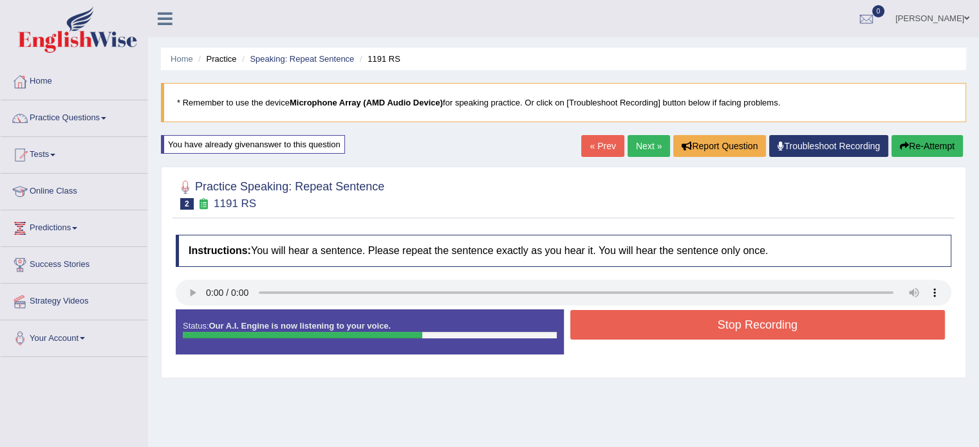
click at [758, 333] on button "Stop Recording" at bounding box center [757, 325] width 375 height 30
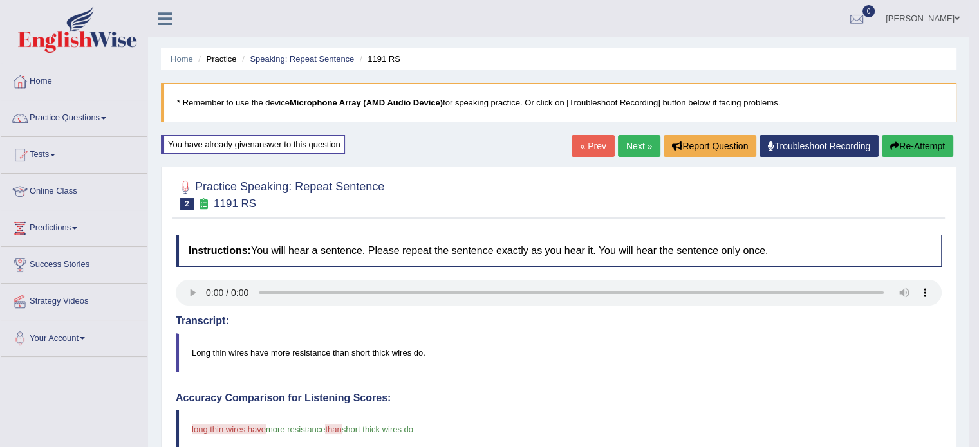
click at [915, 136] on button "Re-Attempt" at bounding box center [917, 146] width 71 height 22
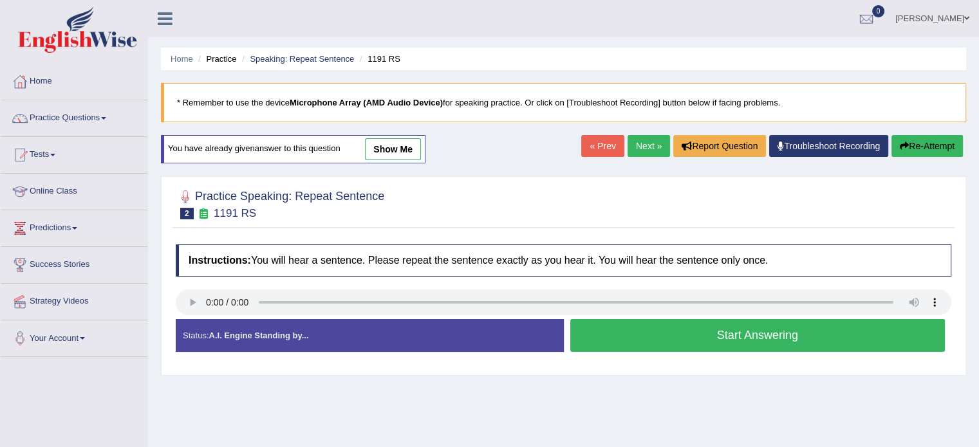
click at [593, 337] on button "Start Answering" at bounding box center [757, 335] width 375 height 33
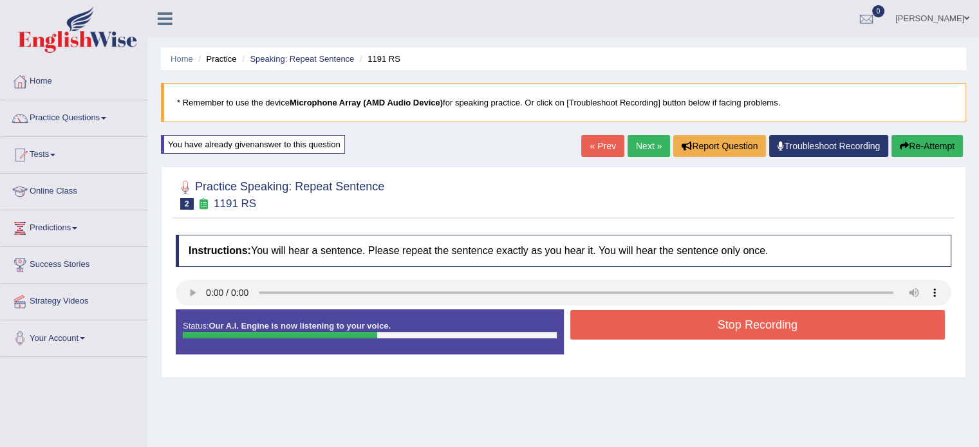
click at [686, 331] on button "Stop Recording" at bounding box center [757, 325] width 375 height 30
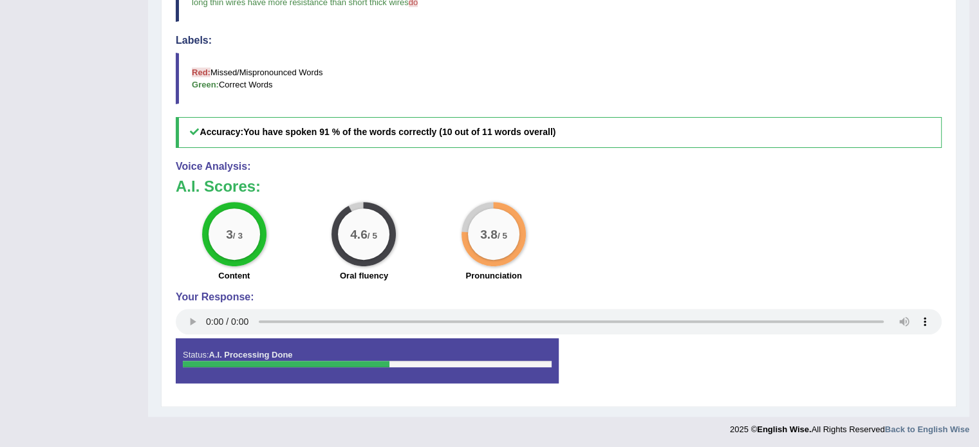
scroll to position [36, 0]
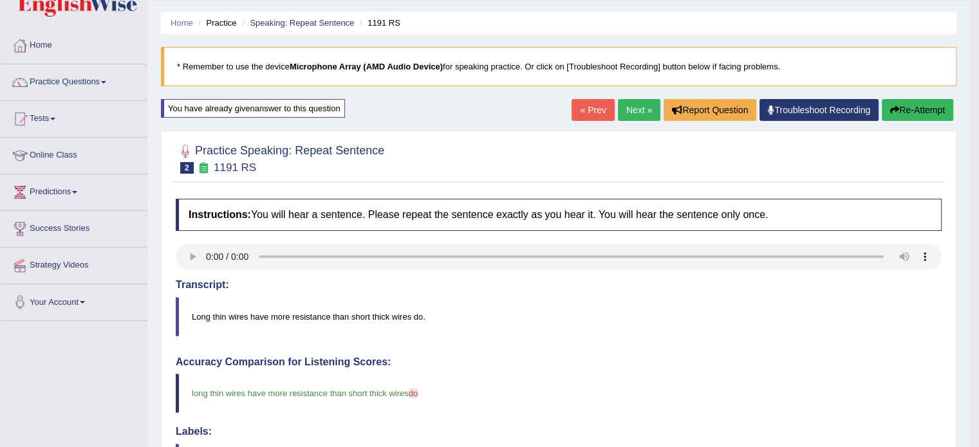
click at [627, 107] on link "Next »" at bounding box center [639, 110] width 42 height 22
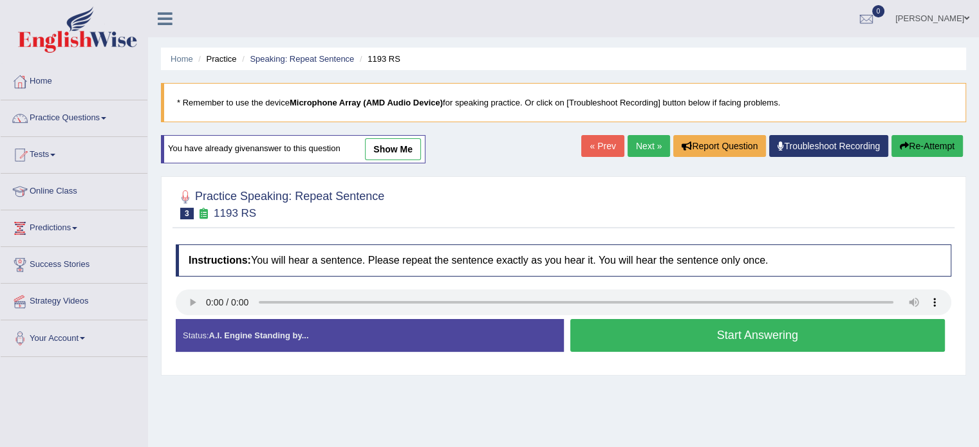
click at [595, 345] on button "Start Answering" at bounding box center [757, 335] width 375 height 33
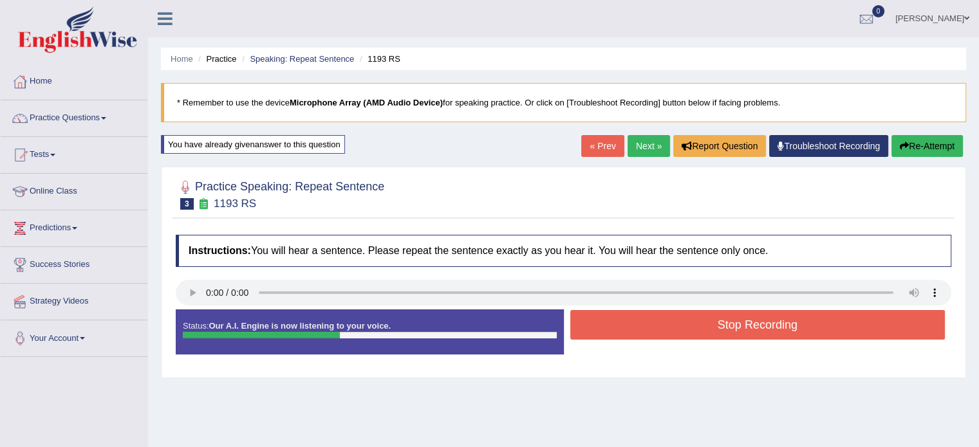
click at [661, 316] on button "Stop Recording" at bounding box center [757, 325] width 375 height 30
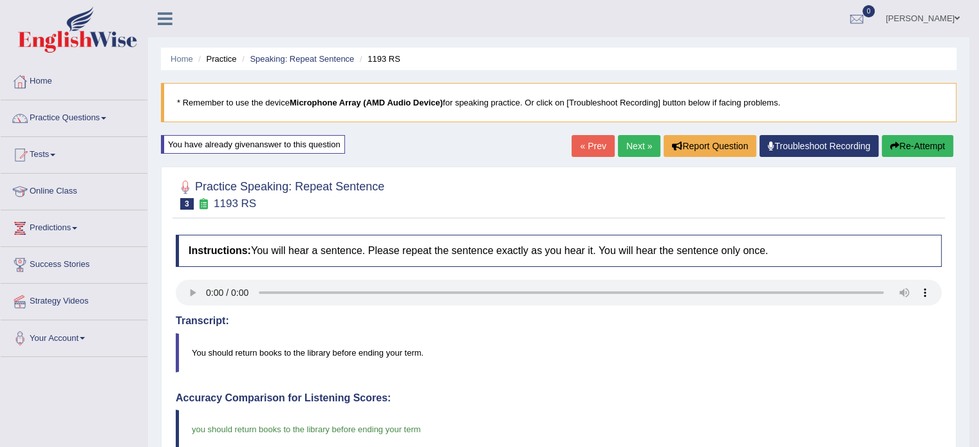
click at [628, 145] on link "Next »" at bounding box center [639, 146] width 42 height 22
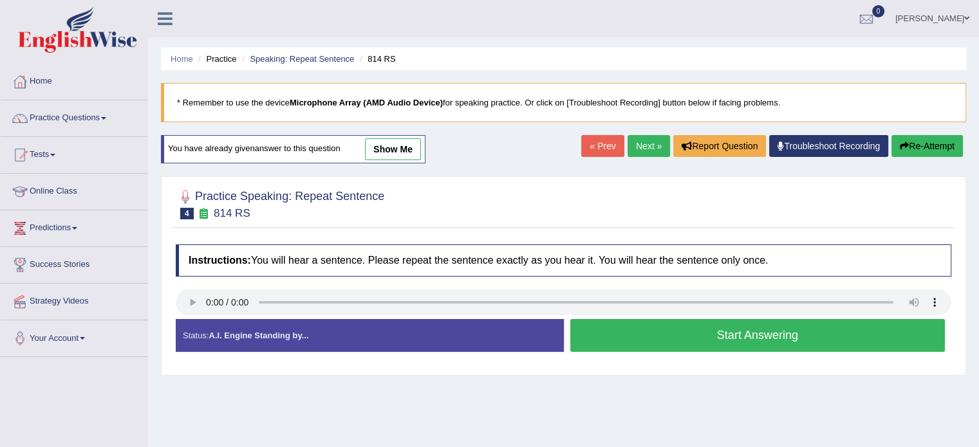
click at [577, 338] on button "Start Answering" at bounding box center [757, 335] width 375 height 33
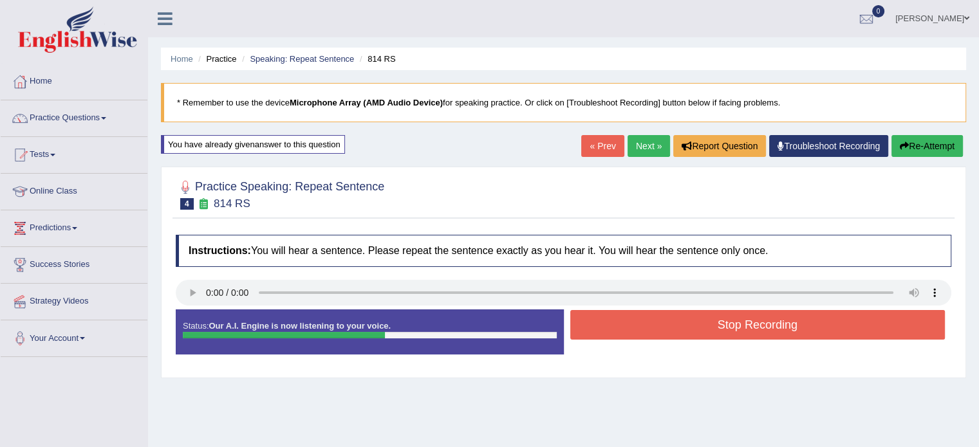
click at [636, 330] on button "Stop Recording" at bounding box center [757, 325] width 375 height 30
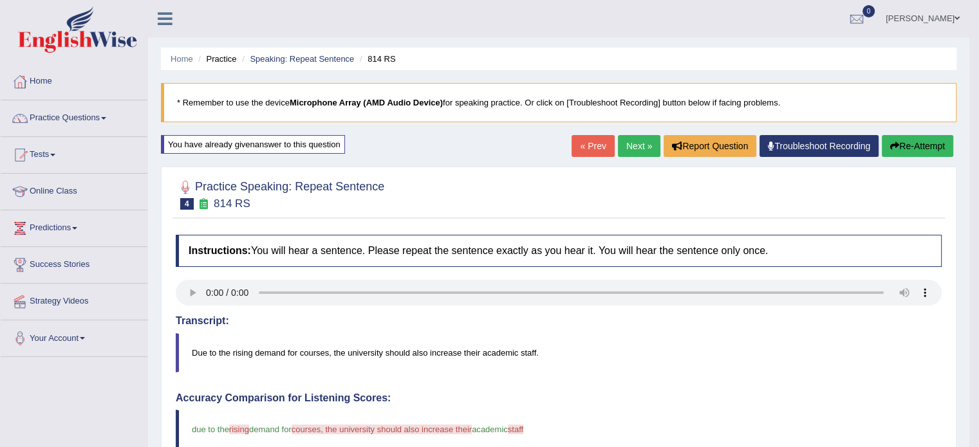
click at [940, 147] on button "Re-Attempt" at bounding box center [917, 146] width 71 height 22
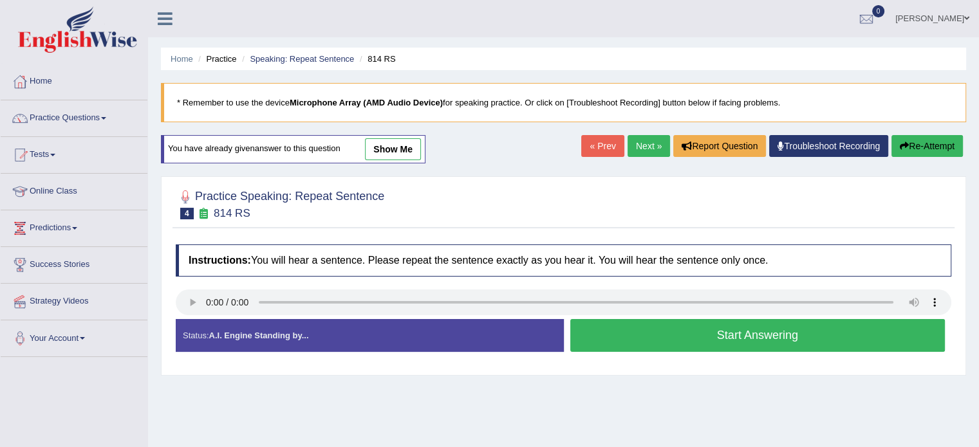
click at [622, 333] on button "Start Answering" at bounding box center [757, 335] width 375 height 33
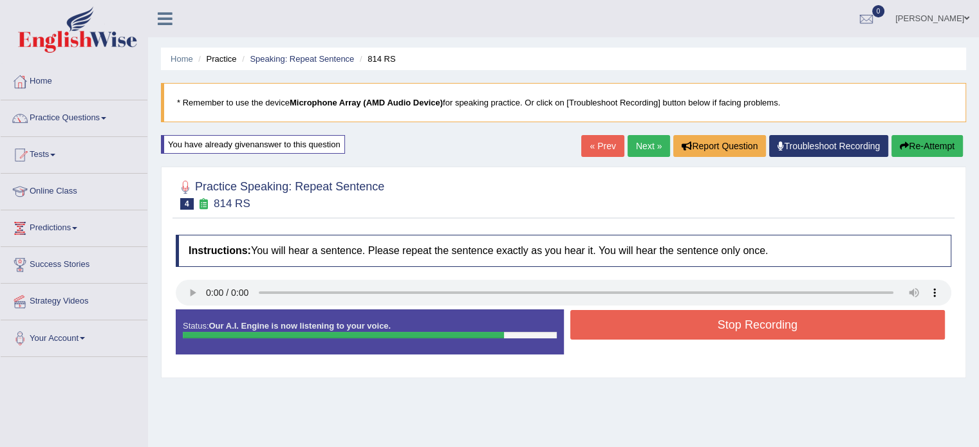
click at [691, 316] on button "Stop Recording" at bounding box center [757, 325] width 375 height 30
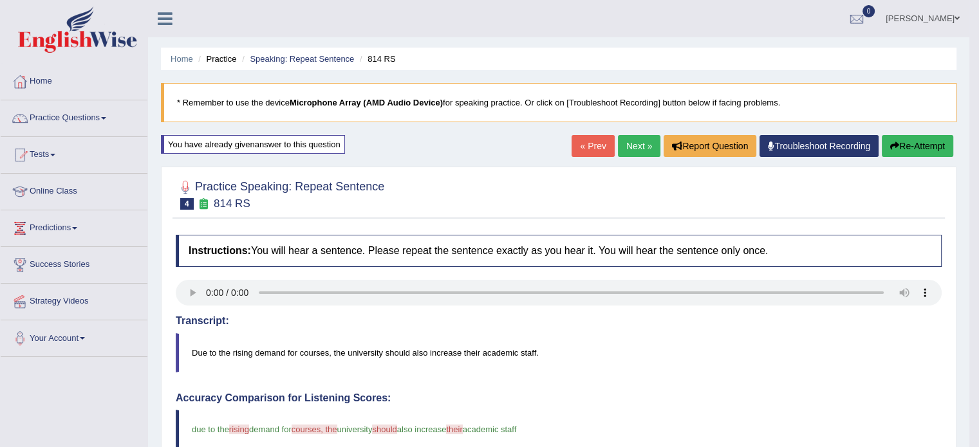
click at [920, 141] on button "Re-Attempt" at bounding box center [917, 146] width 71 height 22
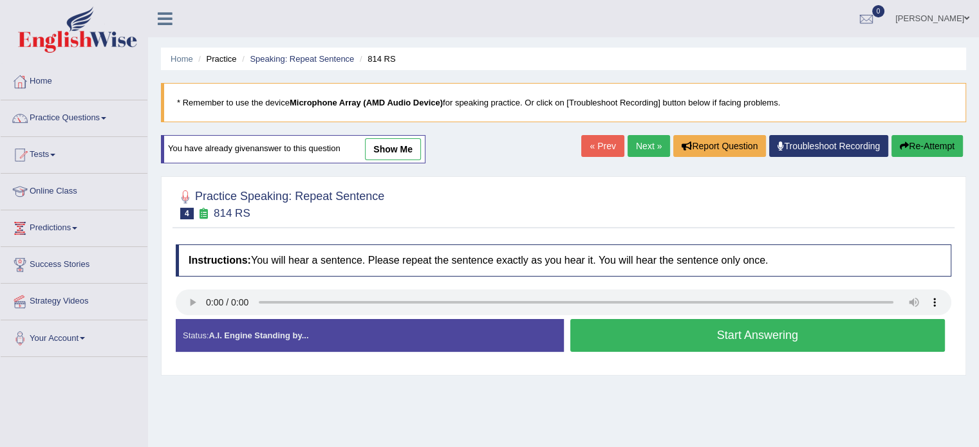
click at [705, 333] on button "Start Answering" at bounding box center [757, 335] width 375 height 33
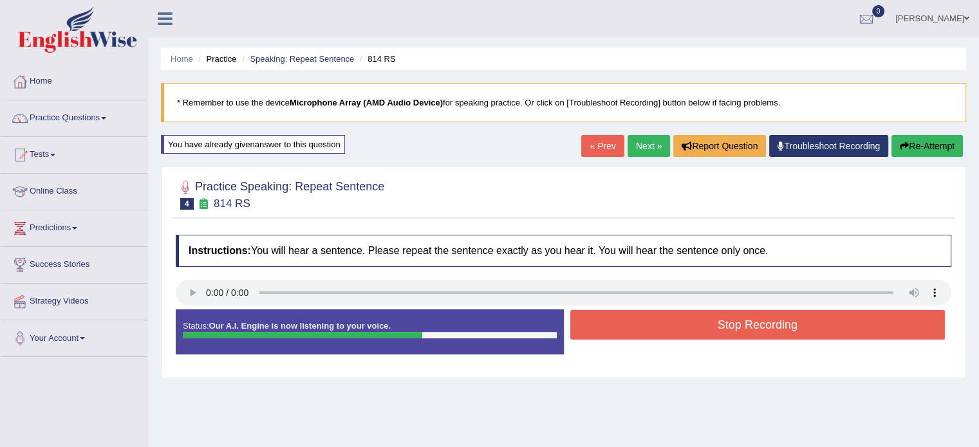
click at [728, 333] on button "Stop Recording" at bounding box center [757, 325] width 375 height 30
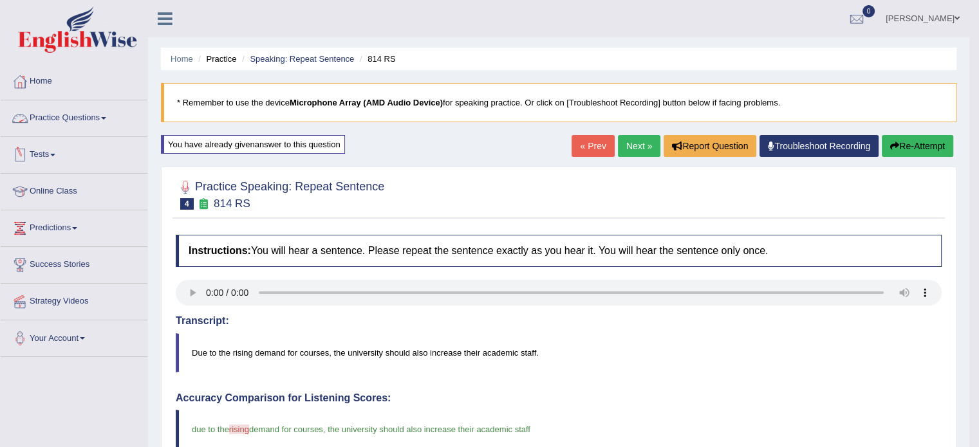
click at [57, 120] on link "Practice Questions" at bounding box center [74, 116] width 147 height 32
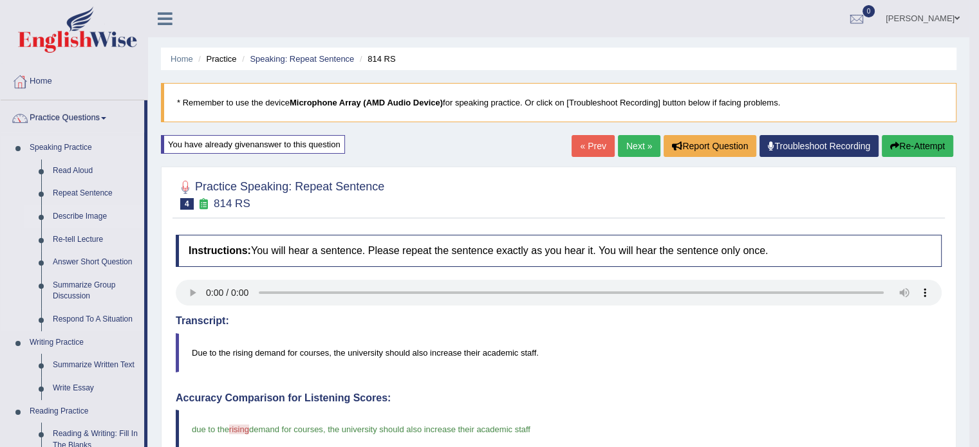
click at [77, 216] on link "Describe Image" at bounding box center [95, 216] width 97 height 23
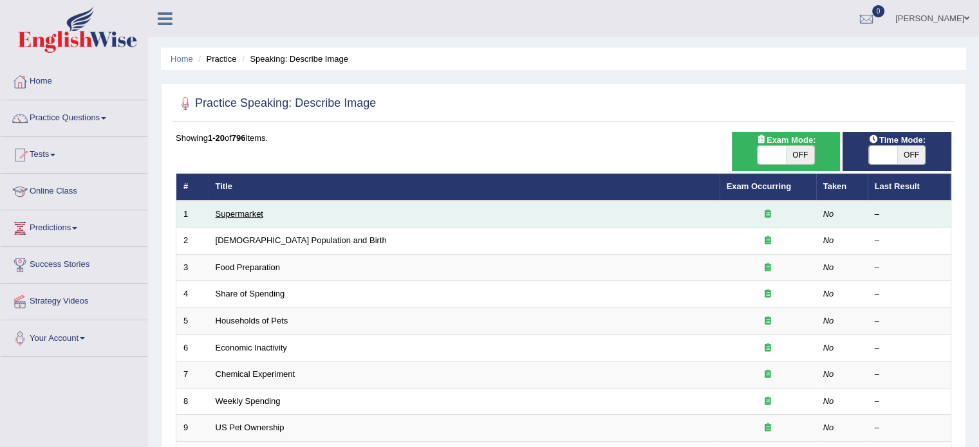
click at [234, 216] on link "Supermarket" at bounding box center [240, 214] width 48 height 10
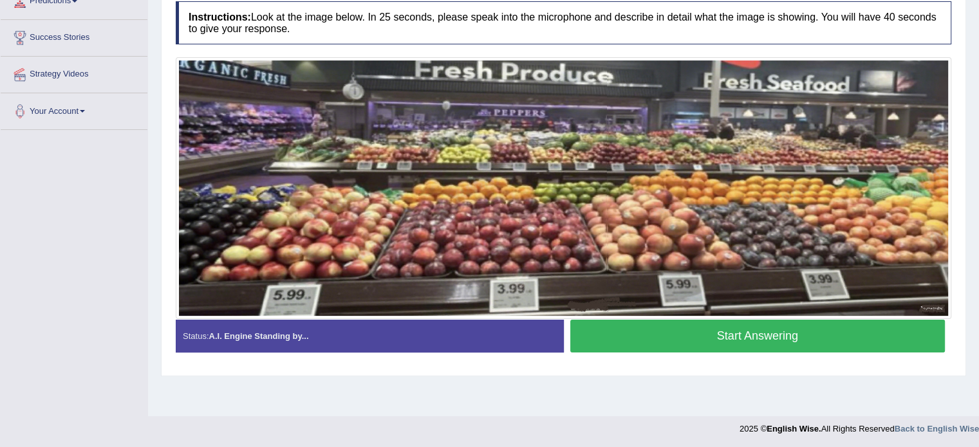
scroll to position [229, 0]
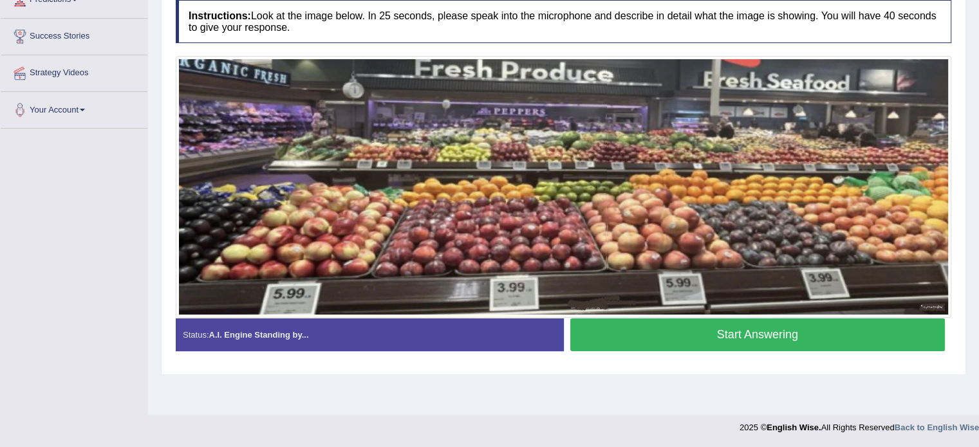
click at [801, 341] on button "Start Answering" at bounding box center [757, 335] width 375 height 33
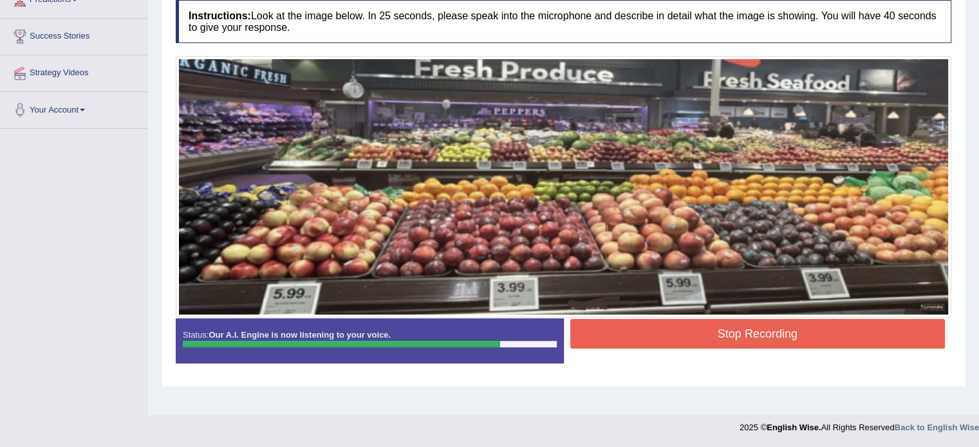
click at [801, 341] on button "Stop Recording" at bounding box center [757, 334] width 375 height 30
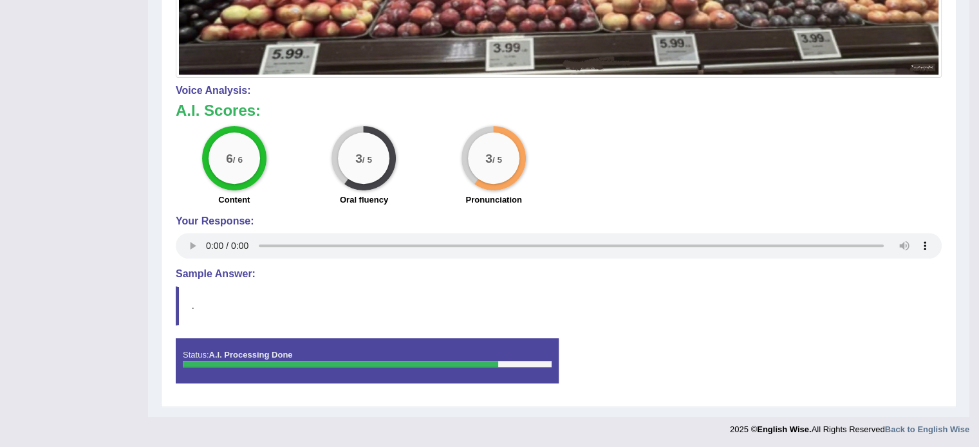
scroll to position [466, 0]
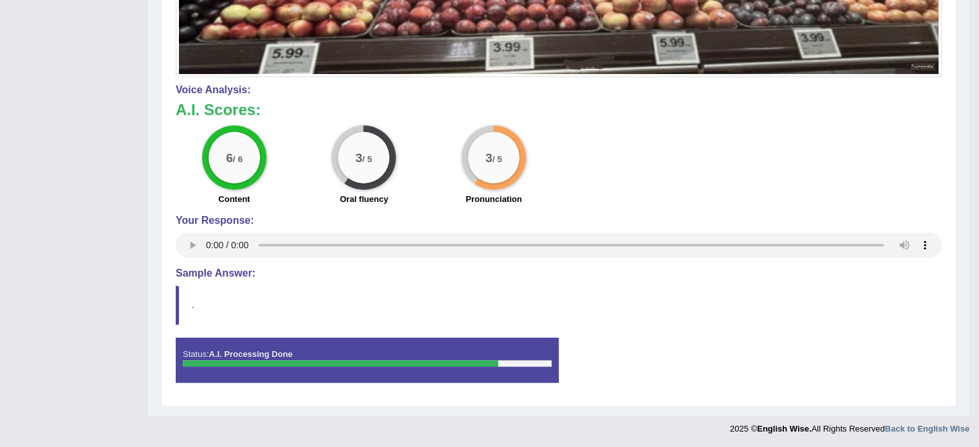
click at [228, 272] on h4 "Sample Answer:" at bounding box center [559, 274] width 766 height 12
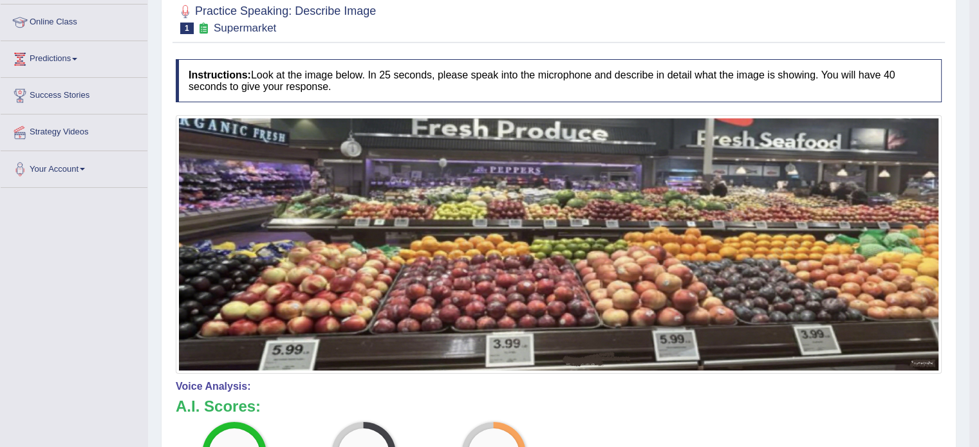
scroll to position [183, 0]
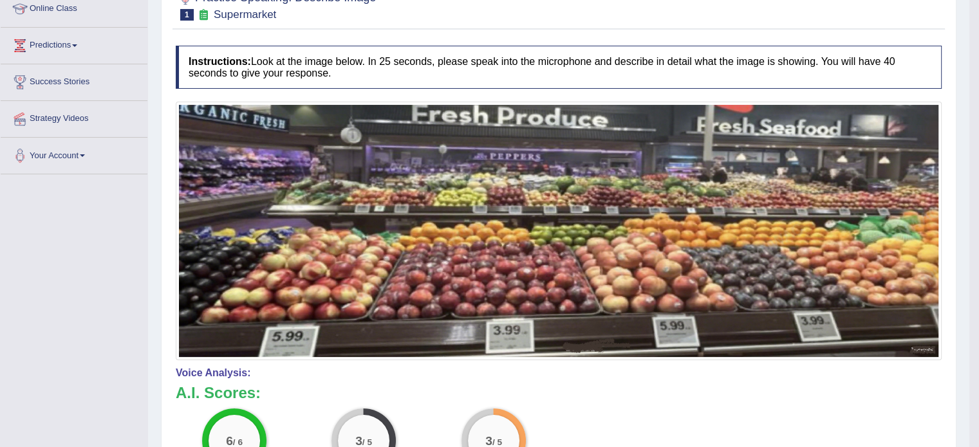
drag, startPoint x: 982, startPoint y: 441, endPoint x: 583, endPoint y: 418, distance: 399.7
click at [583, 418] on div "6 / 6 Content 3 / 5 Oral fluency 3 / 5 Pronunciation" at bounding box center [558, 450] width 779 height 83
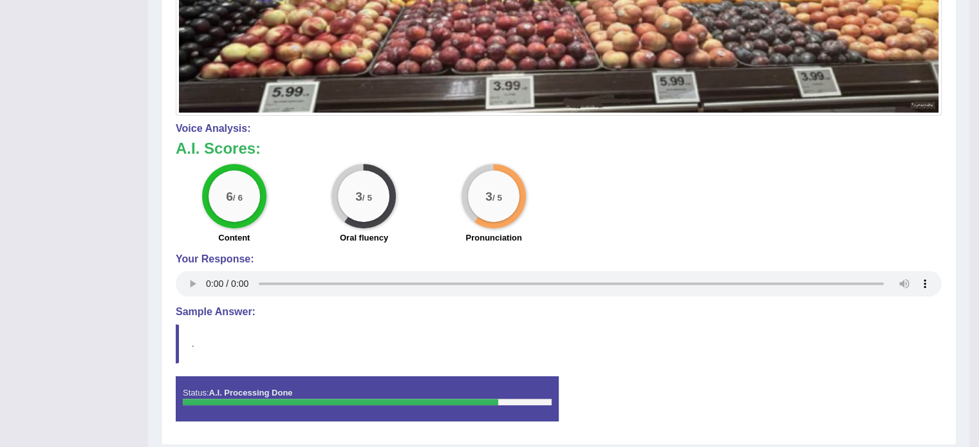
scroll to position [466, 0]
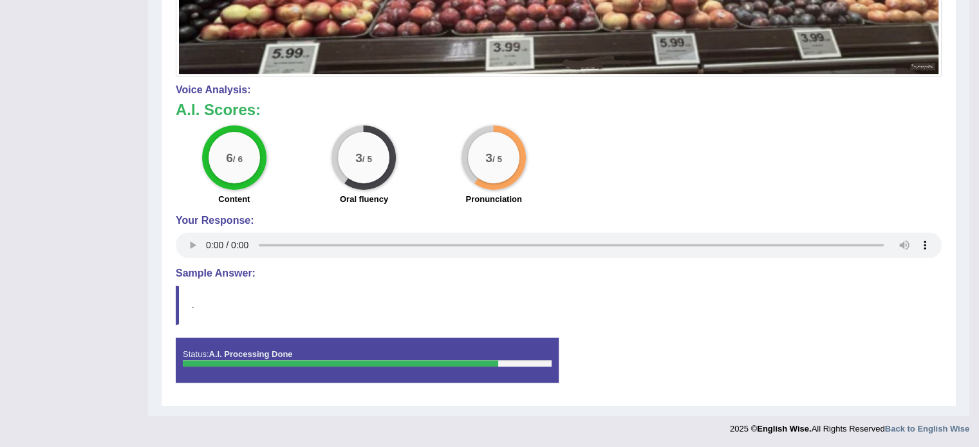
click at [229, 355] on strong "A.I. Processing Done" at bounding box center [251, 355] width 84 height 10
click at [176, 302] on blockquote "." at bounding box center [559, 305] width 766 height 39
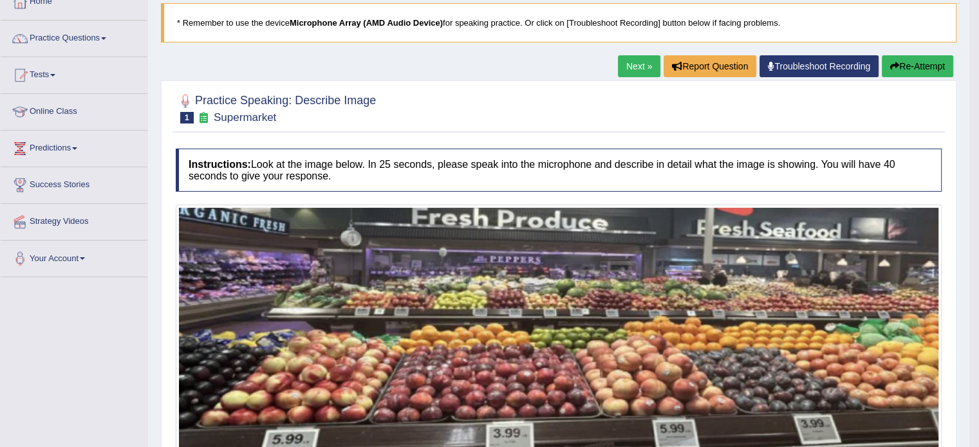
scroll to position [80, 0]
click at [922, 61] on button "Re-Attempt" at bounding box center [917, 66] width 71 height 22
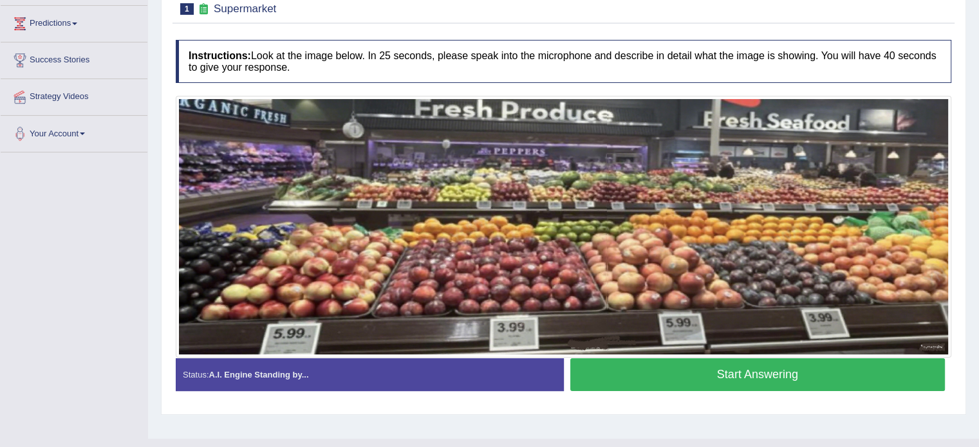
scroll to position [229, 0]
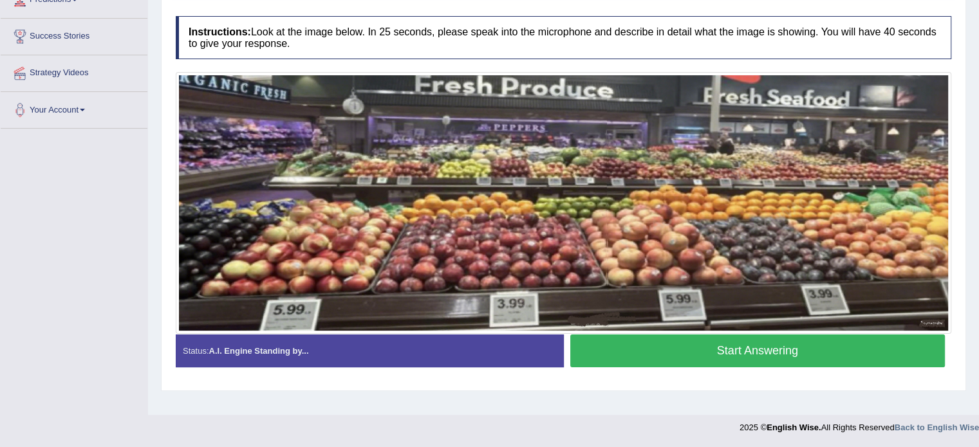
click at [802, 351] on button "Start Answering" at bounding box center [757, 351] width 375 height 33
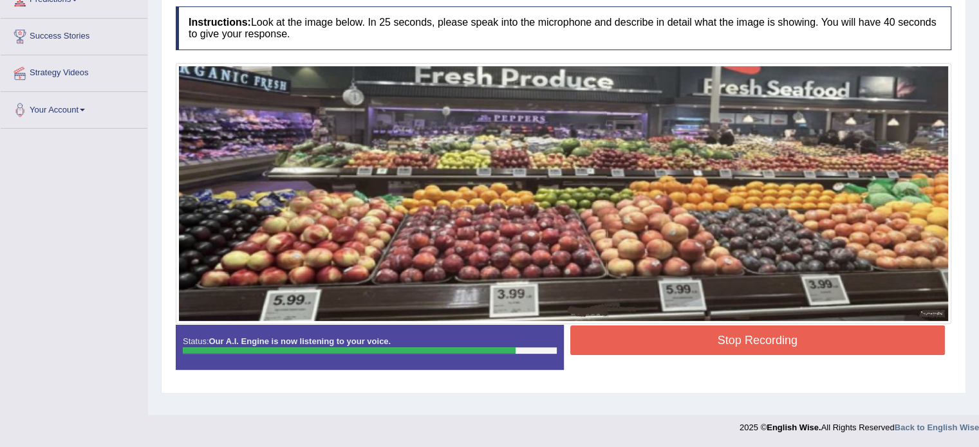
click at [802, 351] on button "Stop Recording" at bounding box center [757, 341] width 375 height 30
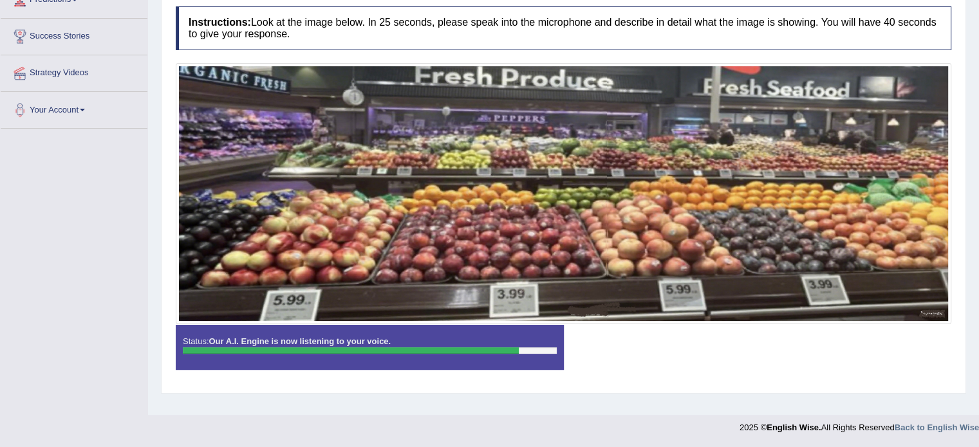
click at [802, 351] on div "Instructions: Look at the image below. In 25 seconds, please speak into the mic…" at bounding box center [564, 193] width 782 height 386
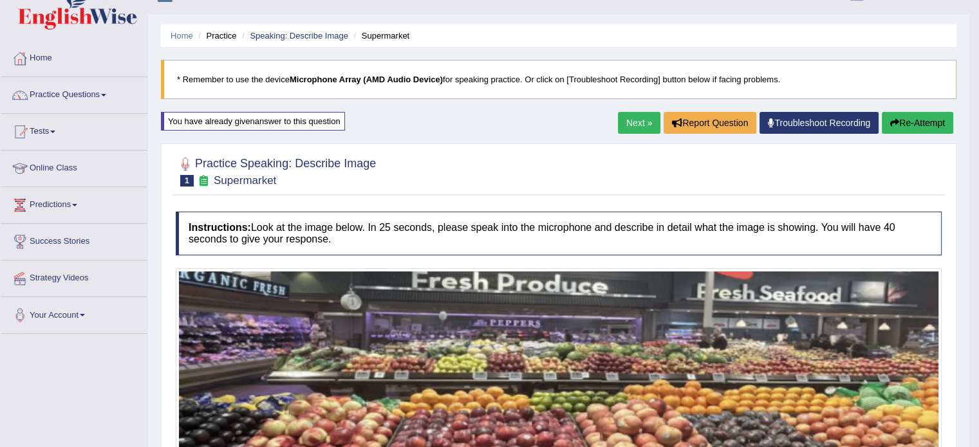
scroll to position [23, 0]
click at [631, 115] on link "Next »" at bounding box center [639, 124] width 42 height 22
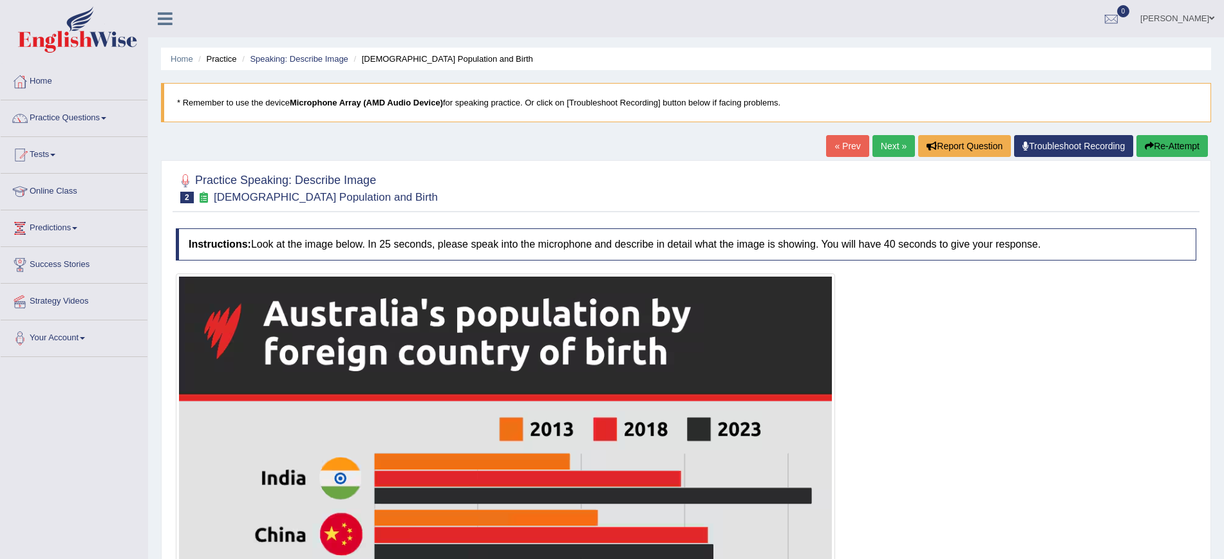
drag, startPoint x: 958, startPoint y: 3, endPoint x: 791, endPoint y: 243, distance: 292.3
click at [791, 243] on h4 "Instructions: Look at the image below. In 25 seconds, please speak into the mic…" at bounding box center [686, 245] width 1020 height 32
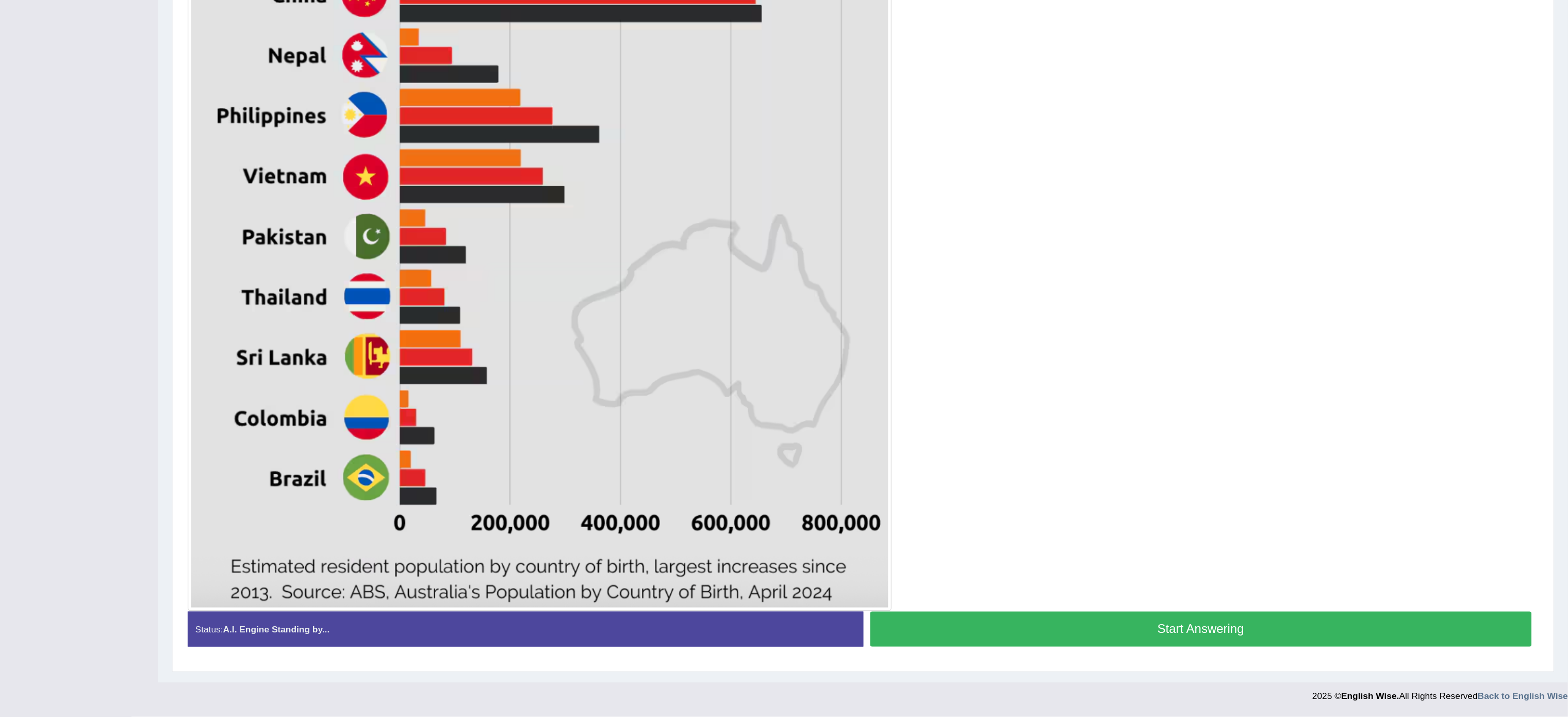
scroll to position [258, 0]
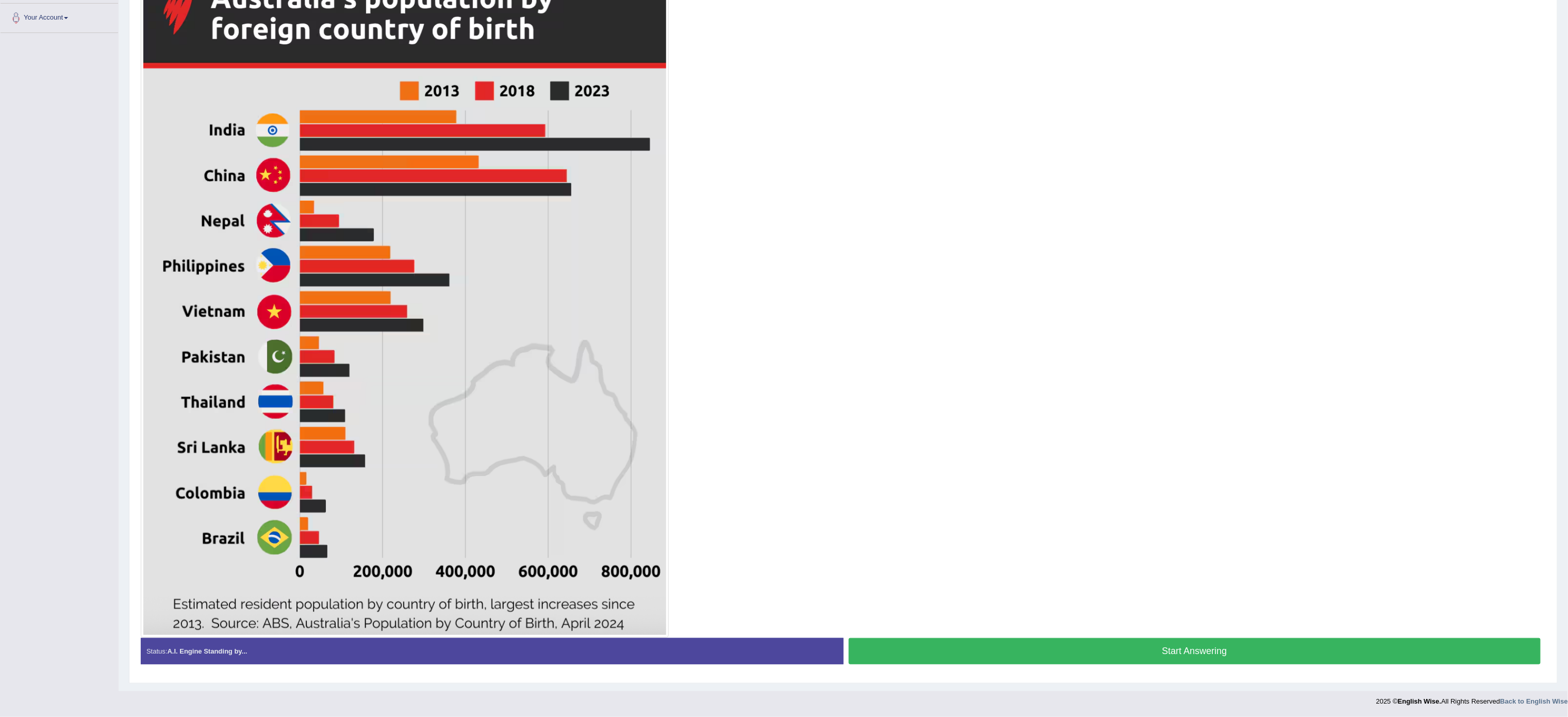
drag, startPoint x: 969, startPoint y: 0, endPoint x: 1167, endPoint y: 397, distance: 443.6
click at [784, 358] on div at bounding box center [844, 302] width 1405 height 671
click at [784, 358] on button "Start Answering" at bounding box center [1195, 651] width 692 height 26
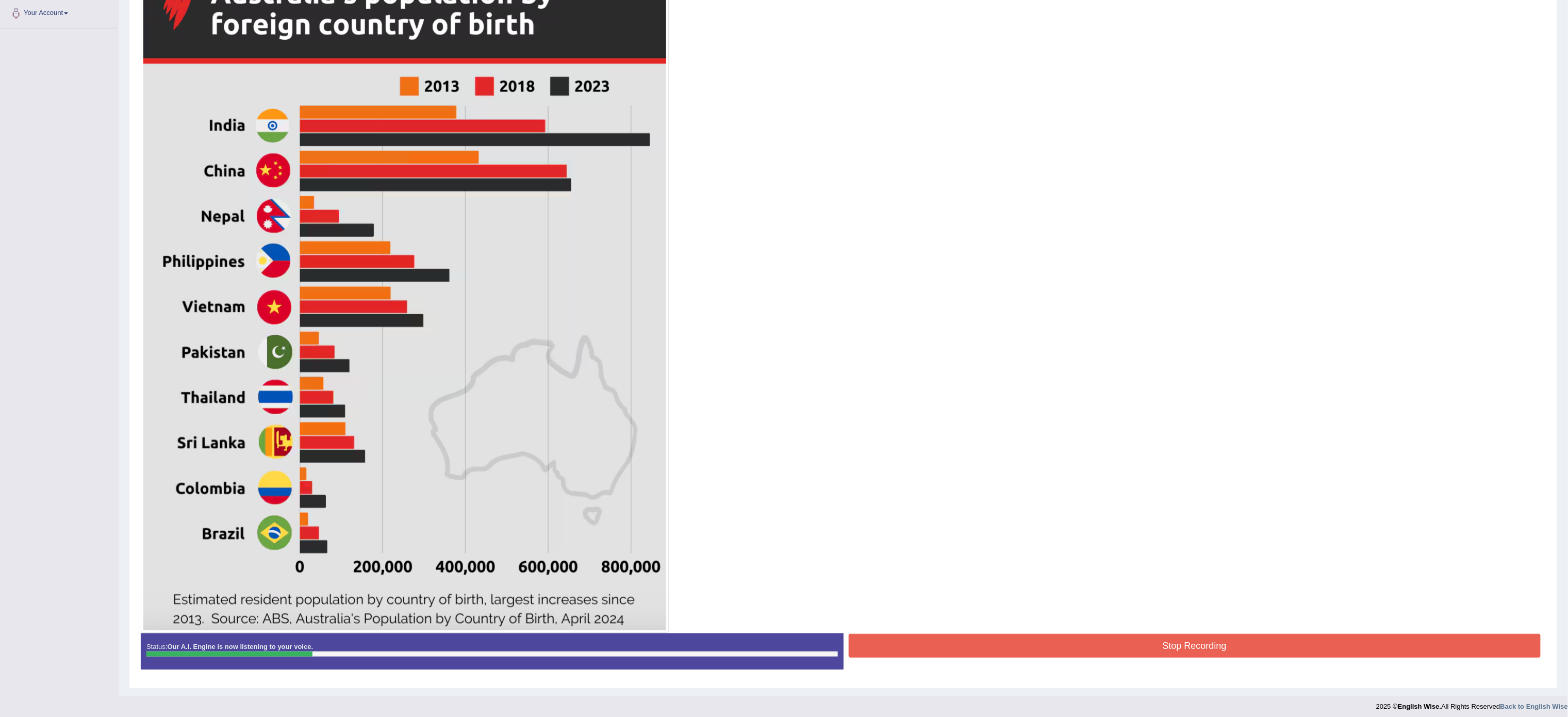
click at [784, 358] on button "Stop Recording" at bounding box center [1195, 646] width 692 height 24
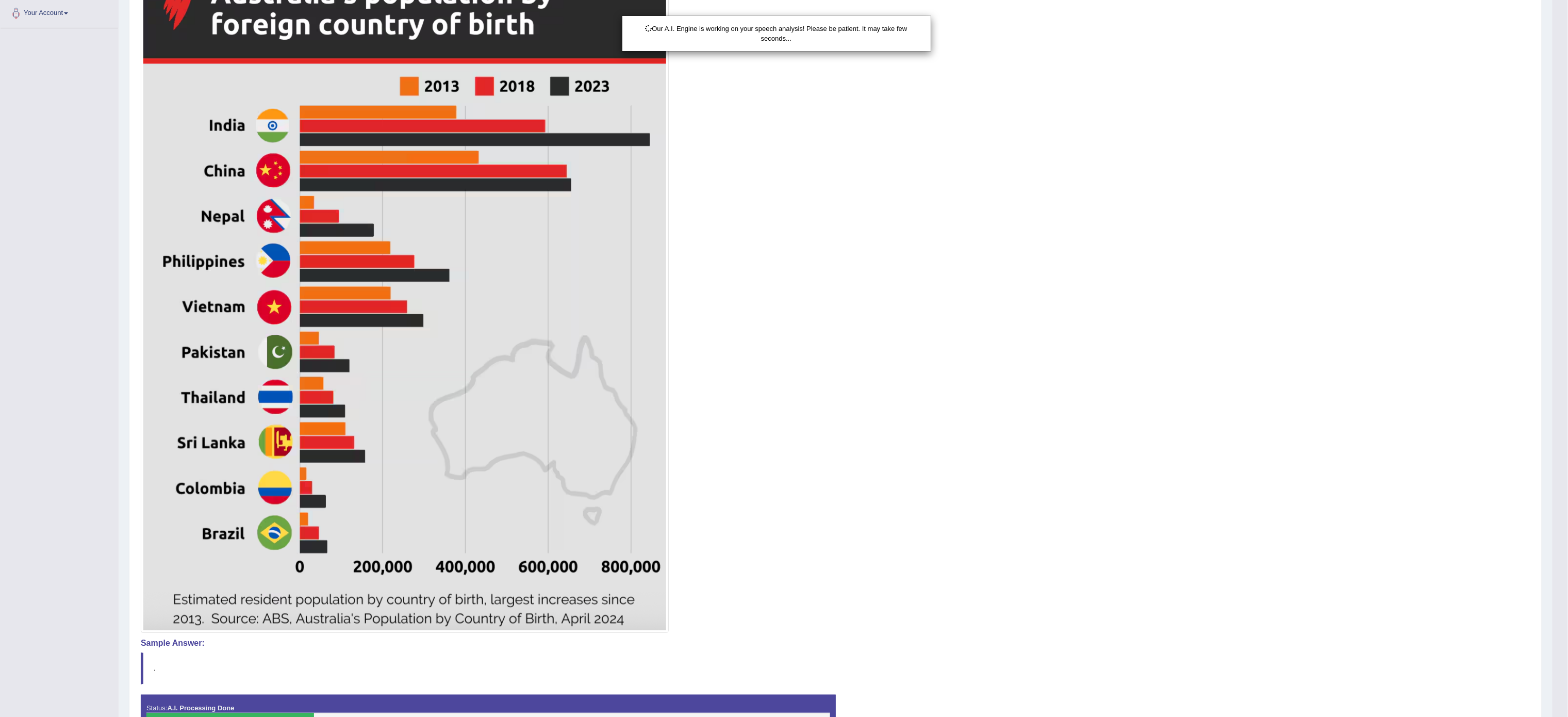
scroll to position [0, 0]
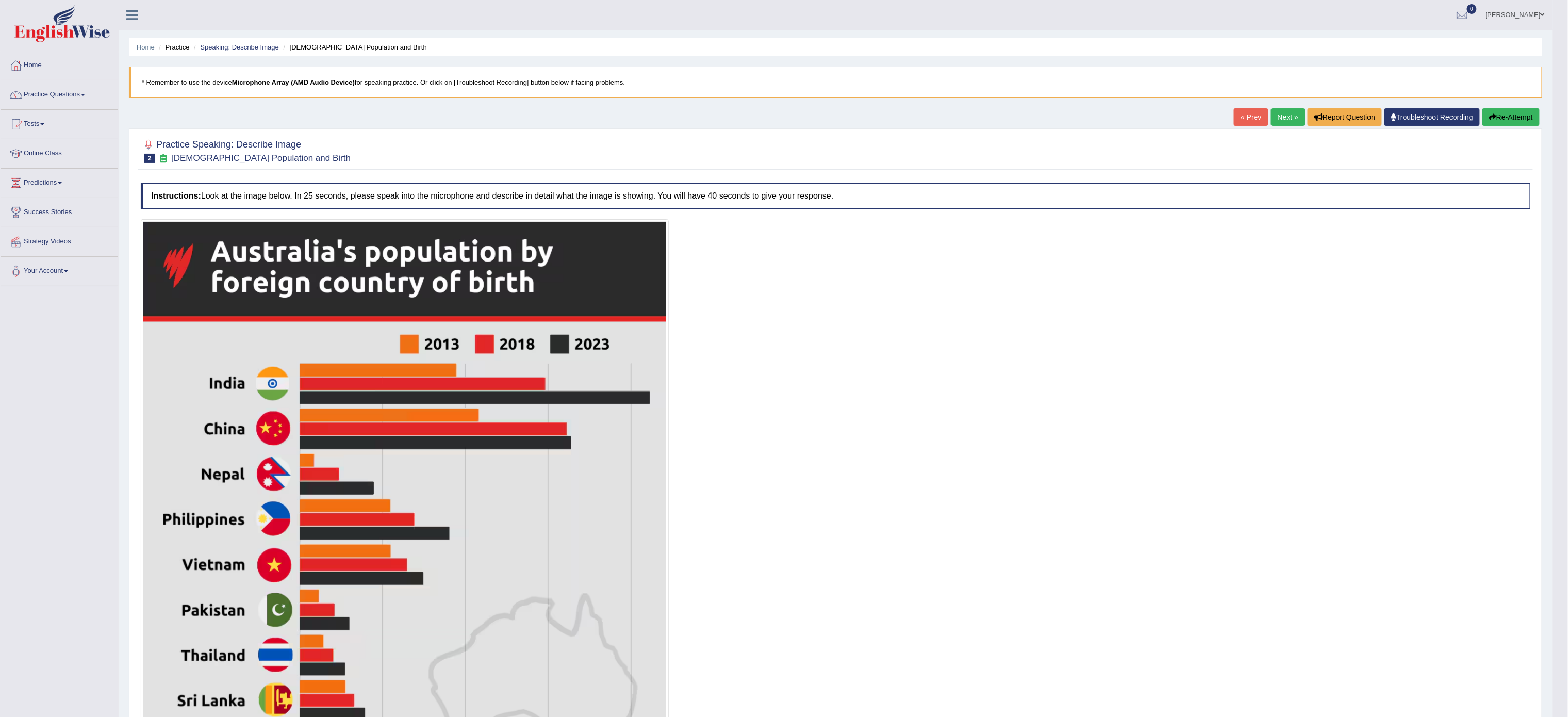
click at [784, 115] on button "Re-Attempt" at bounding box center [1511, 117] width 57 height 18
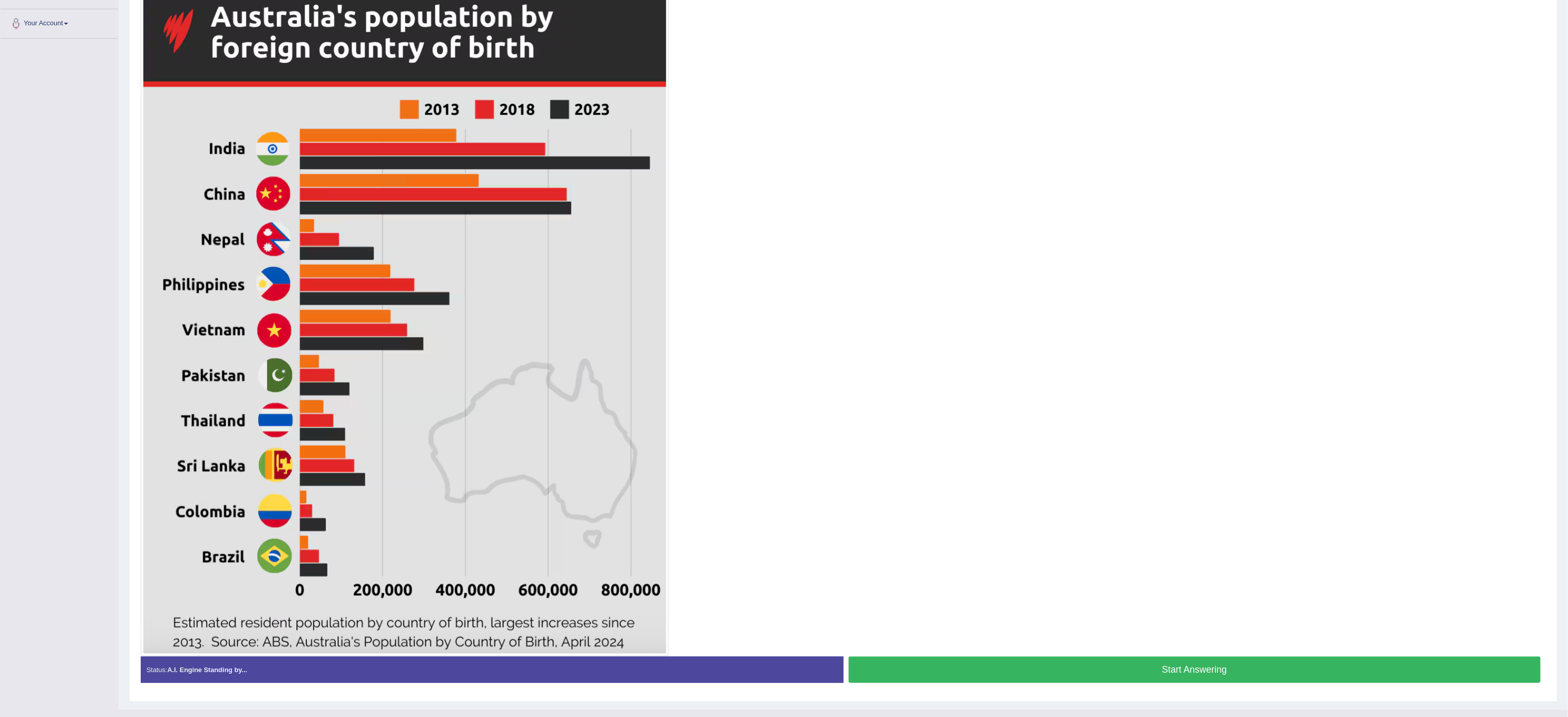
scroll to position [272, 0]
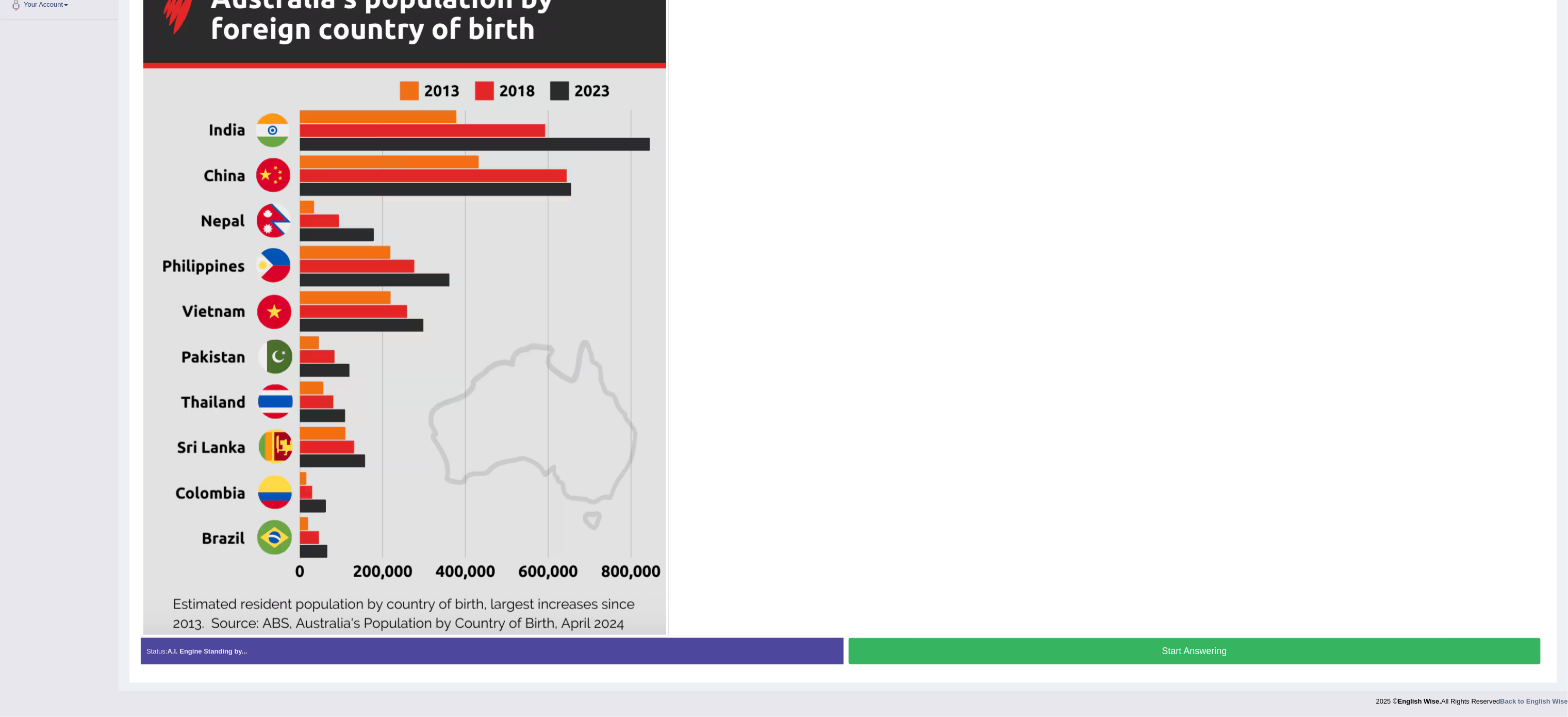
click at [1231, 647] on button "Start Answering" at bounding box center [1195, 651] width 692 height 26
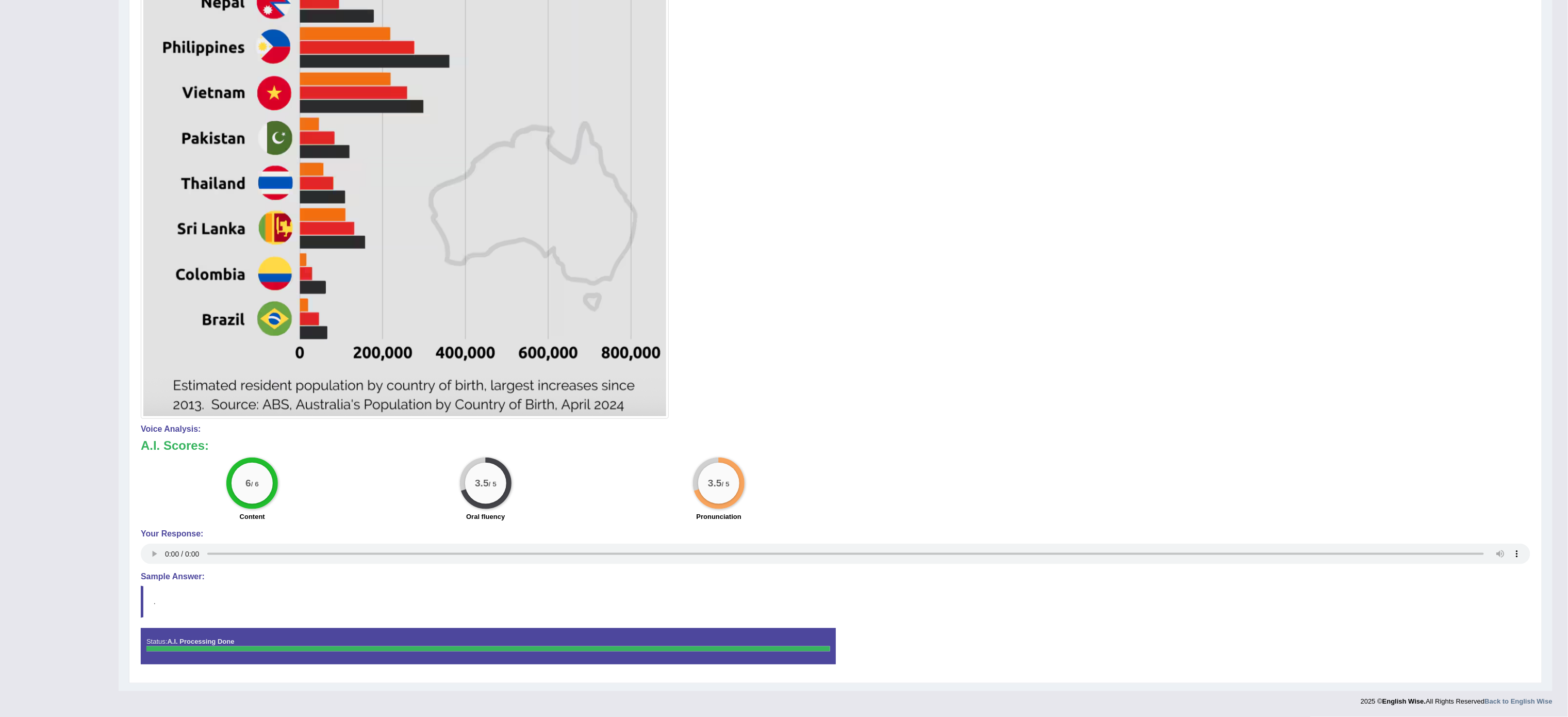
scroll to position [0, 0]
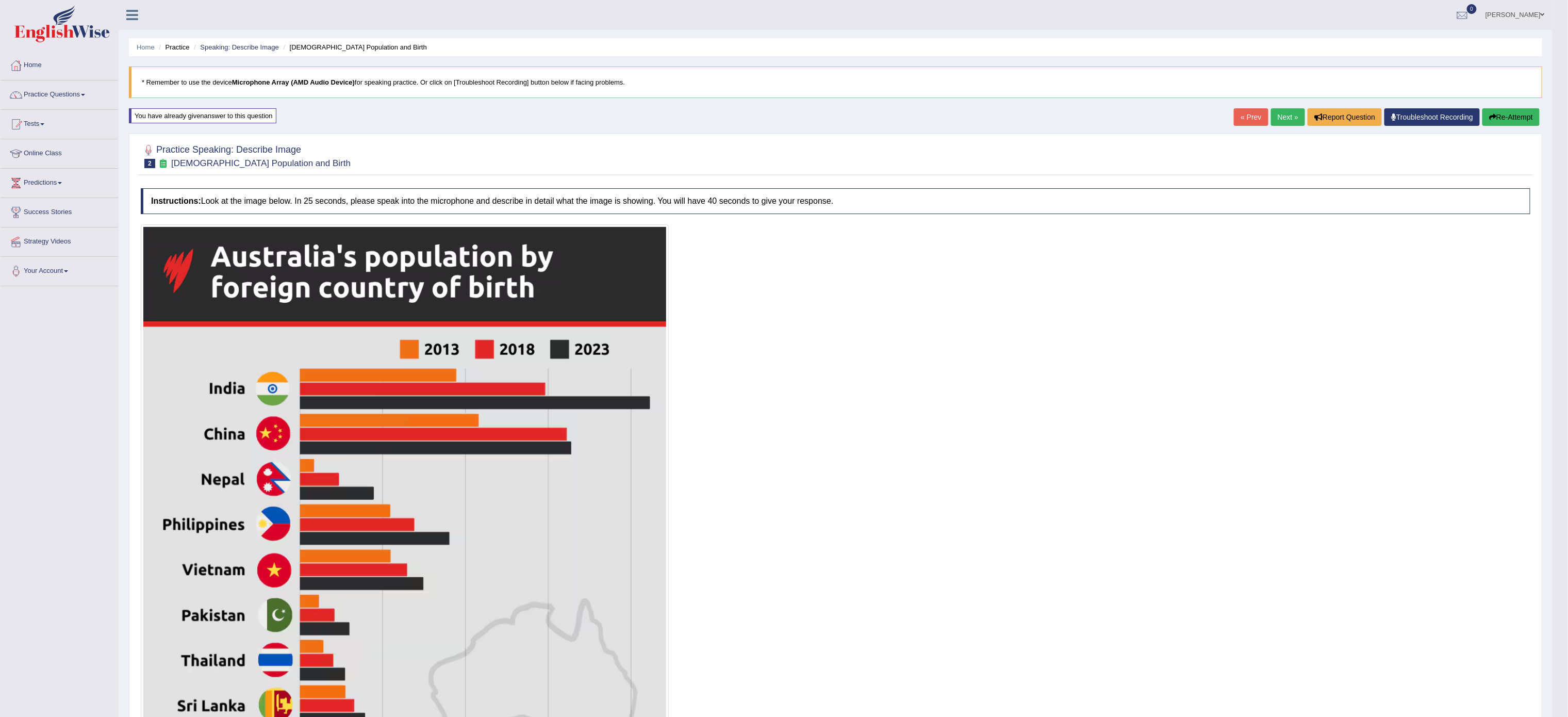
click at [1510, 114] on button "Re-Attempt" at bounding box center [1511, 117] width 57 height 18
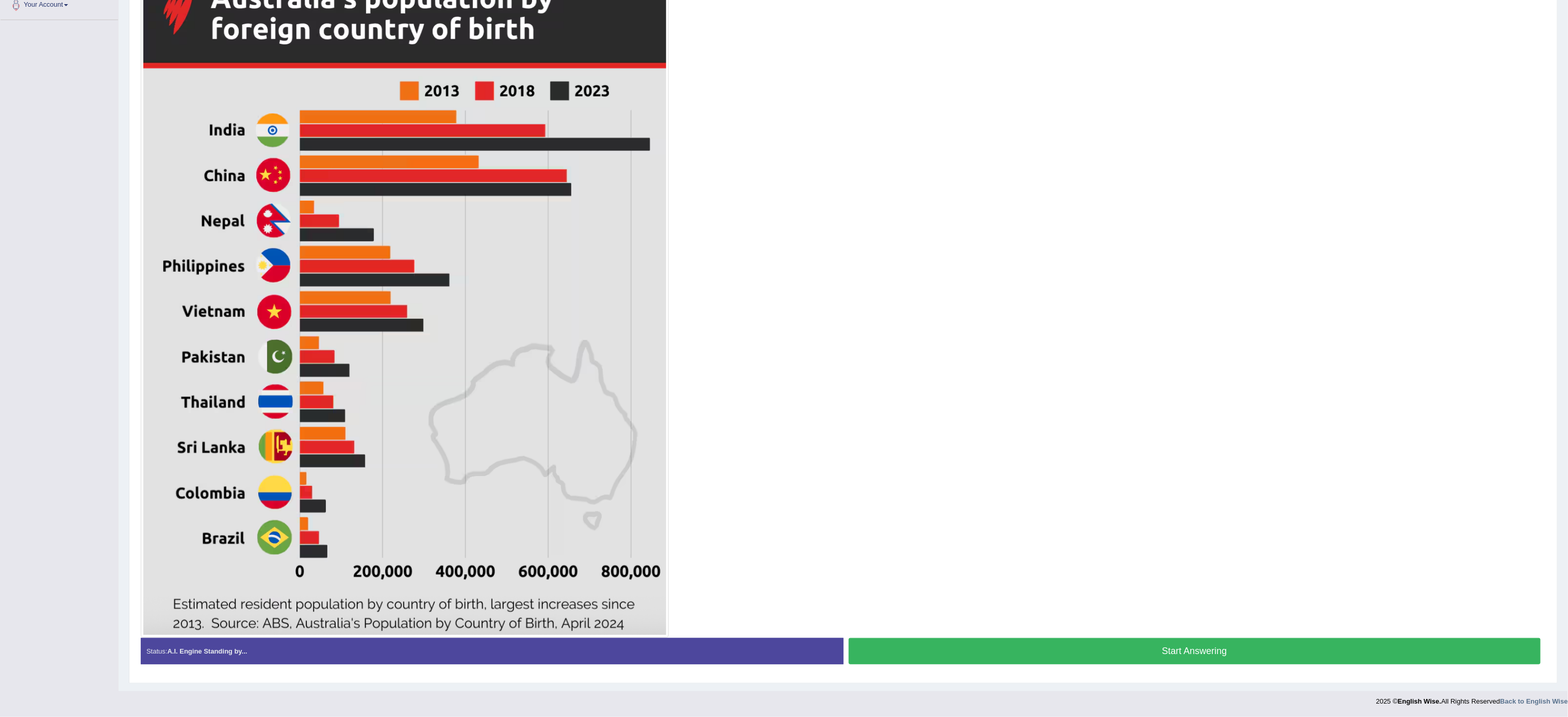
scroll to position [272, 0]
click at [1221, 652] on button "Start Answering" at bounding box center [1195, 651] width 692 height 26
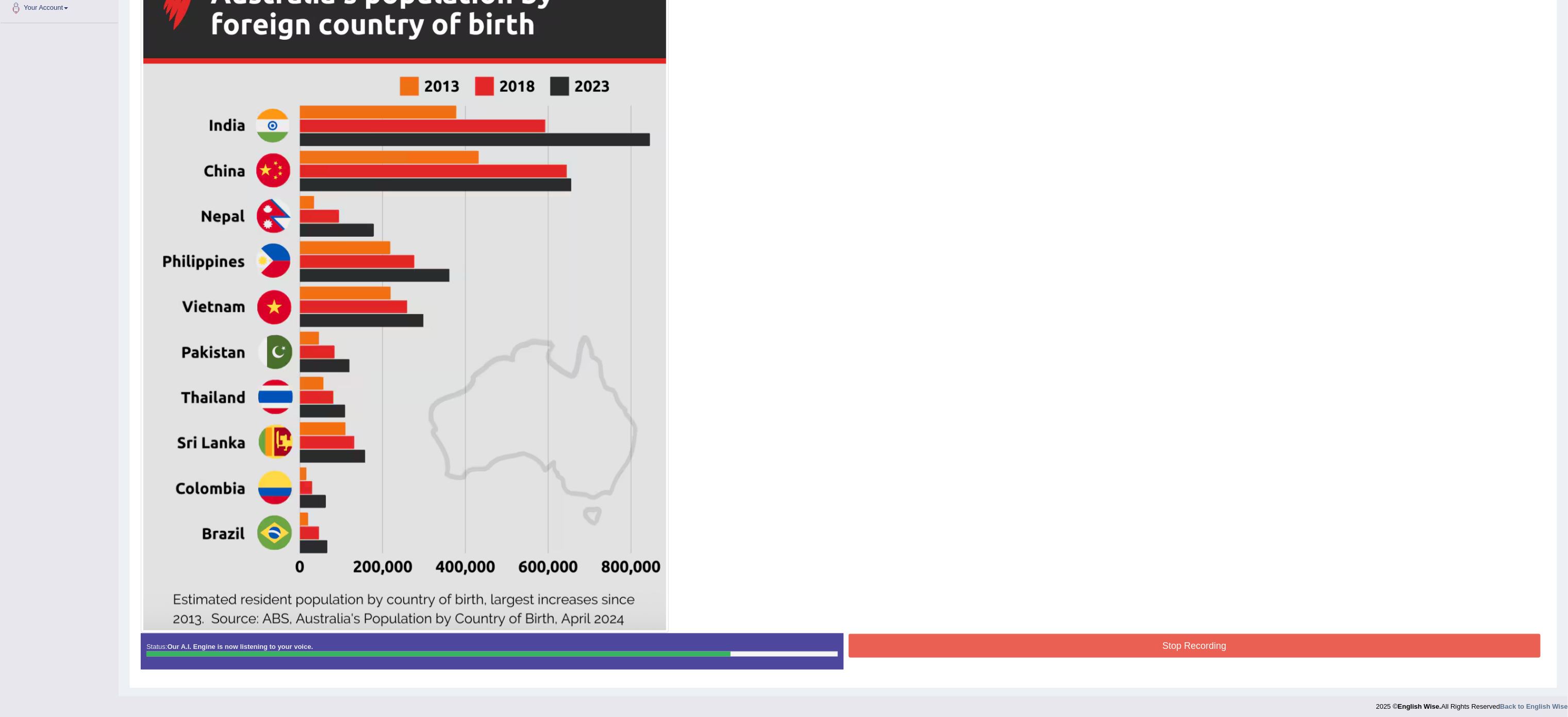
click at [1221, 652] on button "Stop Recording" at bounding box center [1195, 646] width 692 height 24
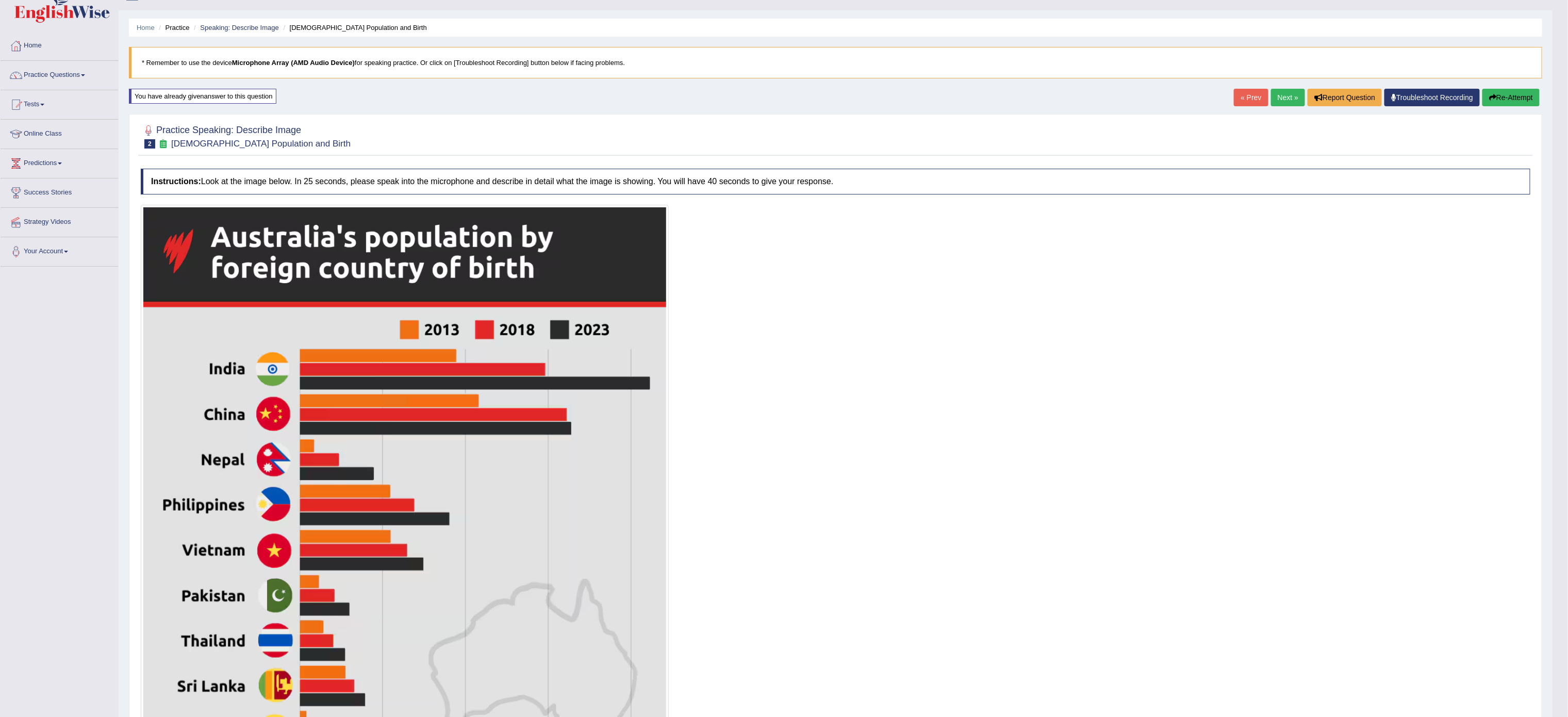
scroll to position [0, 0]
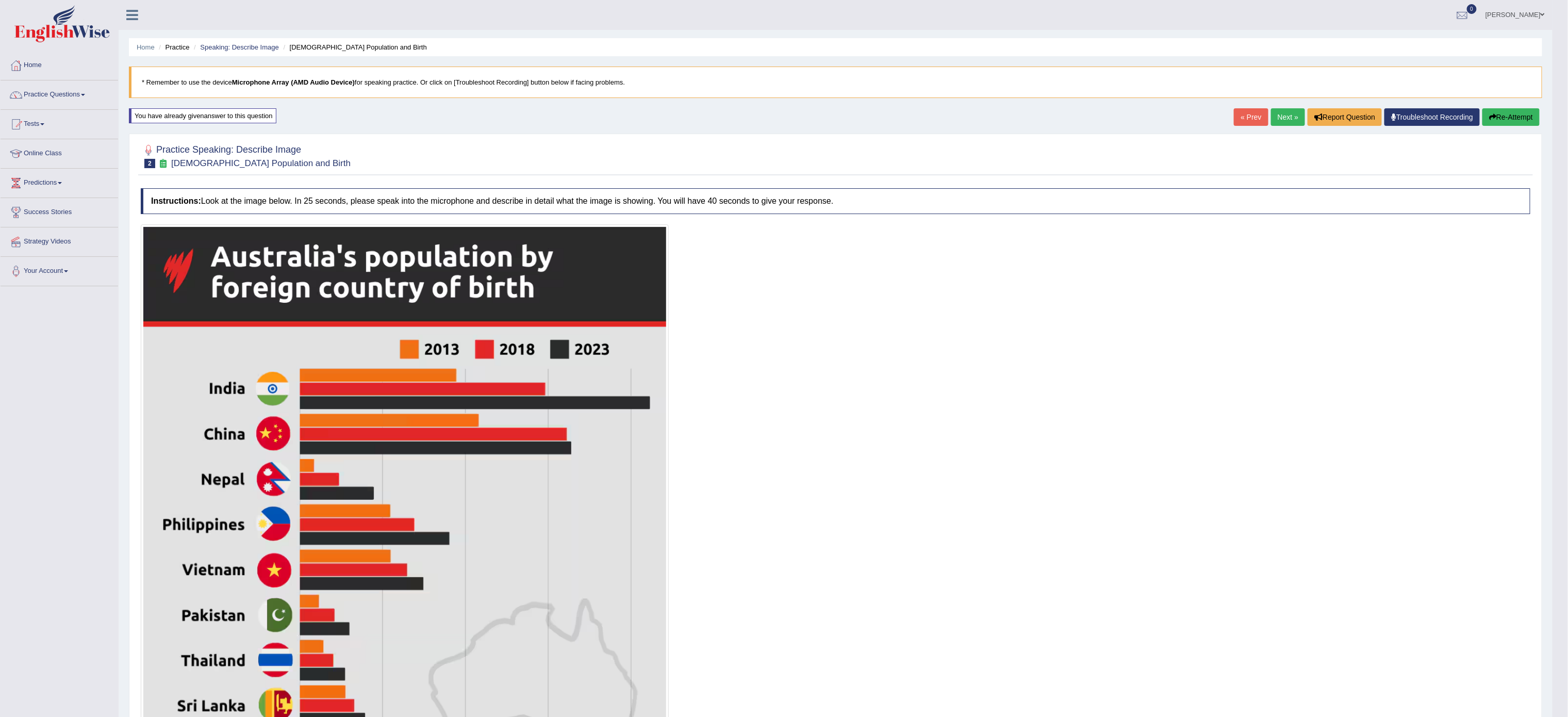
click at [1278, 116] on link "Next »" at bounding box center [1288, 117] width 34 height 18
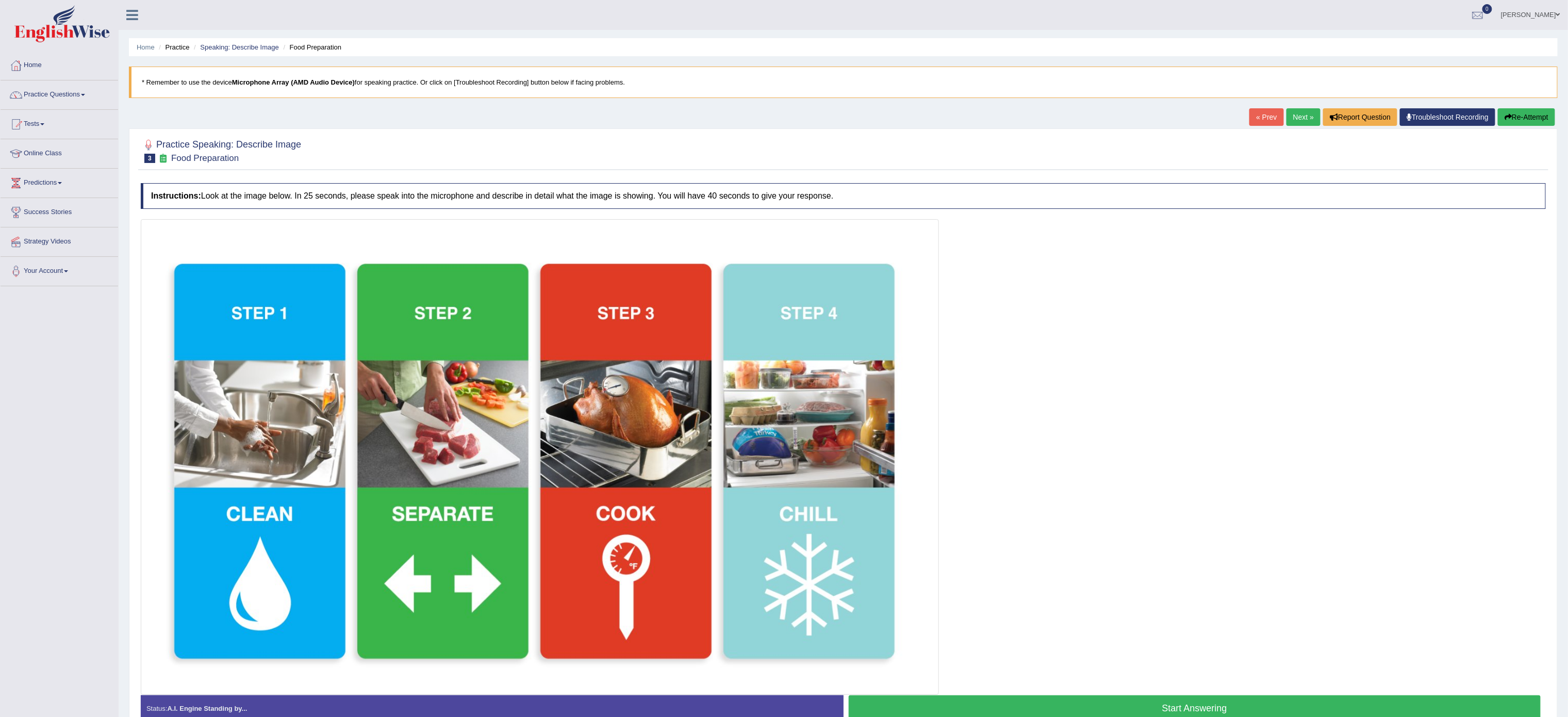
scroll to position [62, 0]
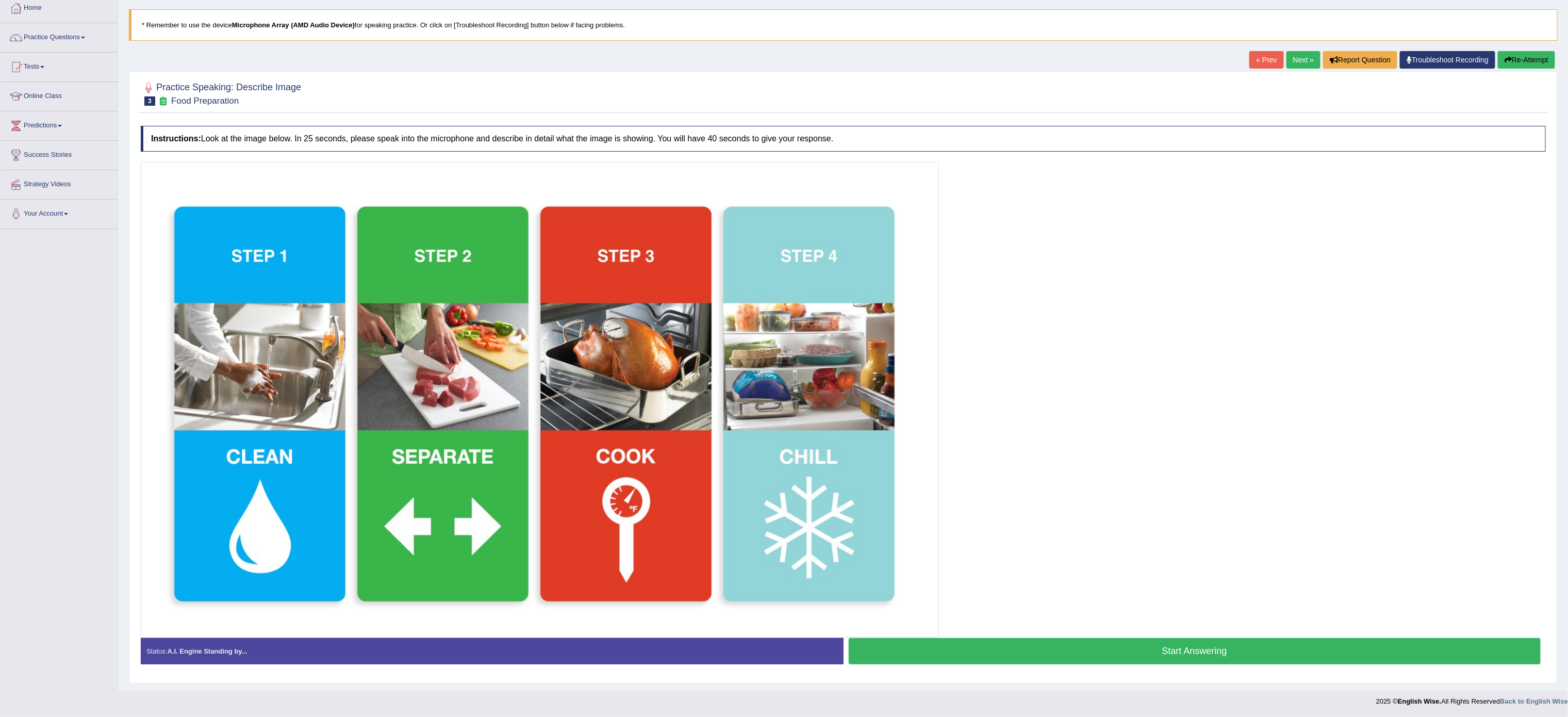
click at [1237, 640] on button "Start Answering" at bounding box center [1195, 651] width 692 height 26
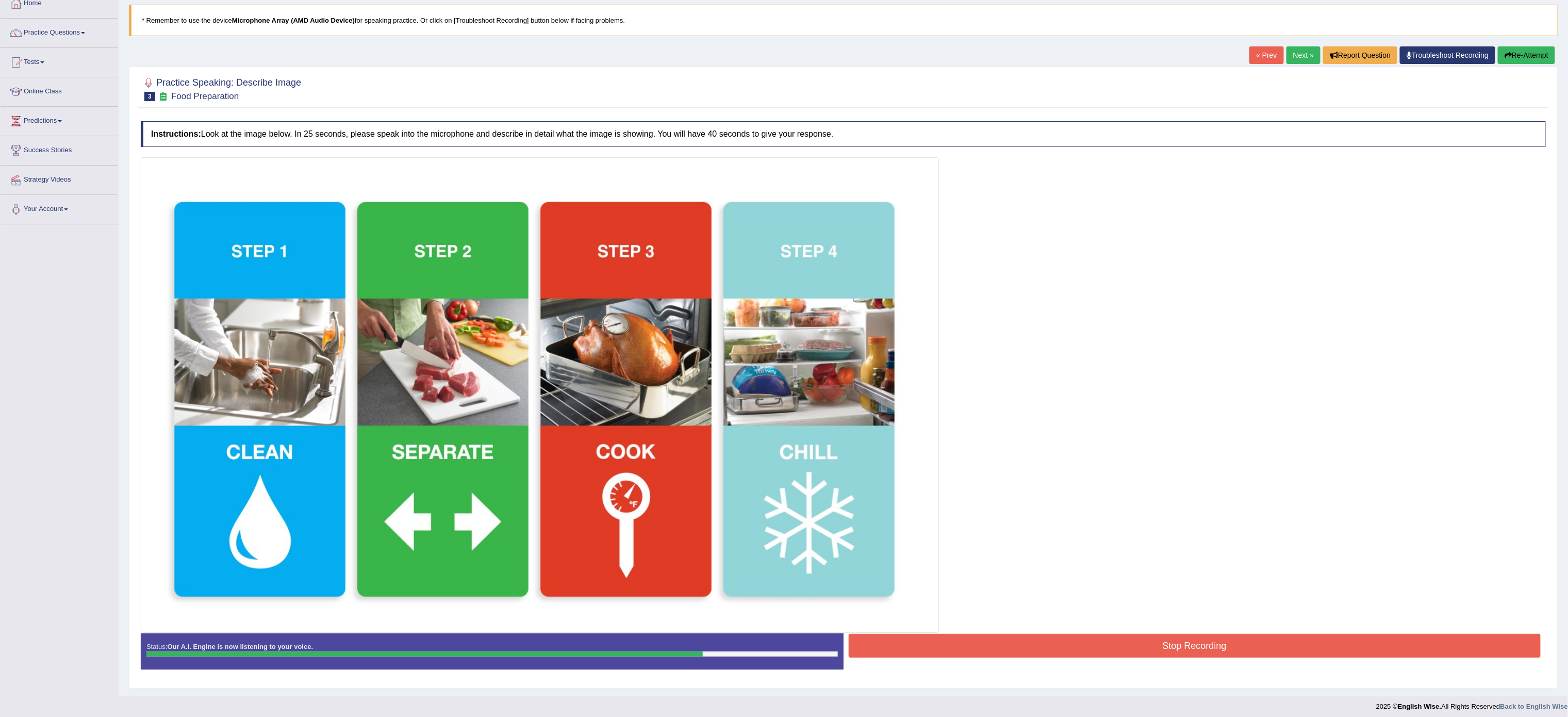
click at [1230, 649] on button "Stop Recording" at bounding box center [1195, 646] width 692 height 24
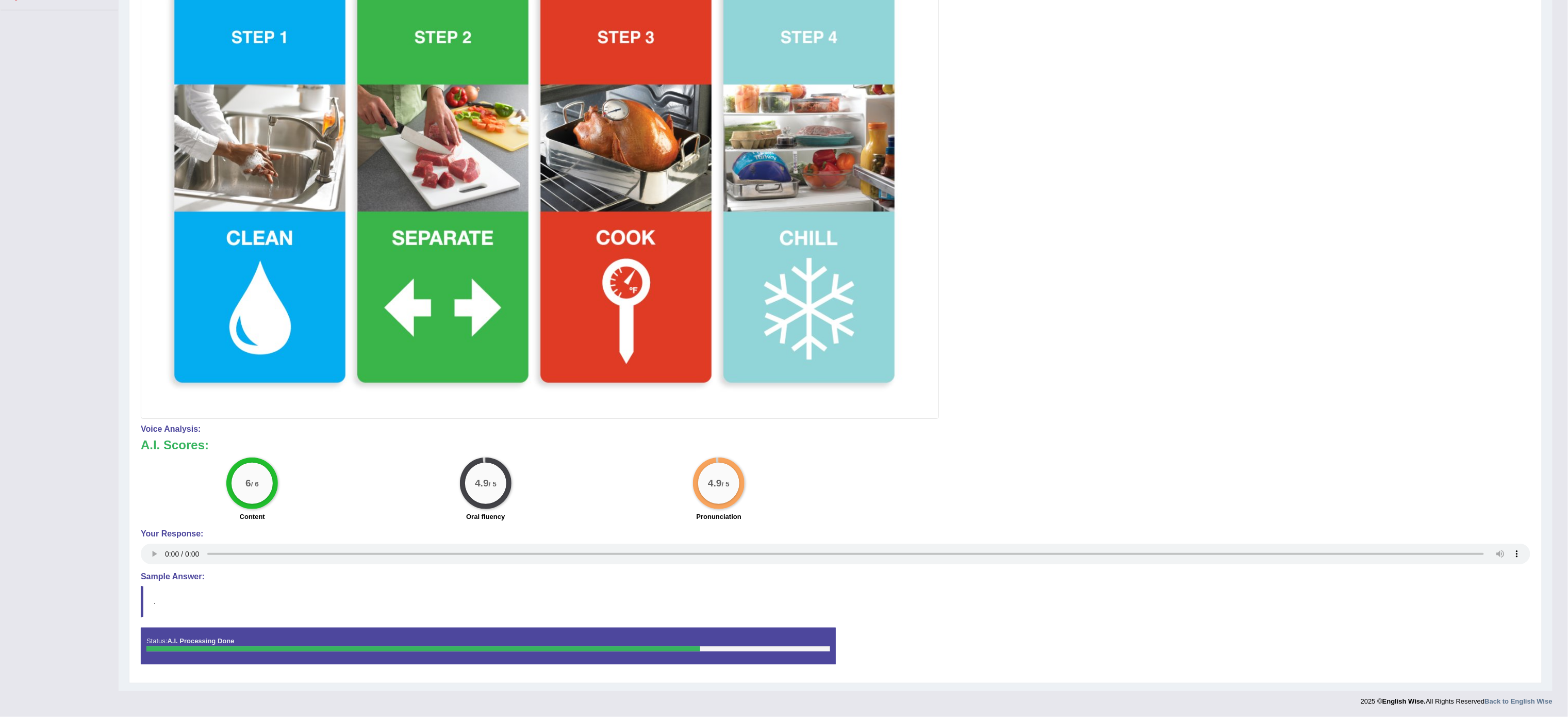
scroll to position [0, 0]
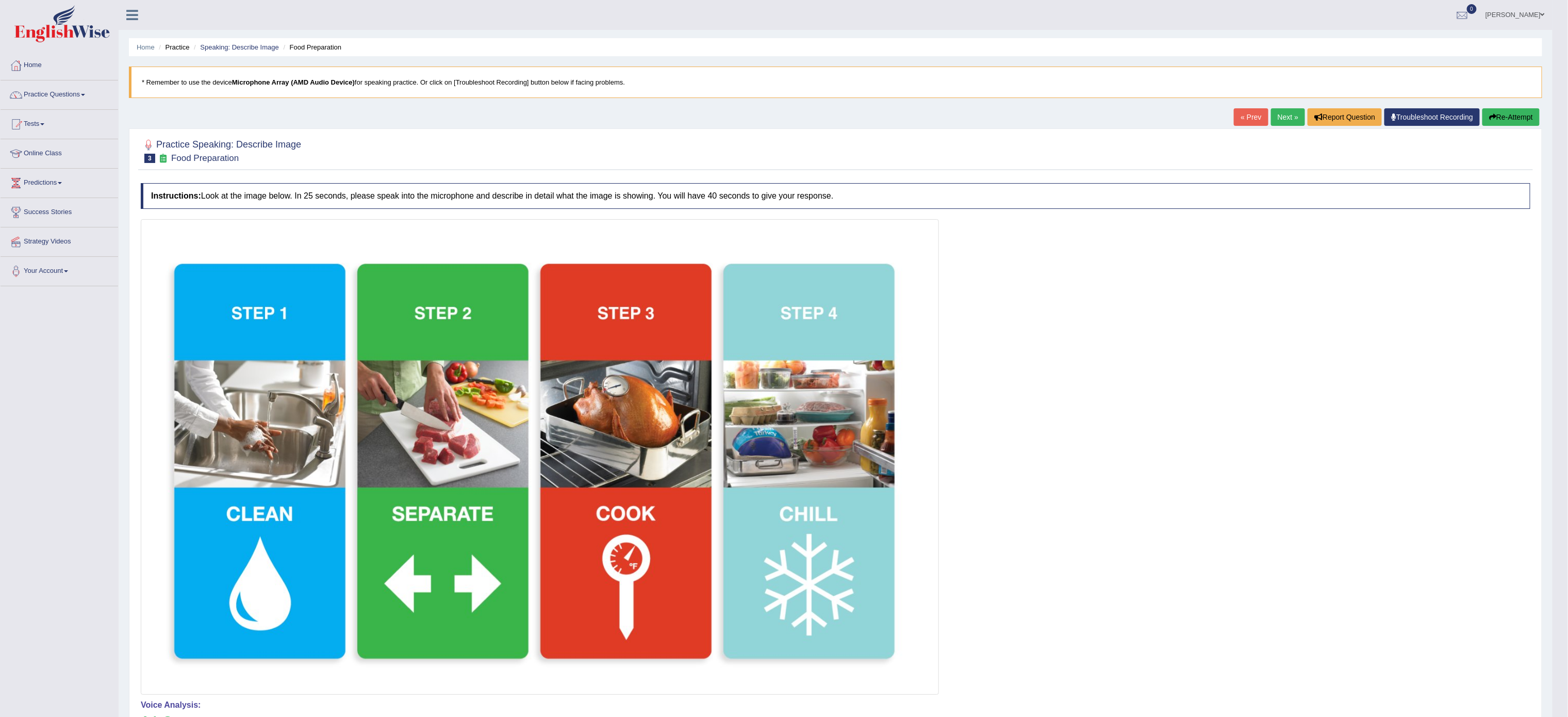
click at [1274, 119] on link "Next »" at bounding box center [1288, 117] width 34 height 18
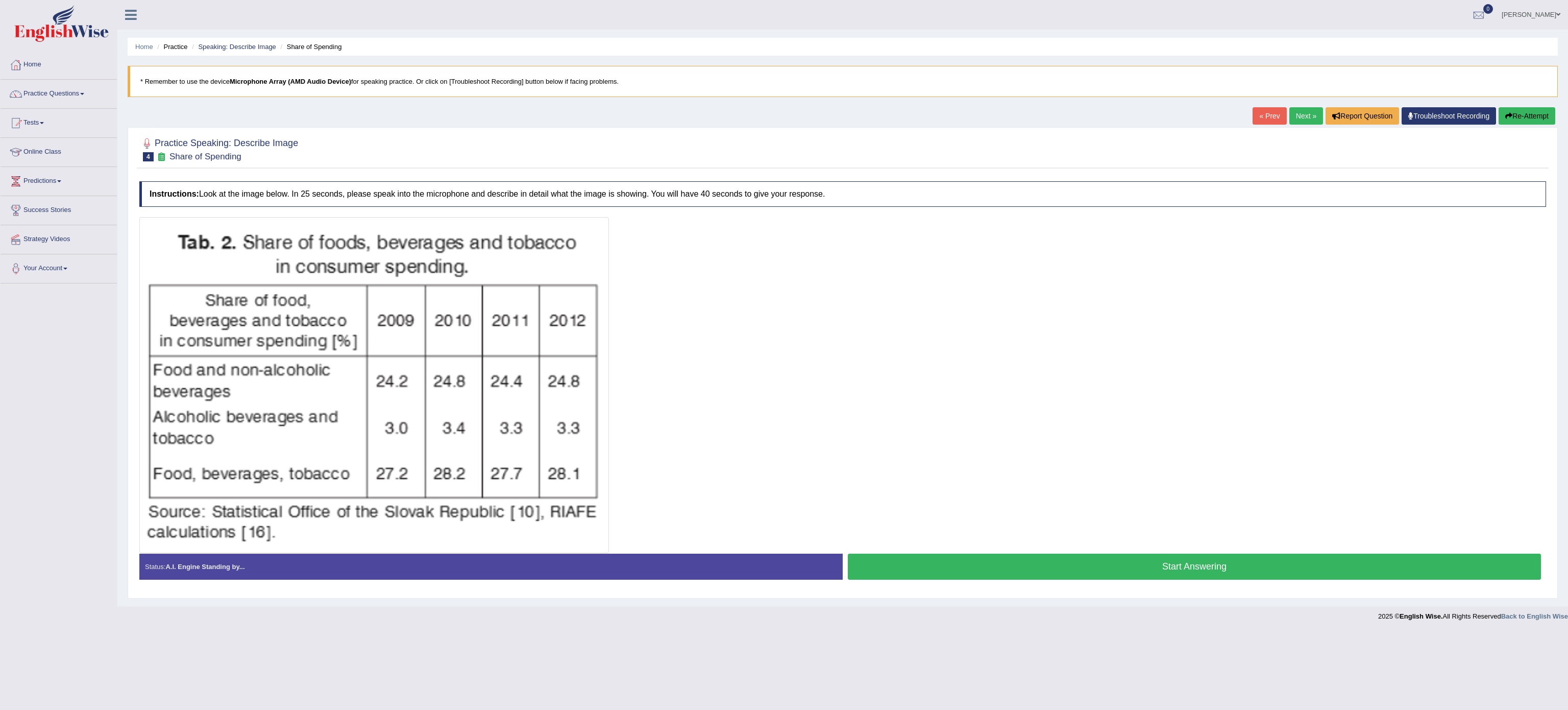
click at [1241, 562] on button "Start Answering" at bounding box center [1194, 566] width 693 height 26
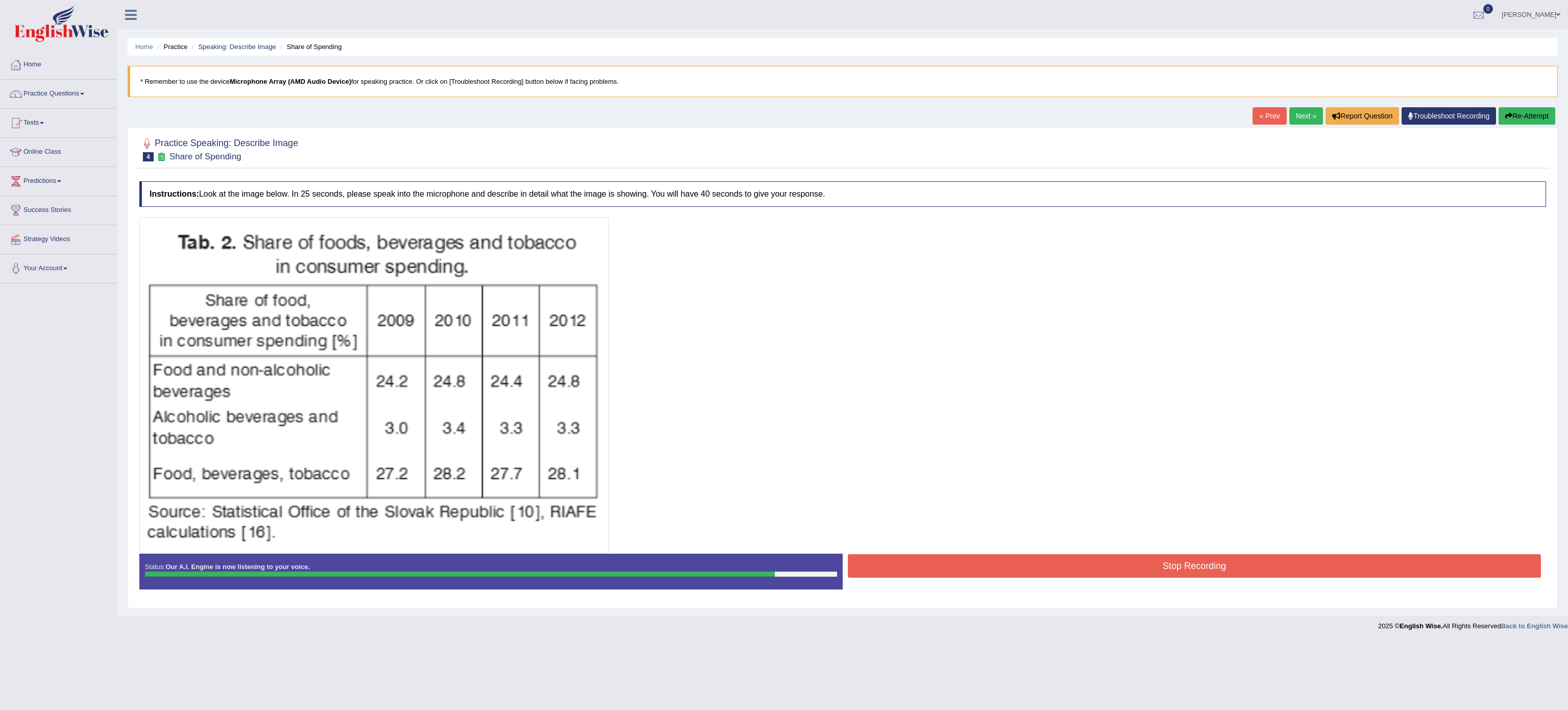
click at [1241, 562] on button "Stop Recording" at bounding box center [1194, 566] width 693 height 24
